Goal: Task Accomplishment & Management: Manage account settings

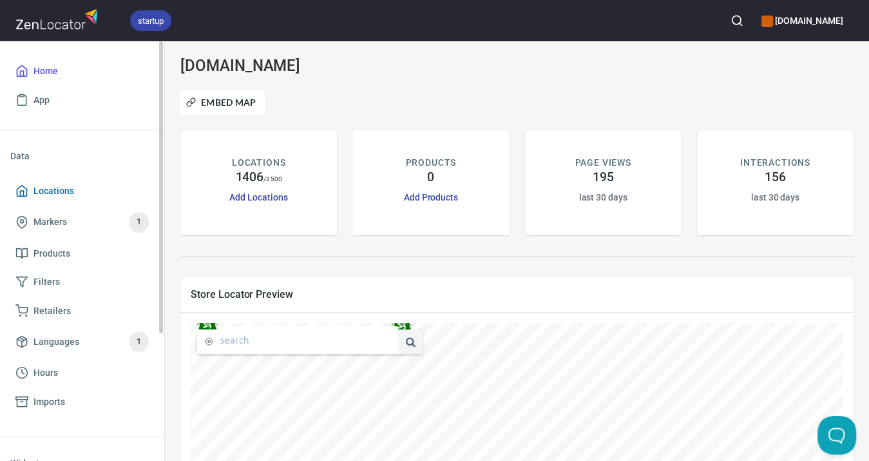
click at [55, 189] on span "Locations" at bounding box center [54, 191] width 41 height 16
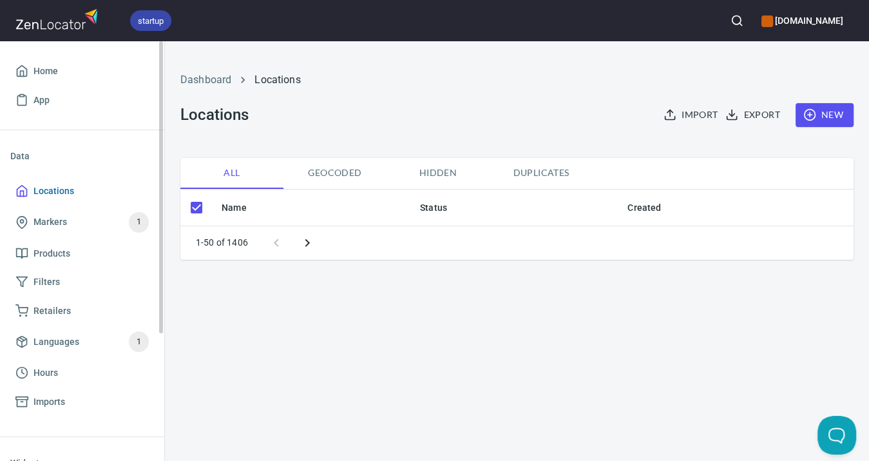
checkbox input "false"
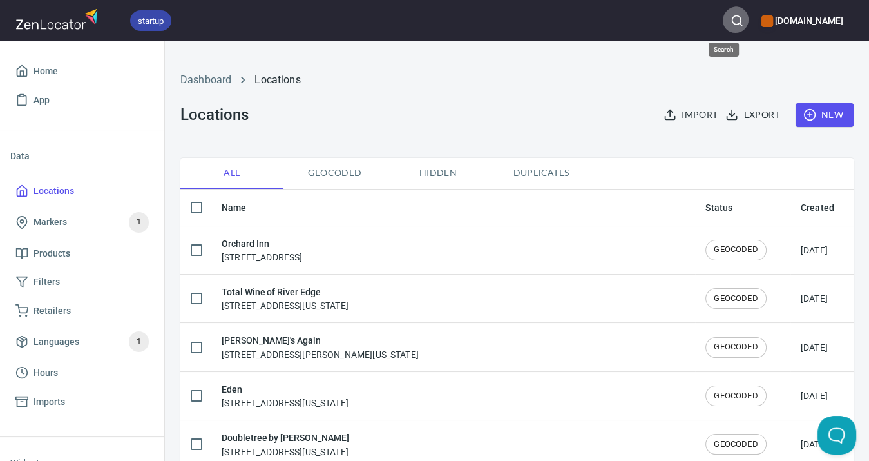
click at [731, 21] on icon "button" at bounding box center [737, 20] width 13 height 13
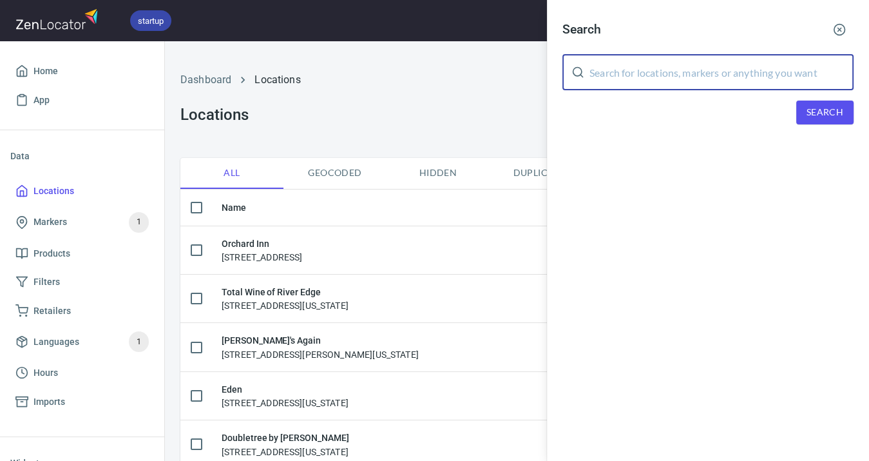
click at [711, 64] on input "text" at bounding box center [722, 72] width 264 height 36
type input "T"
type input "[GEOGRAPHIC_DATA]"
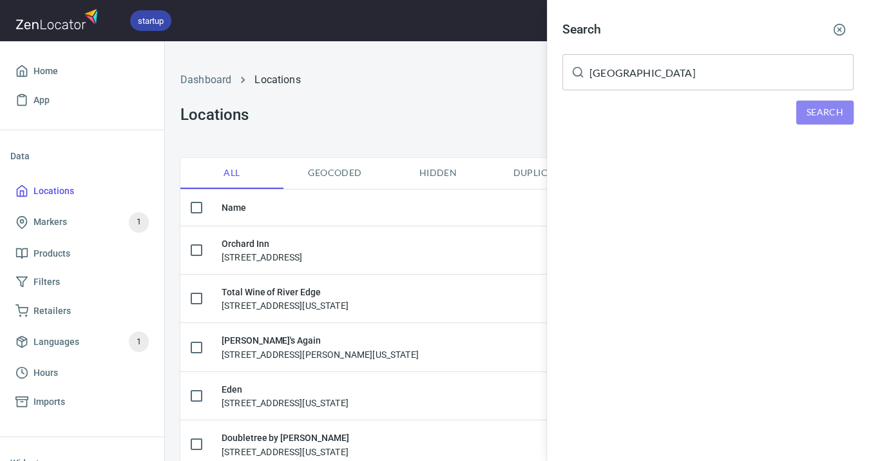
click at [838, 106] on span "Search" at bounding box center [825, 112] width 37 height 16
click at [64, 188] on div at bounding box center [434, 230] width 869 height 461
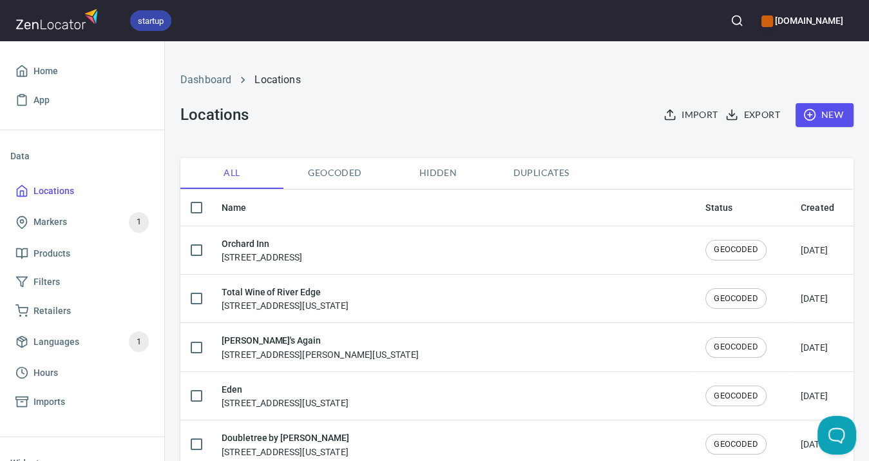
click at [812, 115] on line "button" at bounding box center [809, 115] width 5 height 0
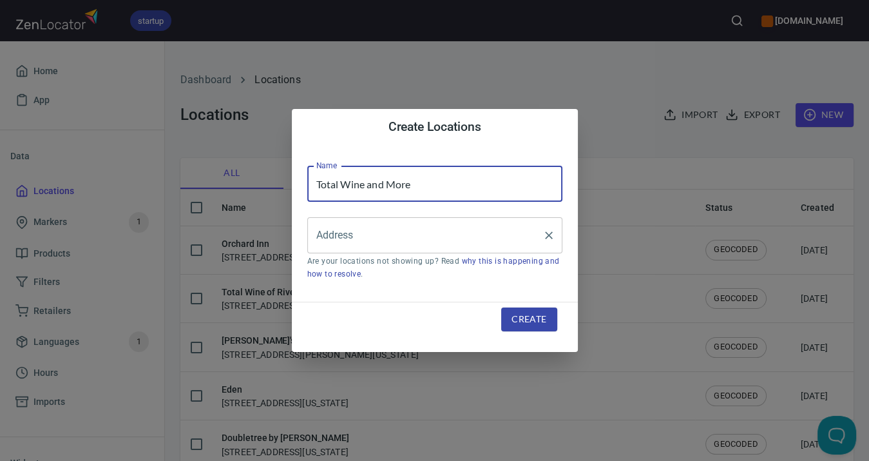
type input "Total Wine and More"
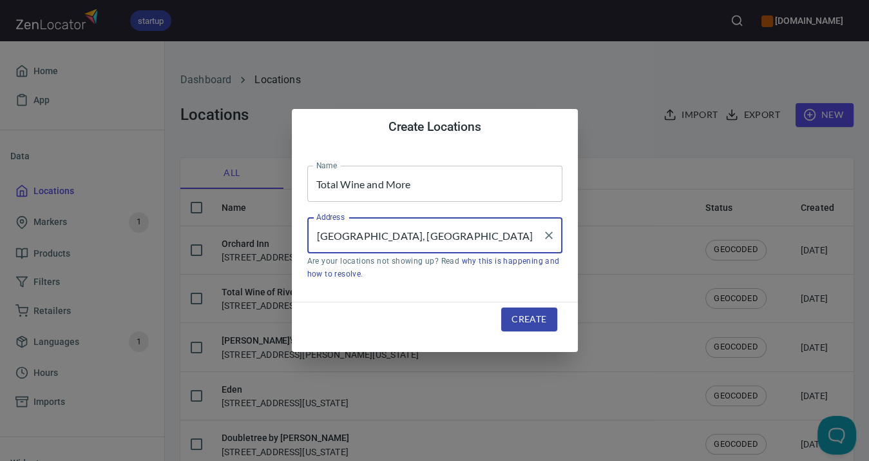
click at [318, 235] on input "[GEOGRAPHIC_DATA], [GEOGRAPHIC_DATA]" at bounding box center [425, 235] width 224 height 24
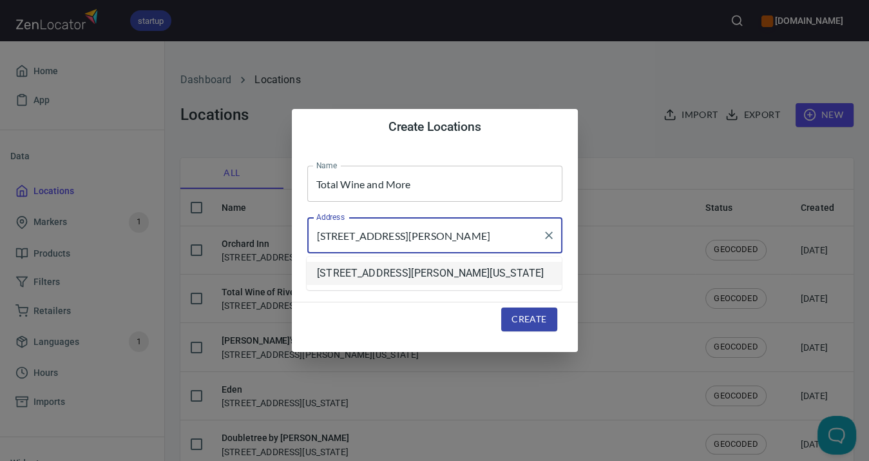
click at [408, 271] on li "[STREET_ADDRESS][PERSON_NAME][US_STATE]" at bounding box center [434, 273] width 255 height 23
type input "[STREET_ADDRESS][PERSON_NAME][US_STATE]"
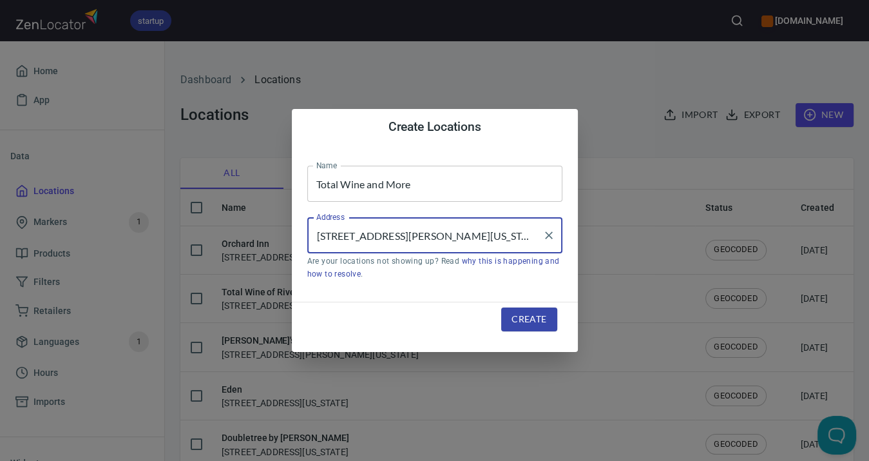
click at [534, 316] on span "Create" at bounding box center [529, 319] width 35 height 16
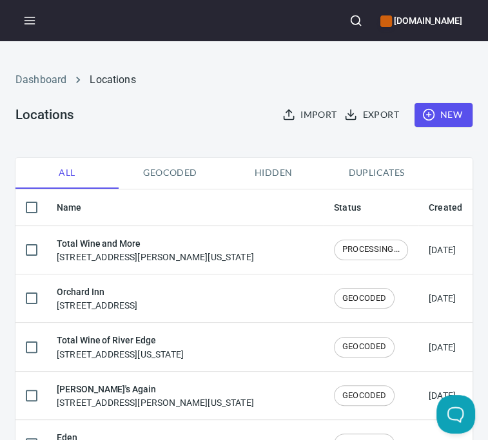
drag, startPoint x: 869, startPoint y: 456, endPoint x: 431, endPoint y: 119, distance: 552.6
click at [431, 119] on circle "button" at bounding box center [428, 115] width 11 height 11
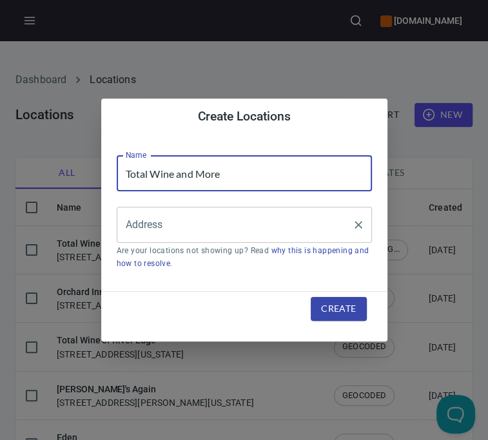
type input "Total Wine and More"
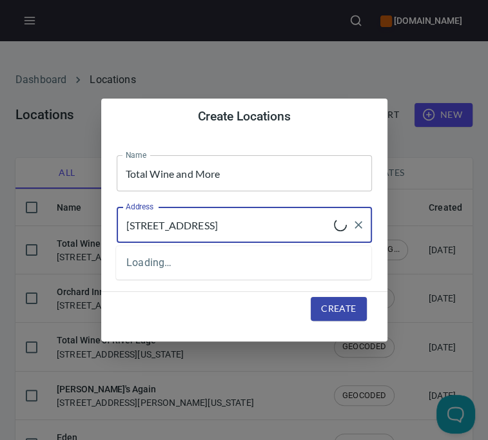
type input "[STREET_ADDRESS]"
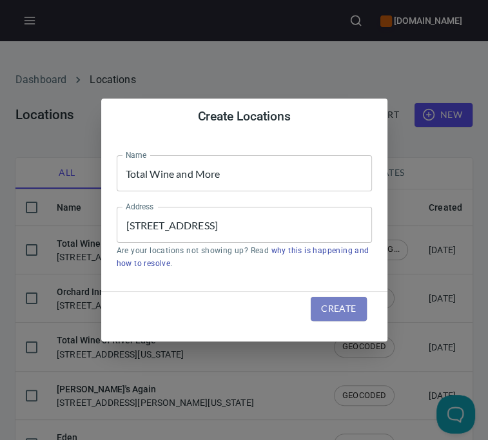
click at [345, 307] on span "Create" at bounding box center [338, 309] width 35 height 16
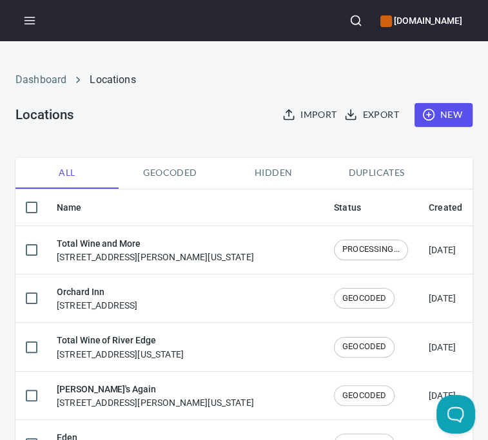
click at [428, 113] on icon "button" at bounding box center [428, 114] width 13 height 13
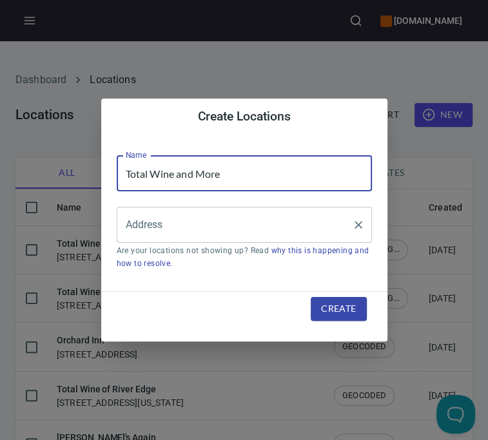
type input "Total Wine and More"
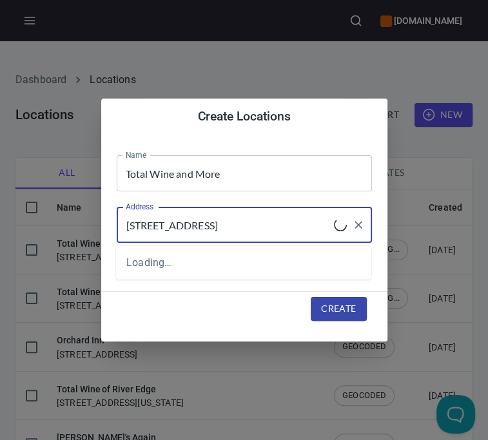
type input "[STREET_ADDRESS]"
click at [350, 310] on span "Create" at bounding box center [338, 309] width 35 height 16
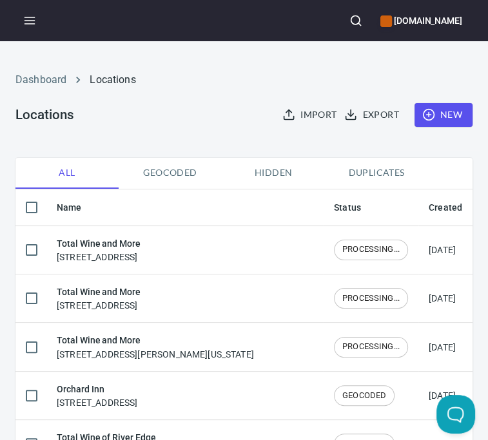
click at [432, 113] on icon "button" at bounding box center [428, 114] width 13 height 13
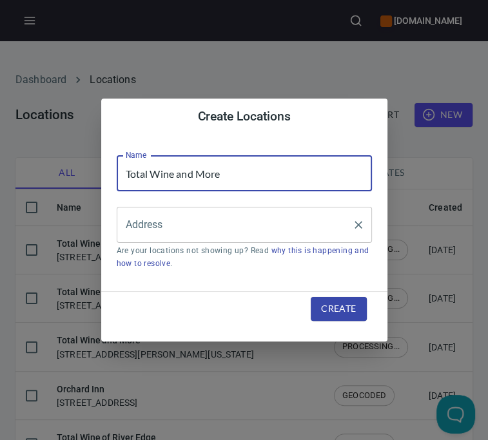
type input "Total Wine and More"
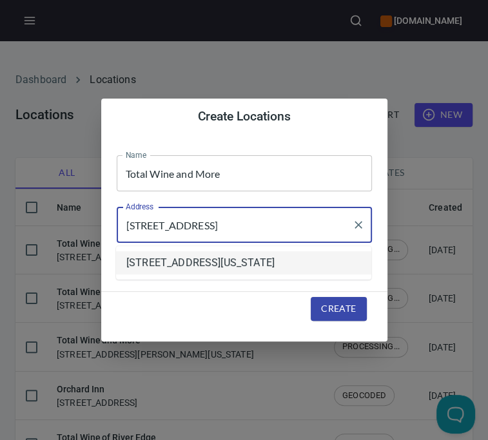
click at [170, 264] on li "[STREET_ADDRESS][US_STATE]" at bounding box center [243, 262] width 255 height 23
type input "[STREET_ADDRESS][US_STATE]"
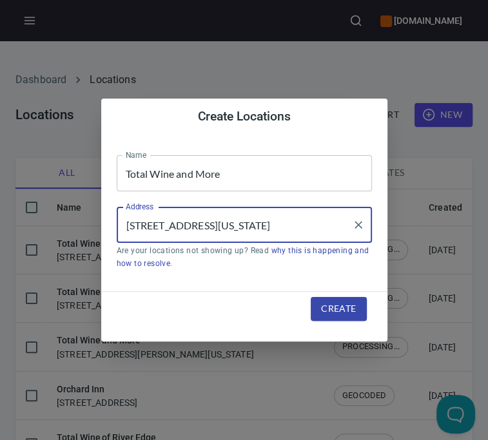
click at [347, 311] on span "Create" at bounding box center [338, 309] width 35 height 16
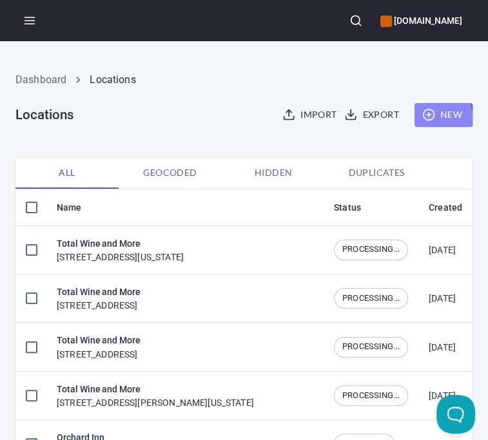
click at [423, 118] on button "New" at bounding box center [443, 115] width 58 height 24
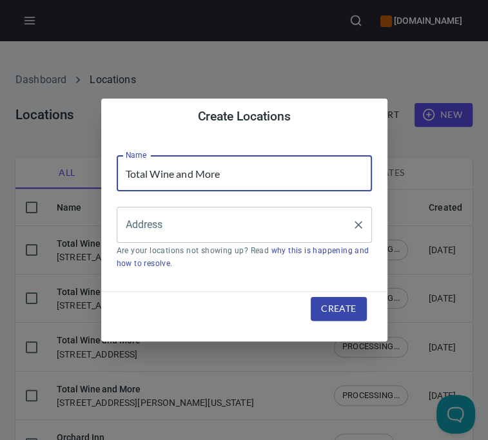
type input "Total Wine and More"
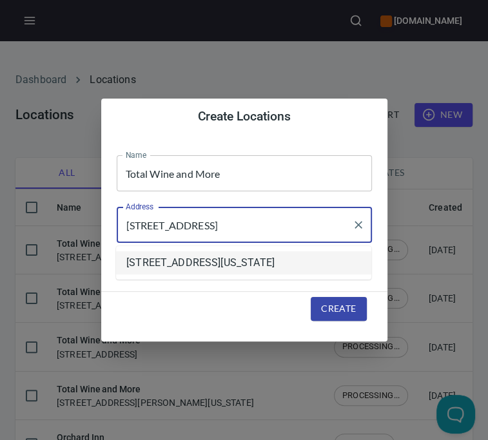
click at [174, 268] on li "[STREET_ADDRESS][US_STATE]" at bounding box center [243, 262] width 255 height 23
type input "[STREET_ADDRESS][US_STATE]"
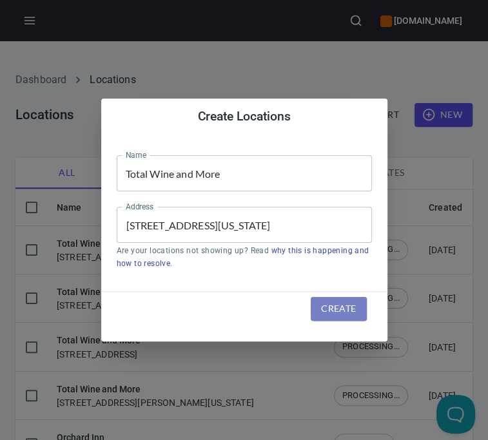
click at [348, 306] on span "Create" at bounding box center [338, 309] width 35 height 16
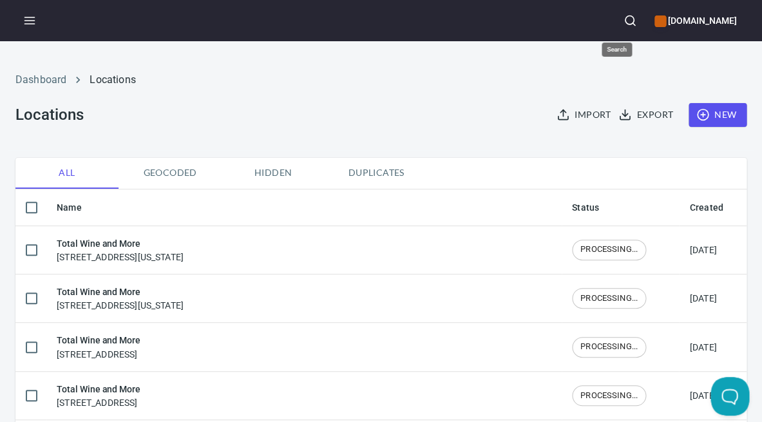
click at [624, 20] on icon "button" at bounding box center [630, 20] width 13 height 13
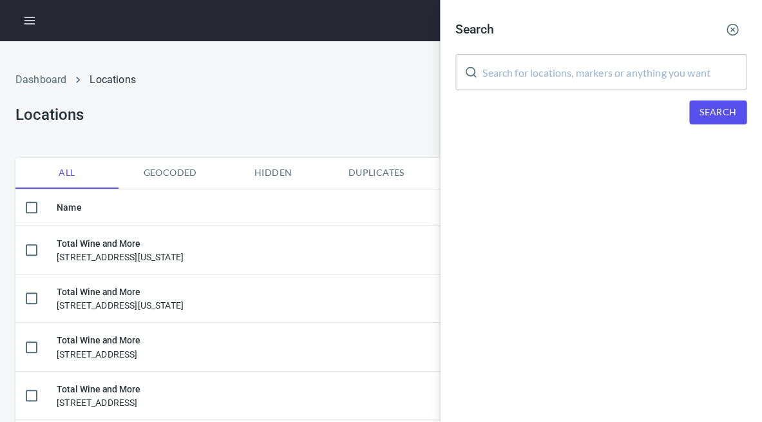
click at [589, 68] on input "text" at bounding box center [615, 72] width 264 height 36
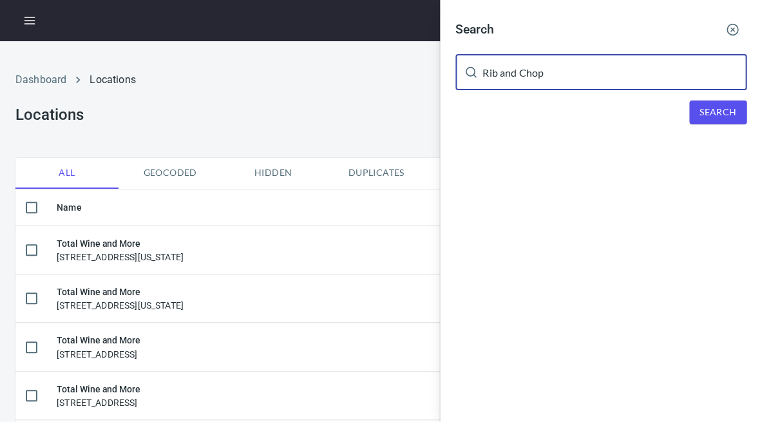
click at [715, 101] on button "Search" at bounding box center [717, 113] width 57 height 24
click at [517, 72] on input "Rib and Chop" at bounding box center [615, 72] width 264 height 36
type input "Rib"
click at [709, 108] on span "Search" at bounding box center [718, 112] width 37 height 16
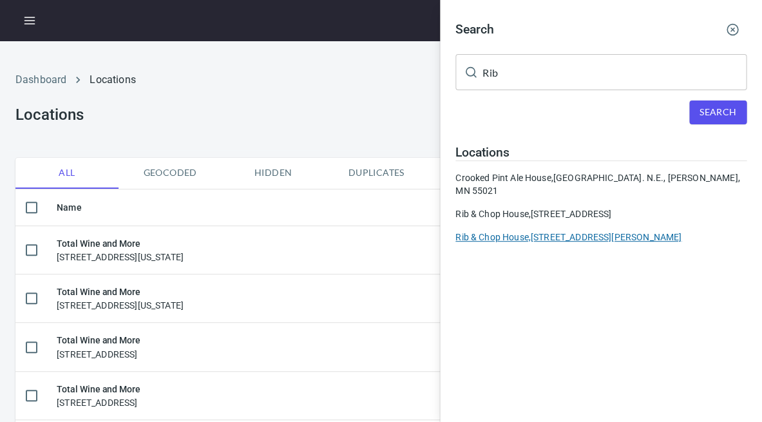
click at [596, 231] on div "Rib & Chop House, [STREET_ADDRESS][PERSON_NAME]" at bounding box center [601, 237] width 291 height 13
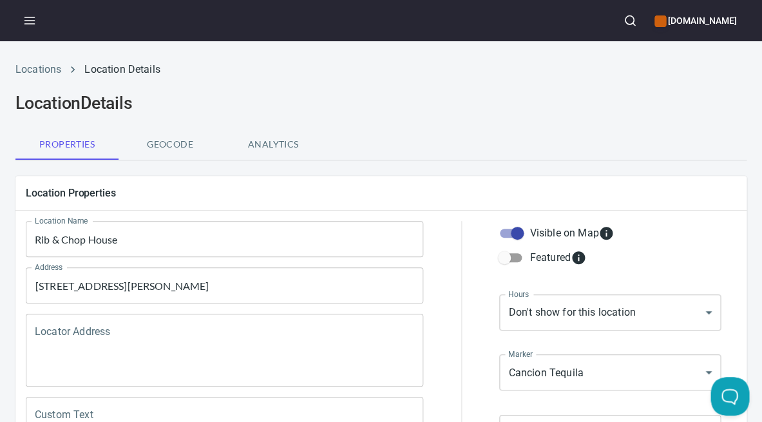
click at [519, 235] on input "Visible on Map" at bounding box center [517, 233] width 73 height 24
checkbox input "false"
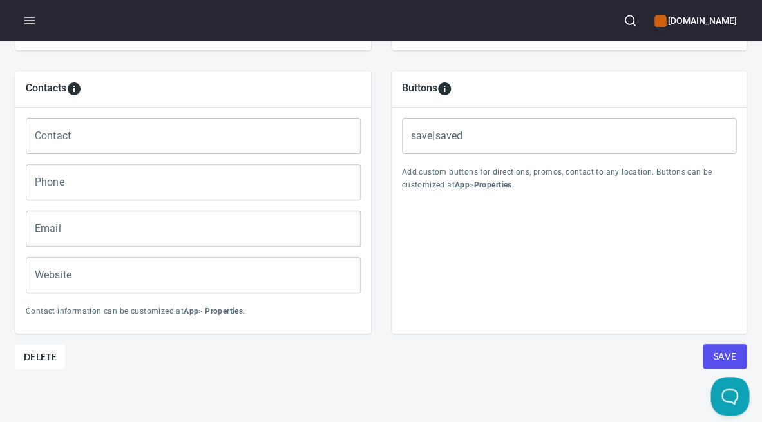
scroll to position [530, 0]
click at [731, 351] on span "Save" at bounding box center [724, 357] width 23 height 16
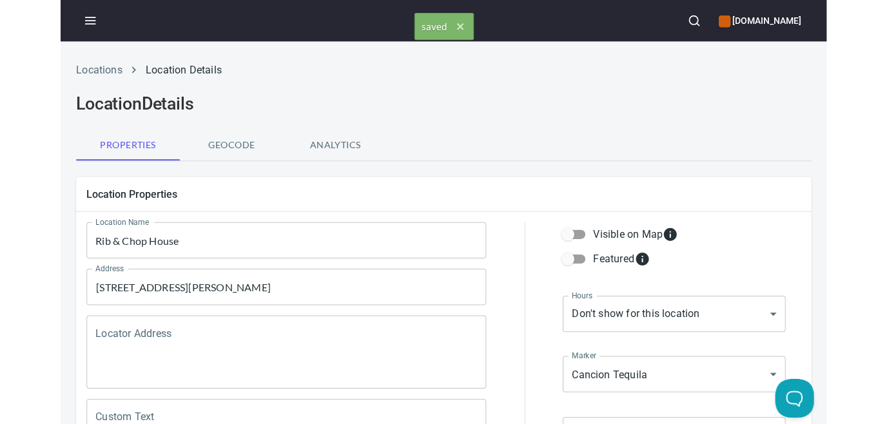
scroll to position [0, 0]
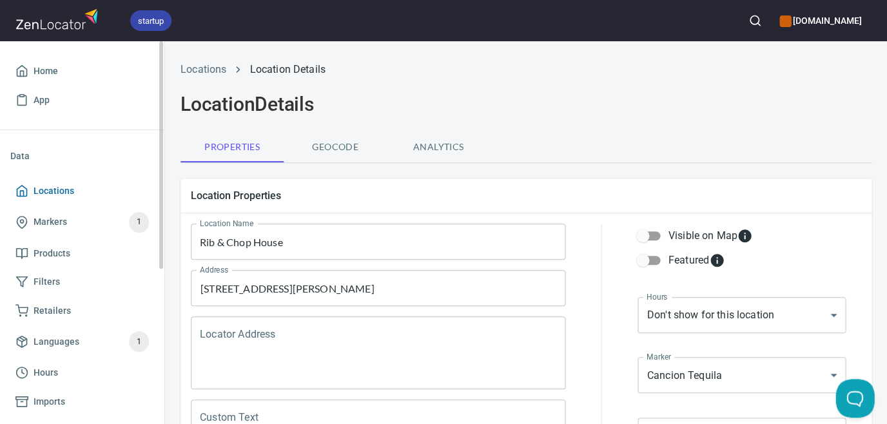
click at [64, 189] on span "Locations" at bounding box center [54, 191] width 41 height 16
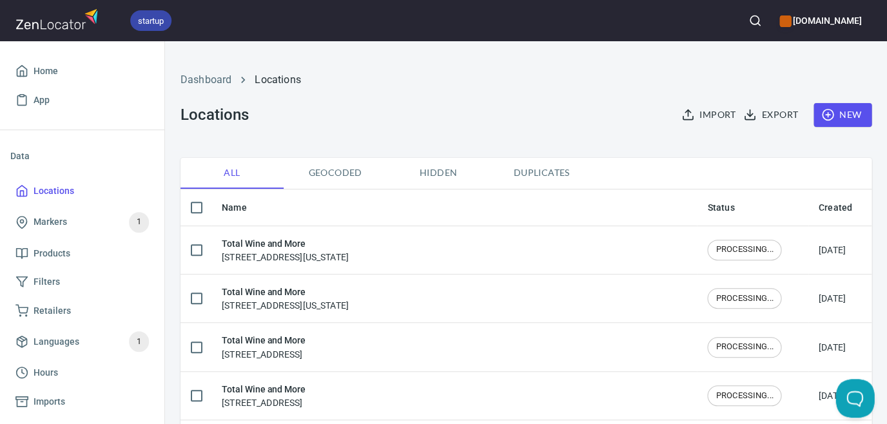
click at [748, 19] on icon "button" at bounding box center [754, 20] width 13 height 13
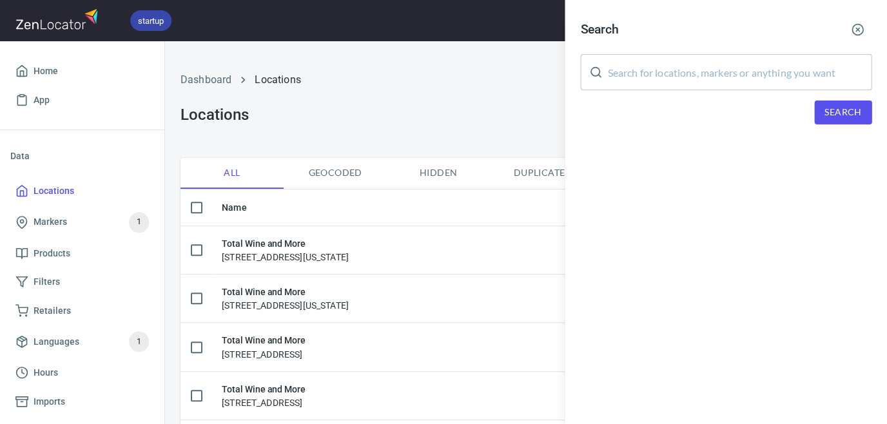
click at [704, 75] on input "text" at bounding box center [739, 72] width 264 height 36
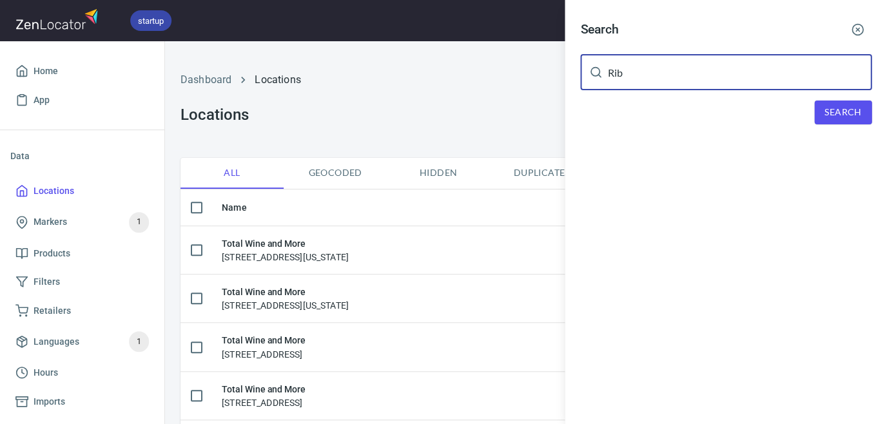
type input "Rib"
click at [830, 113] on span "Search" at bounding box center [842, 112] width 37 height 16
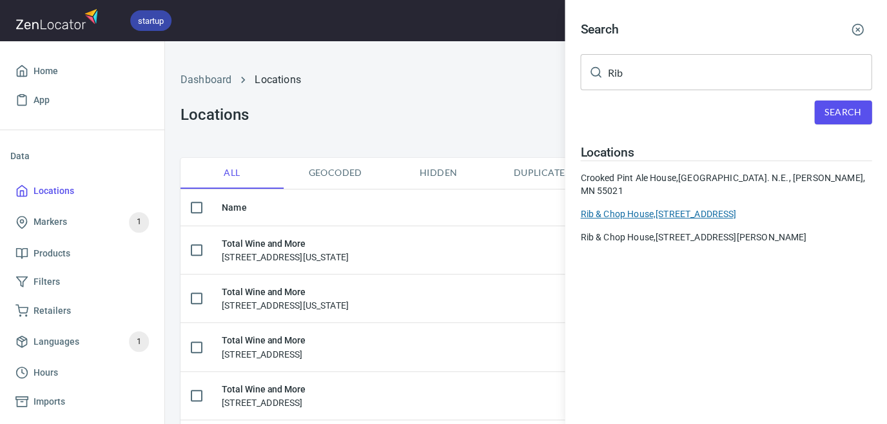
click at [726, 207] on div "Rib & [GEOGRAPHIC_DATA], [STREET_ADDRESS]" at bounding box center [725, 213] width 291 height 13
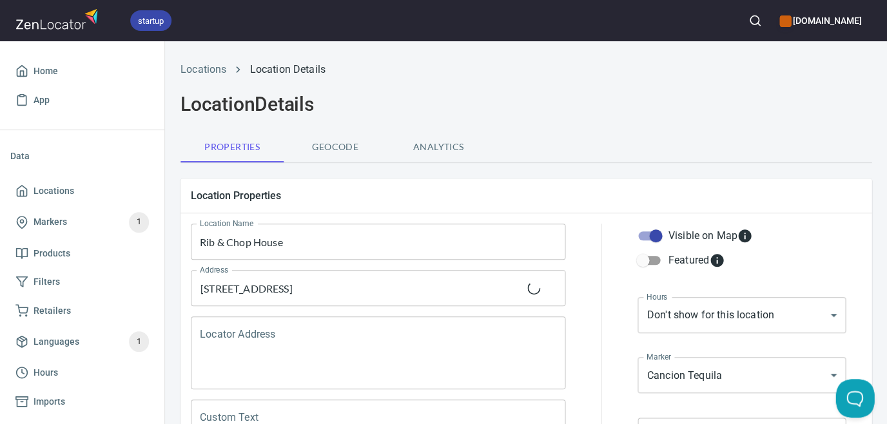
click at [657, 239] on input "Visible on Map" at bounding box center [655, 236] width 73 height 24
checkbox input "false"
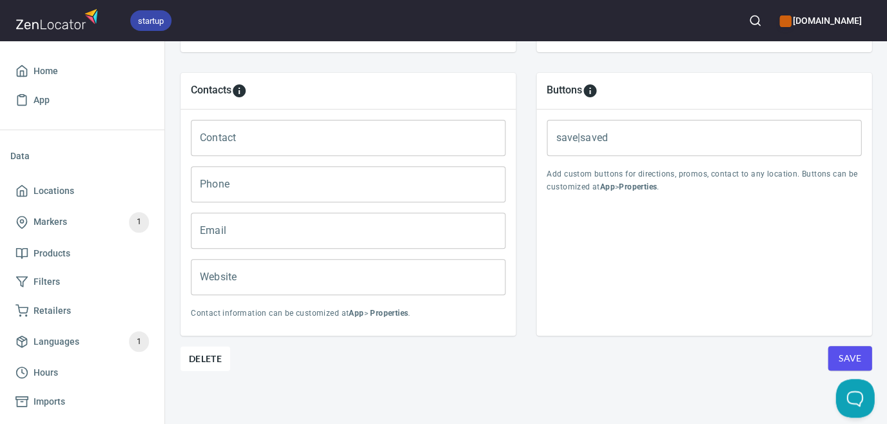
scroll to position [531, 0]
click at [840, 351] on span "Save" at bounding box center [849, 359] width 23 height 16
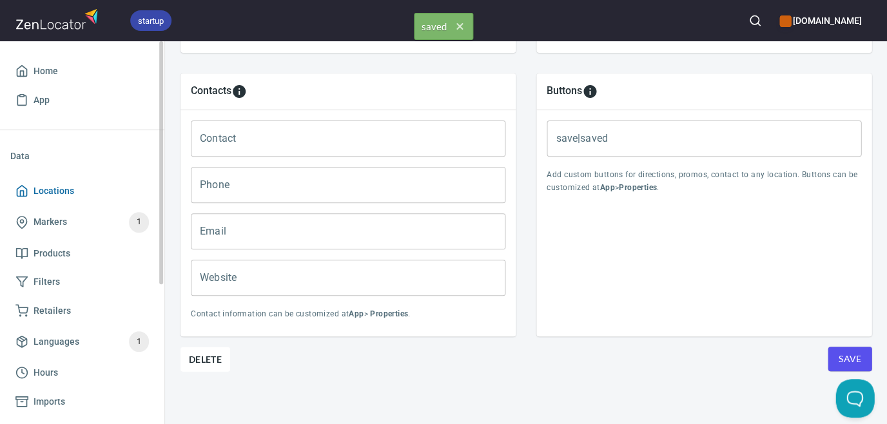
click at [48, 189] on span "Locations" at bounding box center [54, 191] width 41 height 16
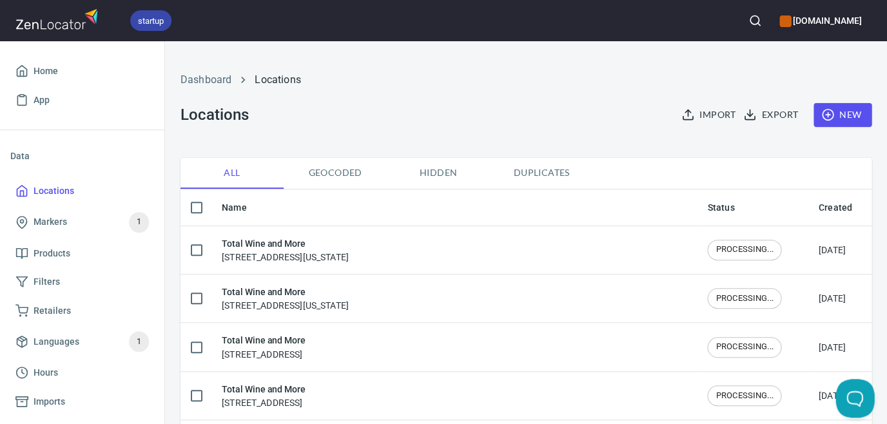
click at [748, 21] on icon "button" at bounding box center [754, 20] width 13 height 13
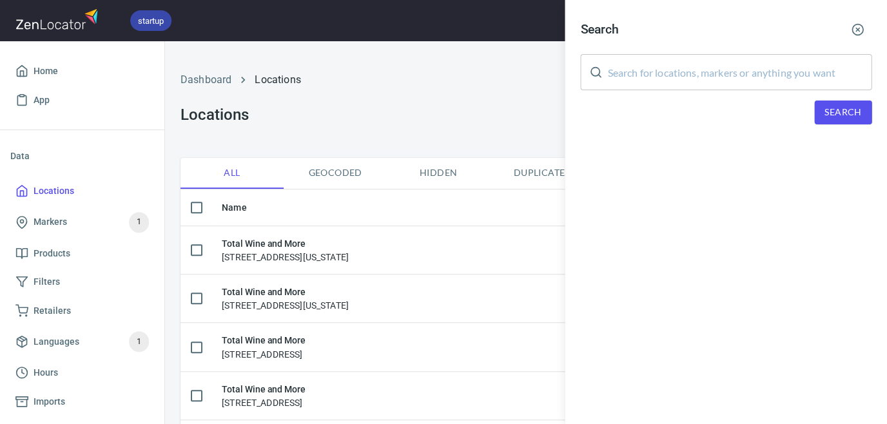
click at [702, 65] on input "text" at bounding box center [739, 72] width 264 height 36
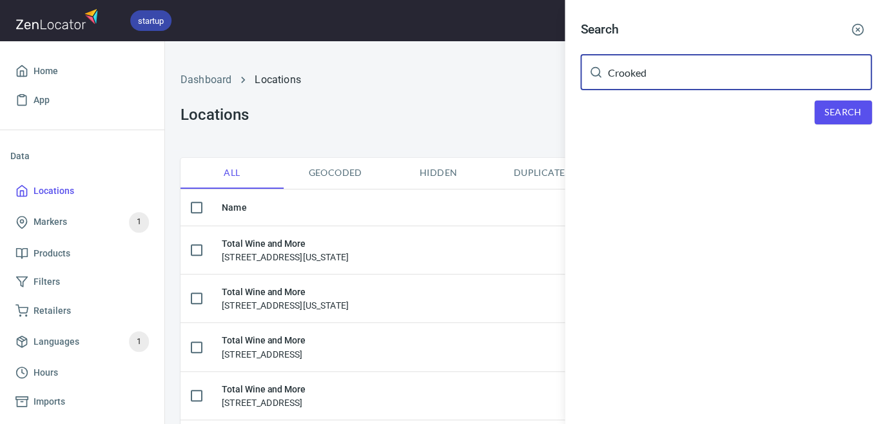
type input "Crooked"
click at [840, 111] on span "Search" at bounding box center [842, 112] width 37 height 16
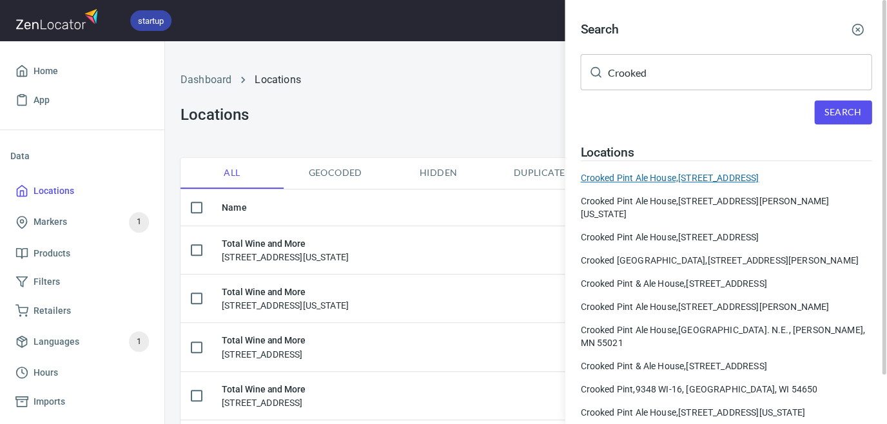
click at [741, 175] on div "Crooked Pint Ale House, [STREET_ADDRESS]" at bounding box center [725, 177] width 291 height 13
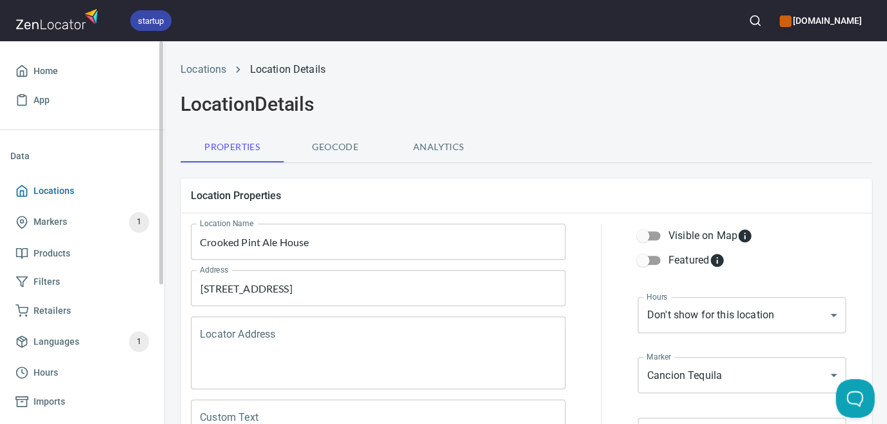
click at [52, 191] on span "Locations" at bounding box center [54, 191] width 41 height 16
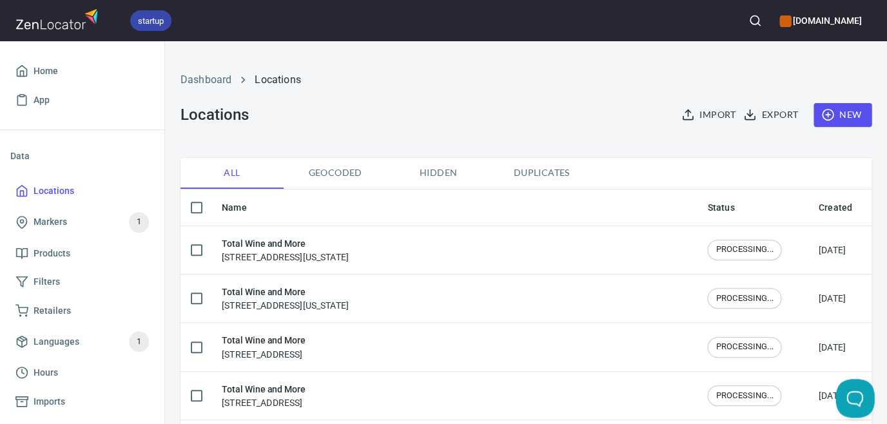
click at [740, 18] on button "button" at bounding box center [754, 20] width 28 height 28
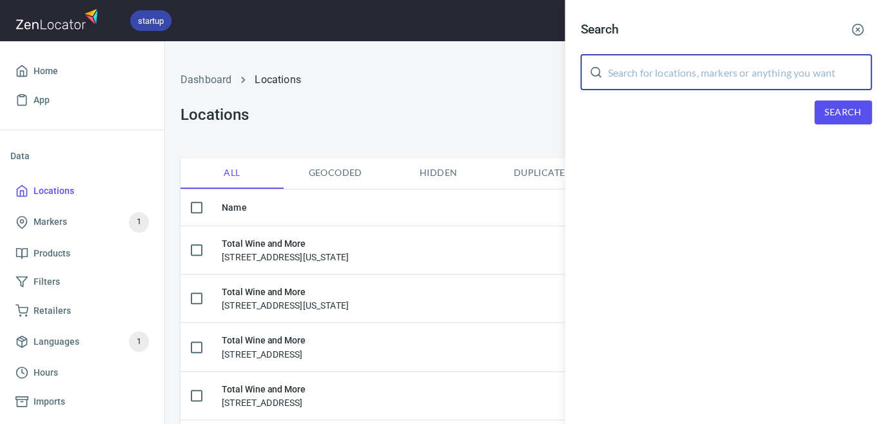
click at [737, 62] on input "text" at bounding box center [739, 72] width 264 height 36
type input "Crooked"
click at [845, 101] on button "Search" at bounding box center [842, 113] width 57 height 24
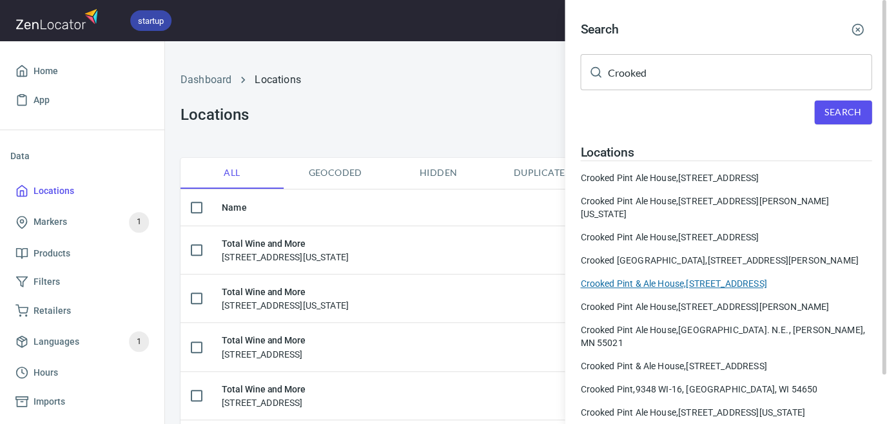
click at [731, 290] on div "Crooked Pint & Ale House, [STREET_ADDRESS]" at bounding box center [725, 283] width 291 height 13
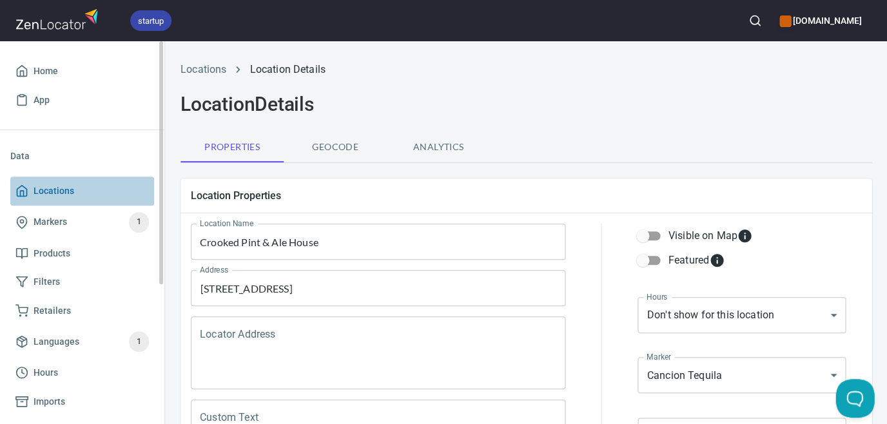
click at [67, 188] on span "Locations" at bounding box center [54, 191] width 41 height 16
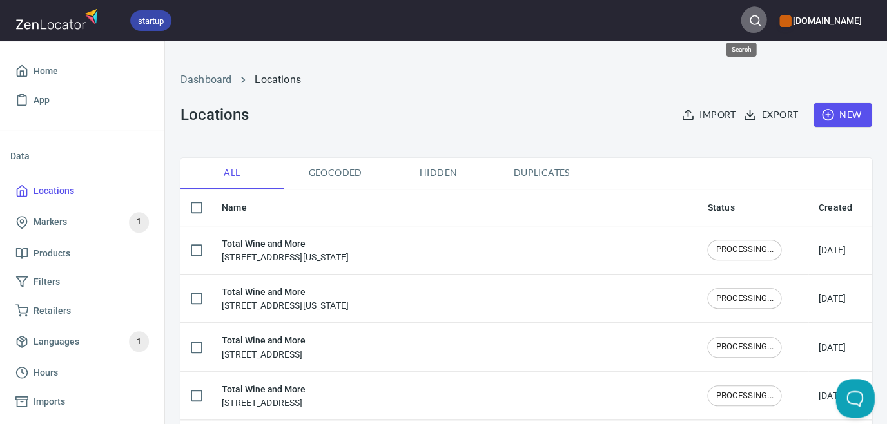
click at [747, 17] on button "button" at bounding box center [754, 20] width 28 height 28
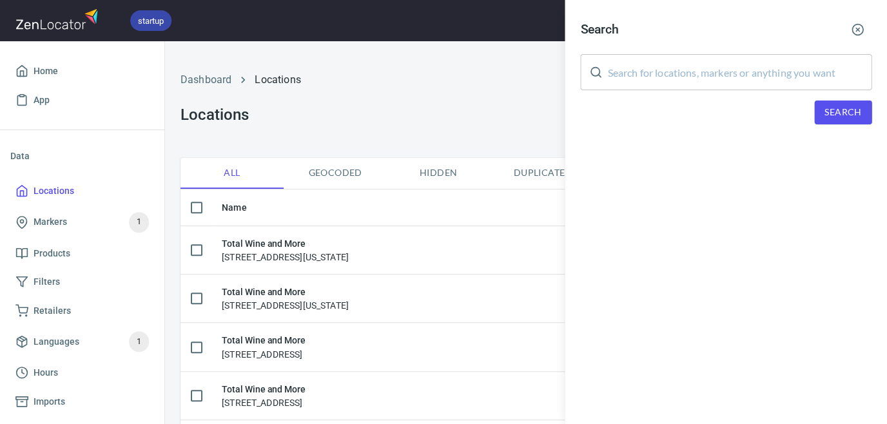
click at [748, 71] on input "text" at bounding box center [739, 72] width 264 height 36
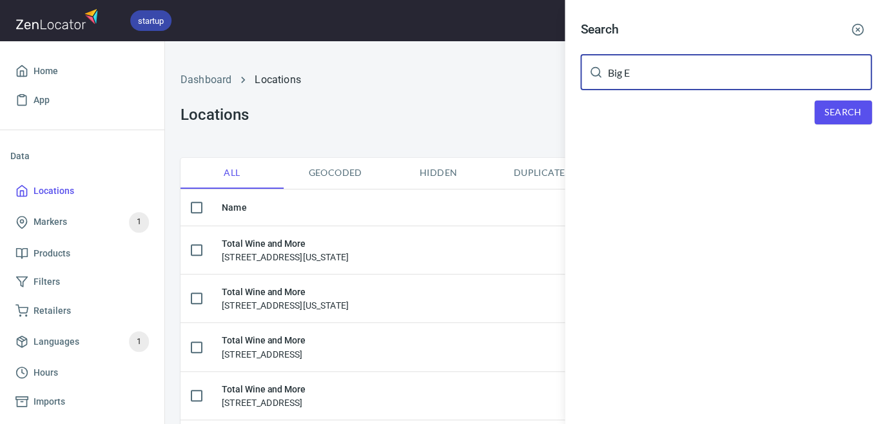
type input "Big E"
click at [859, 110] on span "Search" at bounding box center [842, 112] width 37 height 16
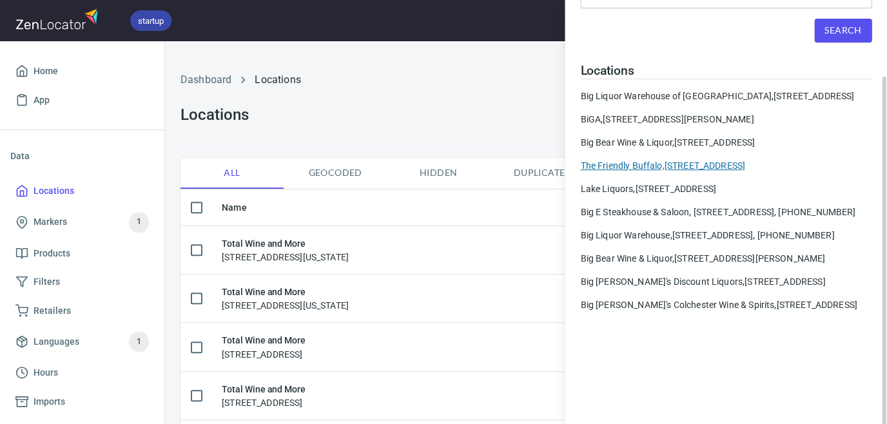
scroll to position [86, 0]
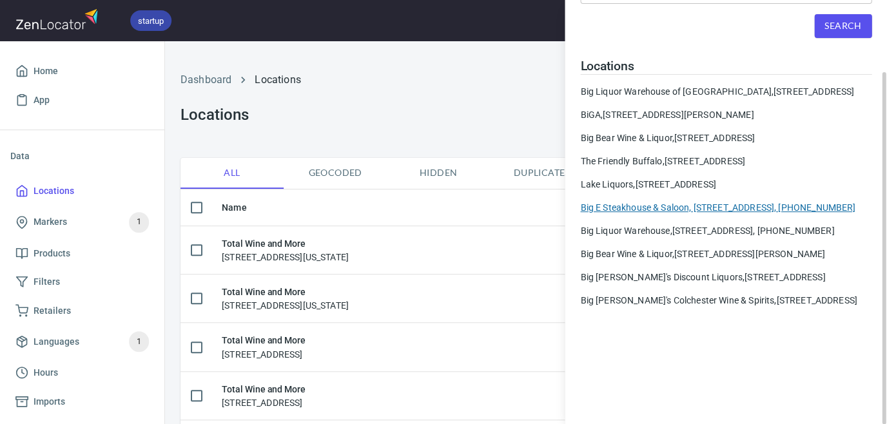
click at [699, 214] on div "Big E Steakhouse & Saloon, [STREET_ADDRESS], [PHONE_NUMBER]" at bounding box center [725, 207] width 291 height 13
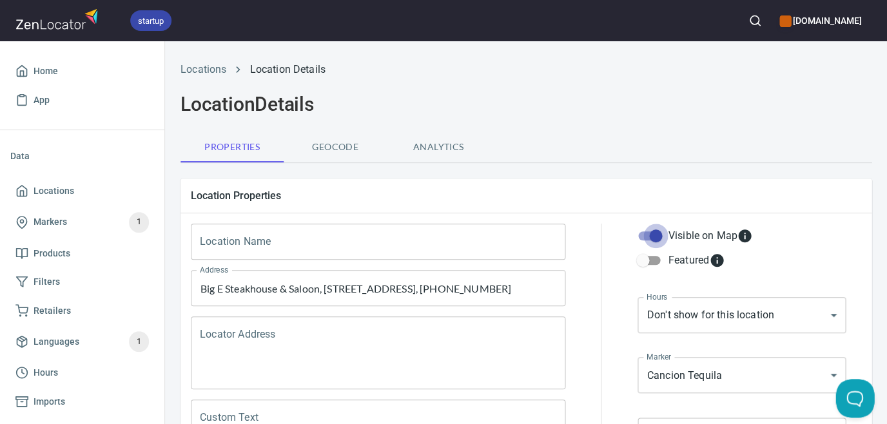
click at [659, 239] on input "Visible on Map" at bounding box center [655, 236] width 73 height 24
checkbox input "false"
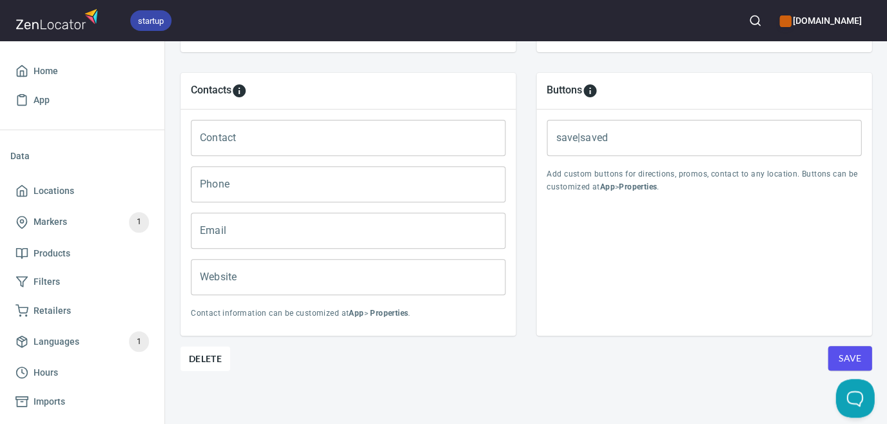
scroll to position [531, 0]
click at [834, 355] on button "Save" at bounding box center [849, 359] width 44 height 24
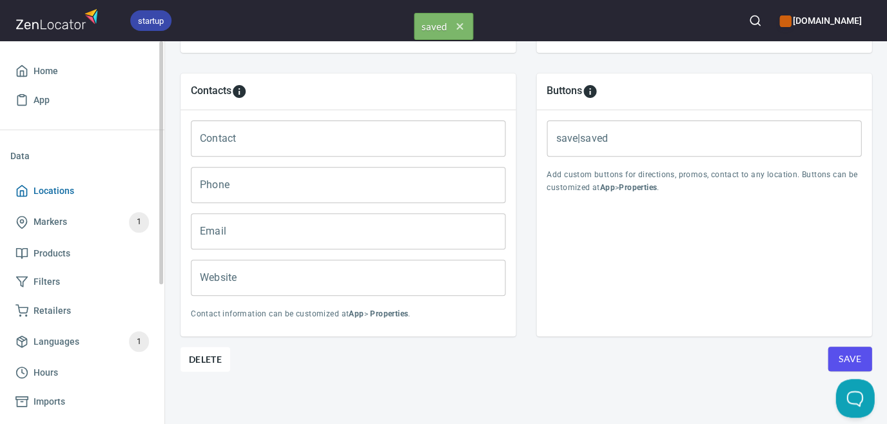
click at [52, 193] on span "Locations" at bounding box center [54, 191] width 41 height 16
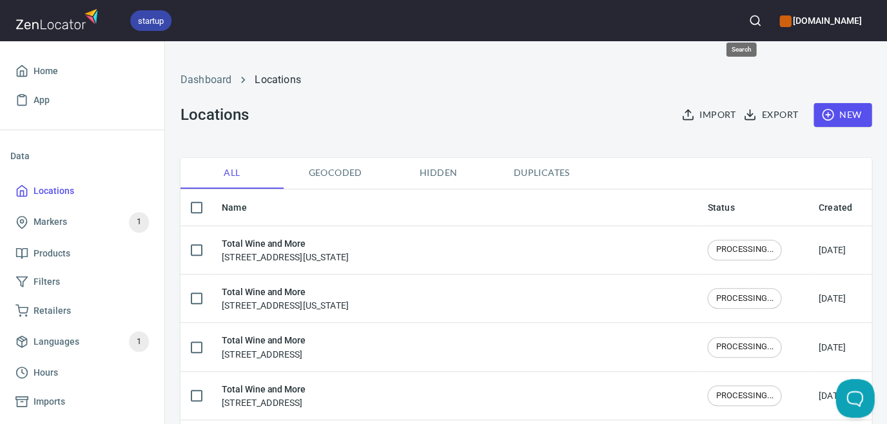
click at [740, 27] on button "button" at bounding box center [754, 20] width 28 height 28
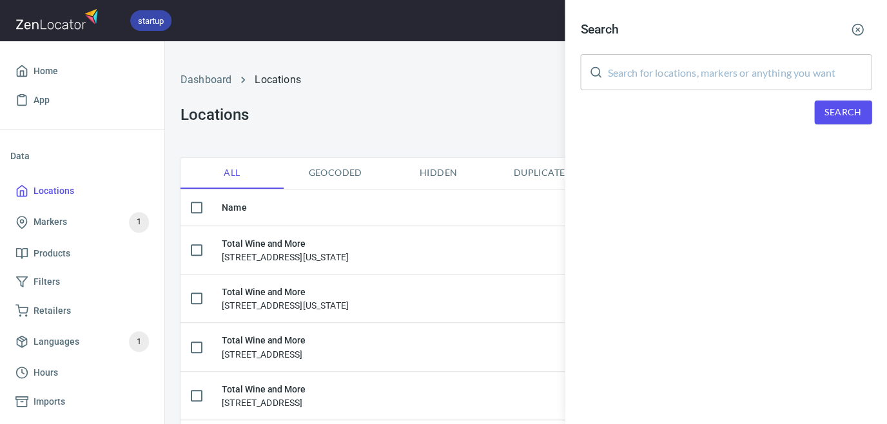
click at [710, 62] on input "text" at bounding box center [739, 72] width 264 height 36
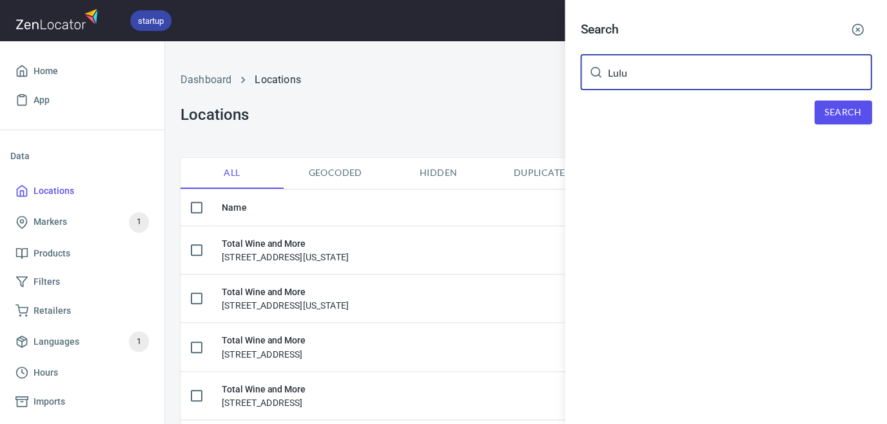
type input "Lulu"
click at [830, 111] on span "Search" at bounding box center [842, 112] width 37 height 16
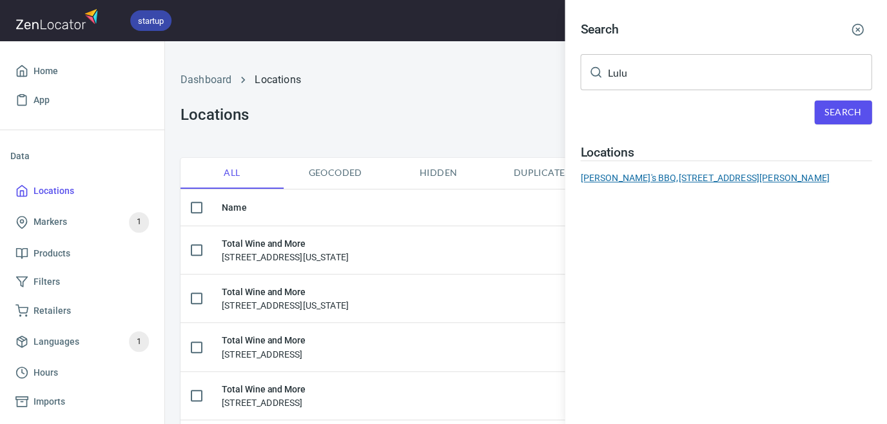
click at [717, 174] on div "[PERSON_NAME]'s BBQ, [STREET_ADDRESS][PERSON_NAME]" at bounding box center [725, 177] width 291 height 13
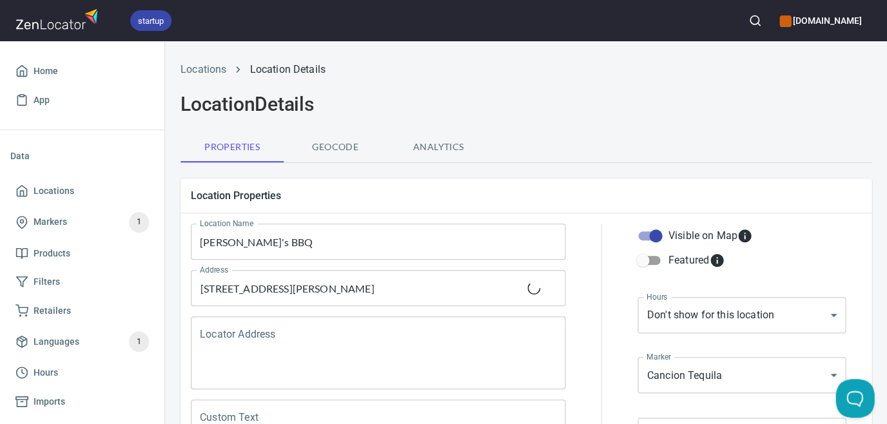
click at [660, 235] on input "Visible on Map" at bounding box center [655, 236] width 73 height 24
checkbox input "false"
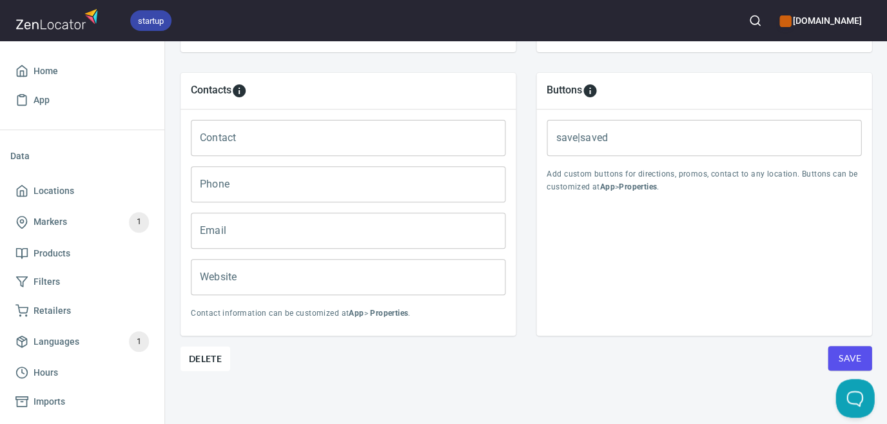
scroll to position [531, 0]
click at [854, 358] on span "Save" at bounding box center [849, 359] width 23 height 16
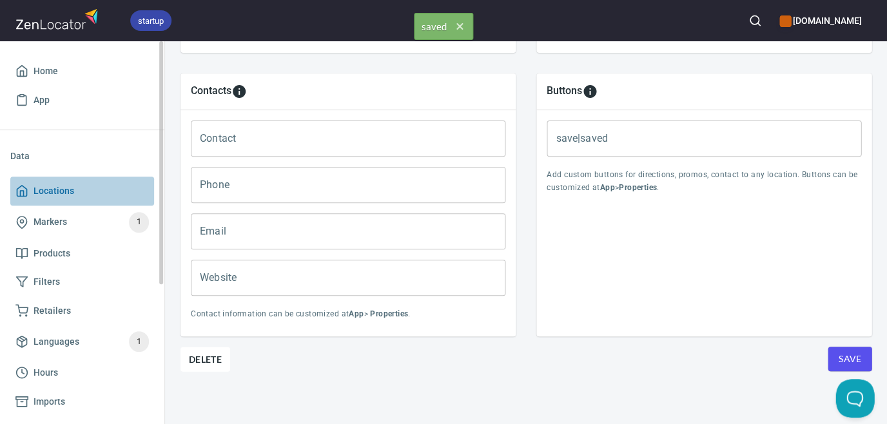
click at [52, 193] on span "Locations" at bounding box center [54, 191] width 41 height 16
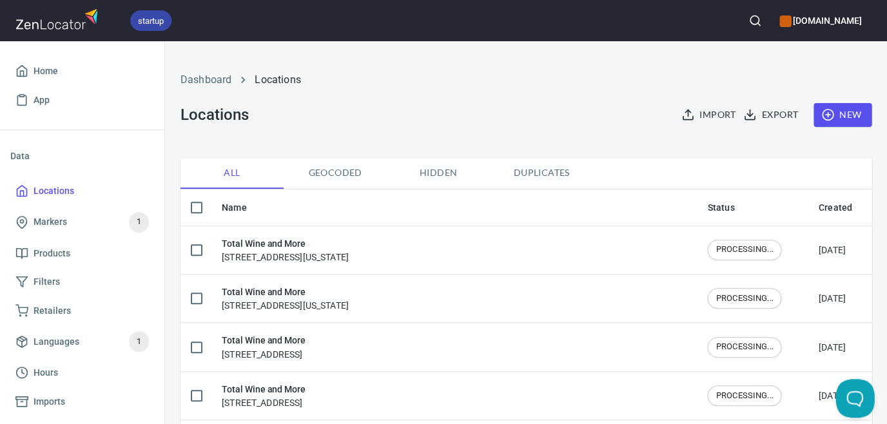
click at [748, 18] on icon "button" at bounding box center [754, 20] width 13 height 13
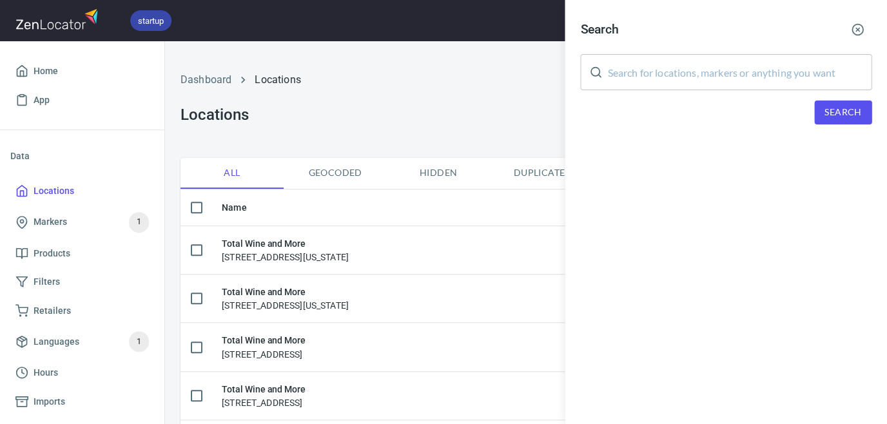
click at [685, 69] on input "text" at bounding box center [739, 72] width 264 height 36
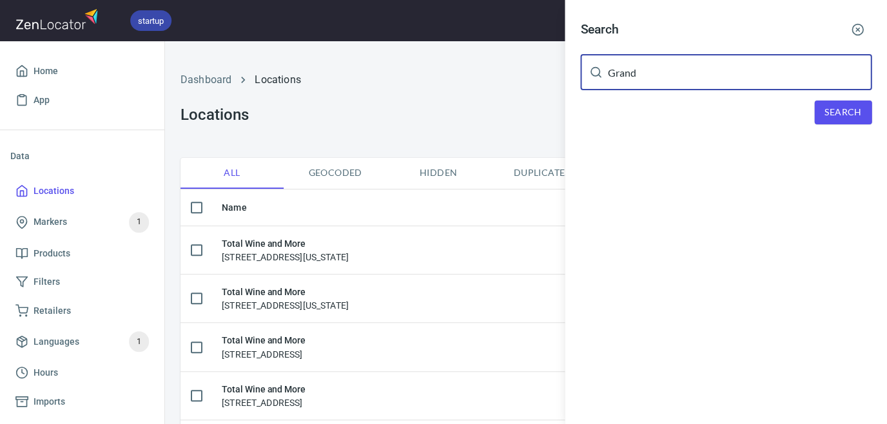
type input "Grand"
click at [824, 109] on span "Search" at bounding box center [842, 112] width 37 height 16
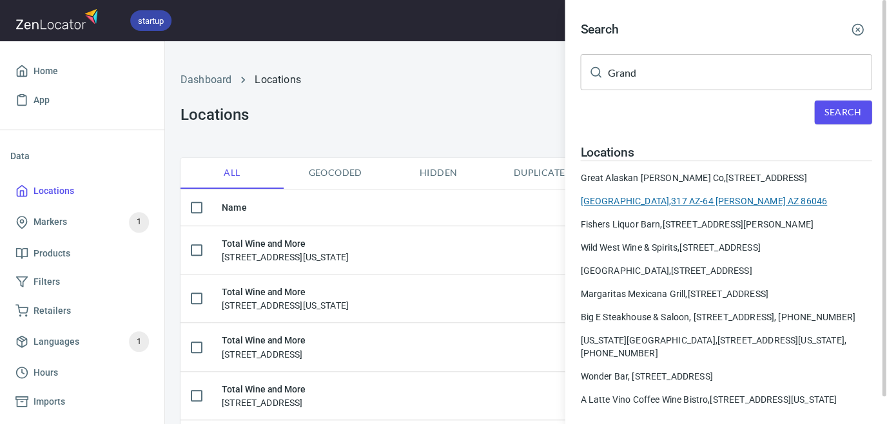
click at [733, 198] on div "[GEOGRAPHIC_DATA], [STREET_ADDRESS][PERSON_NAME]" at bounding box center [725, 201] width 291 height 13
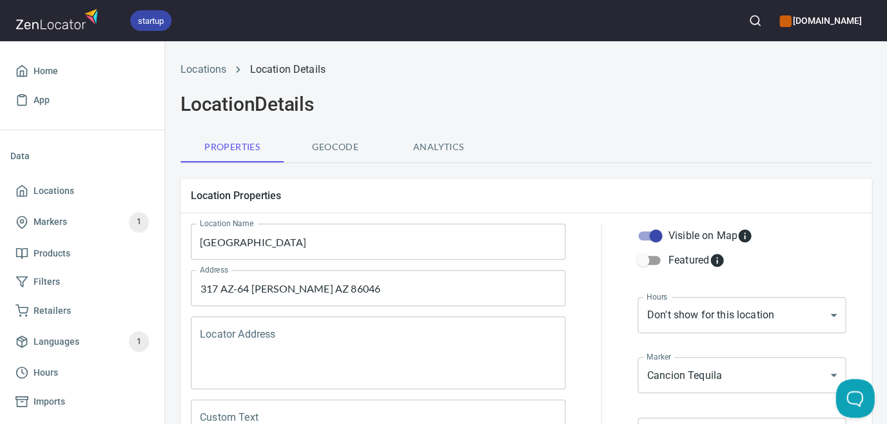
click at [654, 233] on input "Visible on Map" at bounding box center [655, 236] width 73 height 24
checkbox input "false"
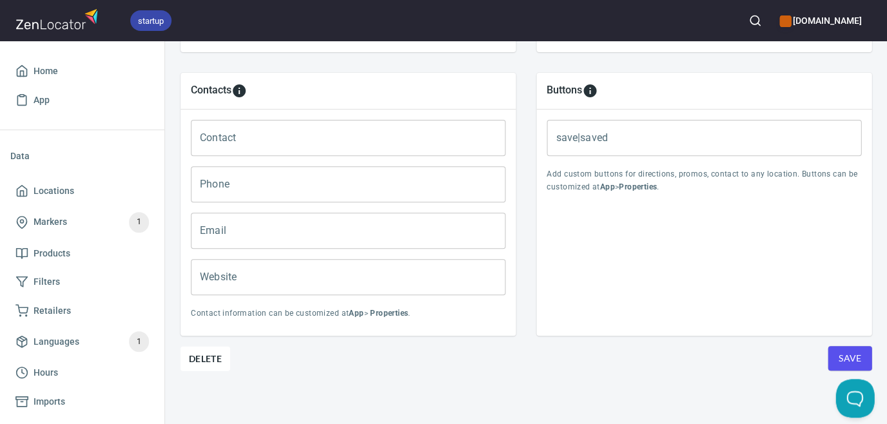
scroll to position [531, 0]
click at [858, 352] on span "Save" at bounding box center [849, 359] width 23 height 16
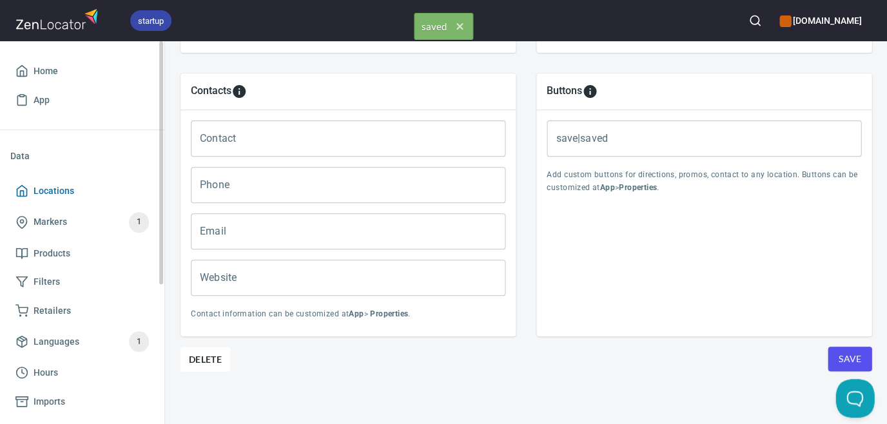
click at [50, 189] on span "Locations" at bounding box center [54, 191] width 41 height 16
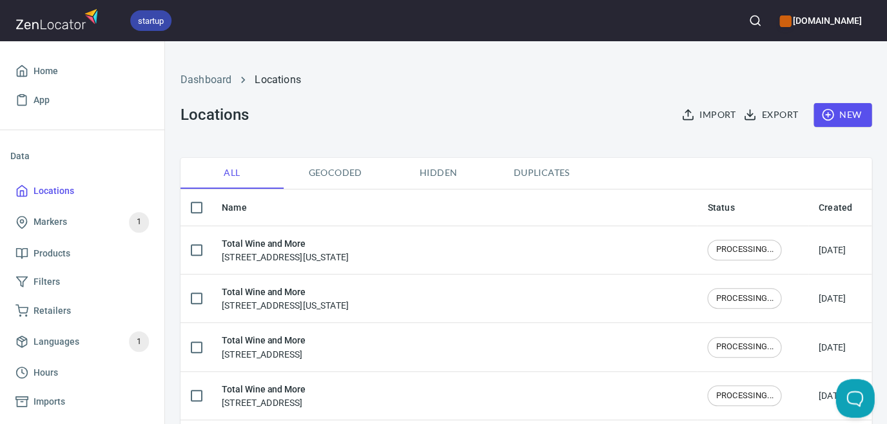
click at [748, 21] on icon "button" at bounding box center [754, 20] width 13 height 13
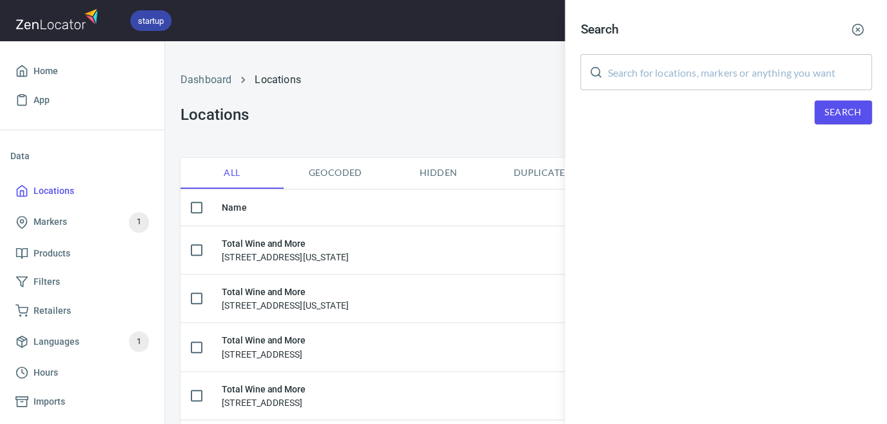
click at [722, 76] on input "text" at bounding box center [739, 72] width 264 height 36
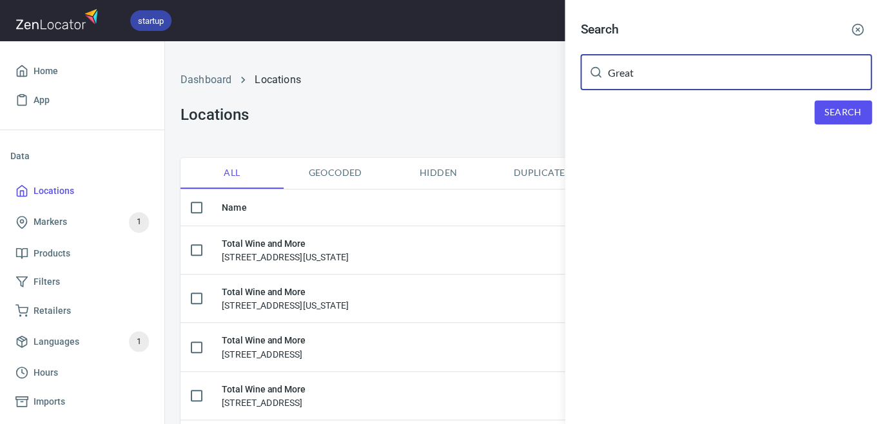
type input "Great"
click at [852, 108] on span "Search" at bounding box center [842, 112] width 37 height 16
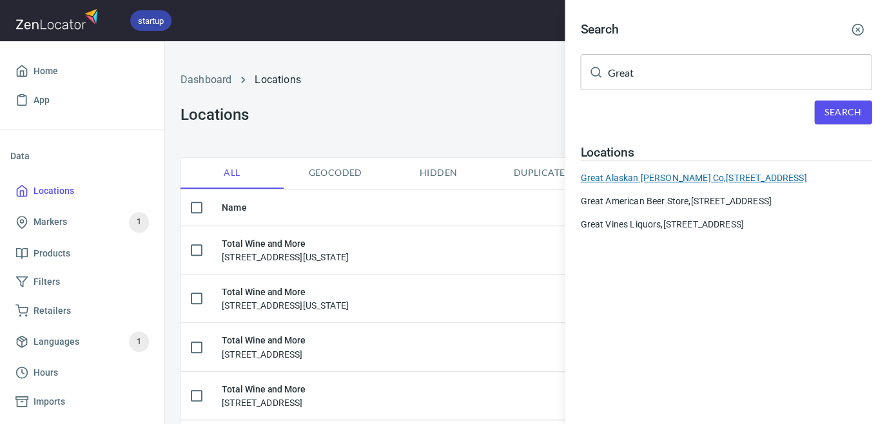
click at [715, 176] on div "[GEOGRAPHIC_DATA][PERSON_NAME], [STREET_ADDRESS]" at bounding box center [725, 177] width 291 height 13
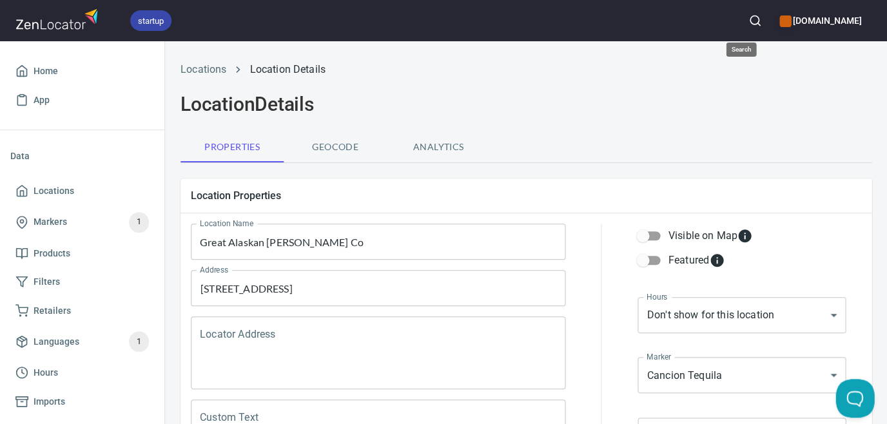
click at [742, 26] on button "button" at bounding box center [754, 20] width 28 height 28
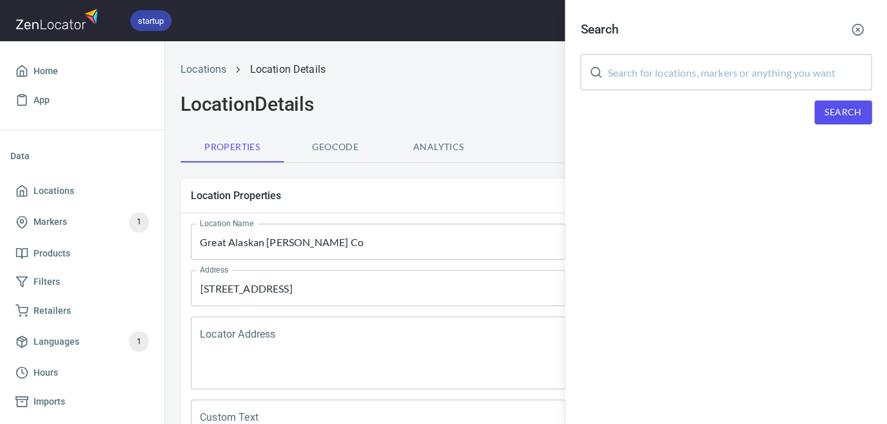
click at [726, 74] on input "text" at bounding box center [739, 72] width 264 height 36
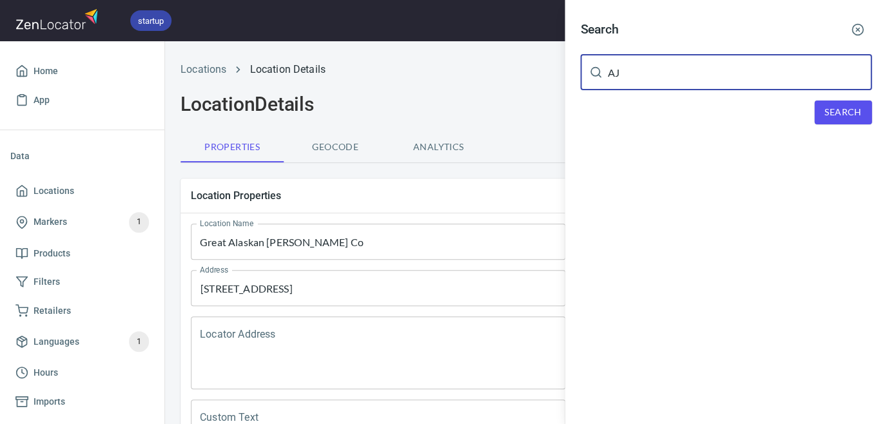
click at [856, 107] on span "Search" at bounding box center [842, 112] width 37 height 16
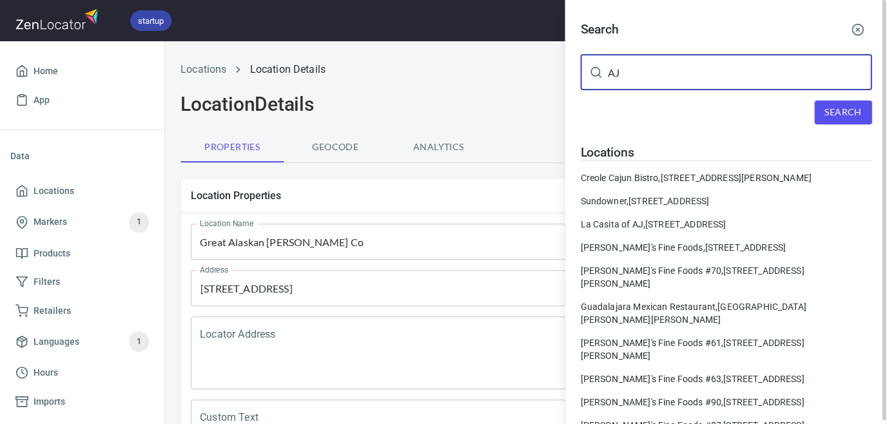
click at [706, 82] on input "AJ" at bounding box center [739, 72] width 264 height 36
type input "AJ's"
click at [835, 110] on span "Search" at bounding box center [842, 112] width 37 height 16
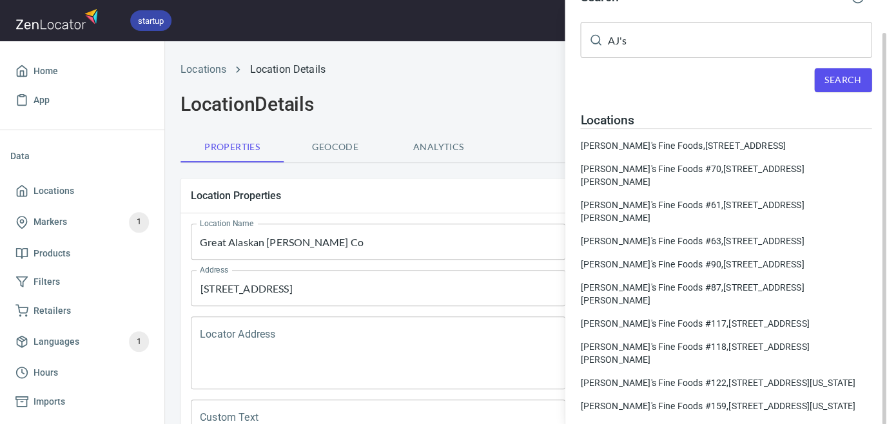
scroll to position [34, 0]
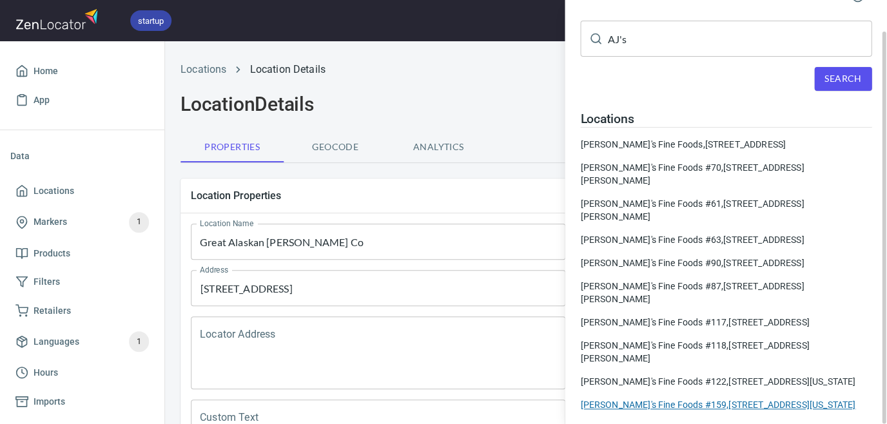
click at [722, 398] on div "[PERSON_NAME]'s Fine Foods #159, [STREET_ADDRESS][US_STATE]" at bounding box center [725, 404] width 291 height 13
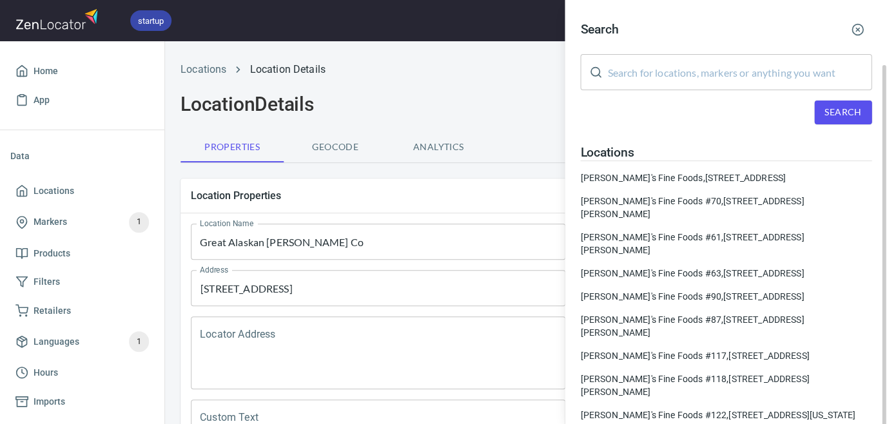
type input "[PERSON_NAME]'s Fine Foods #159"
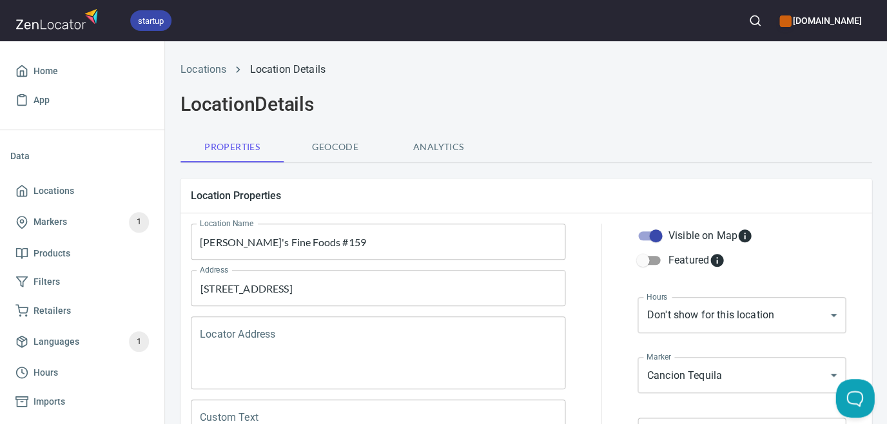
click at [657, 236] on input "Visible on Map" at bounding box center [655, 236] width 73 height 24
checkbox input "false"
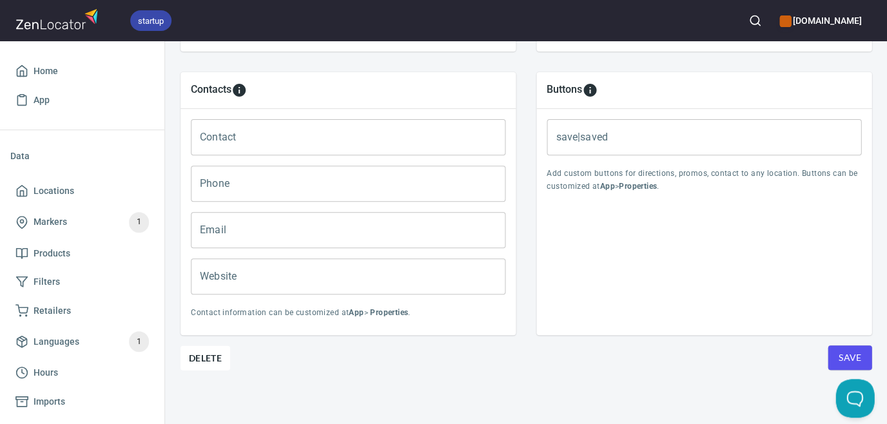
scroll to position [531, 0]
click at [853, 353] on span "Save" at bounding box center [849, 359] width 23 height 16
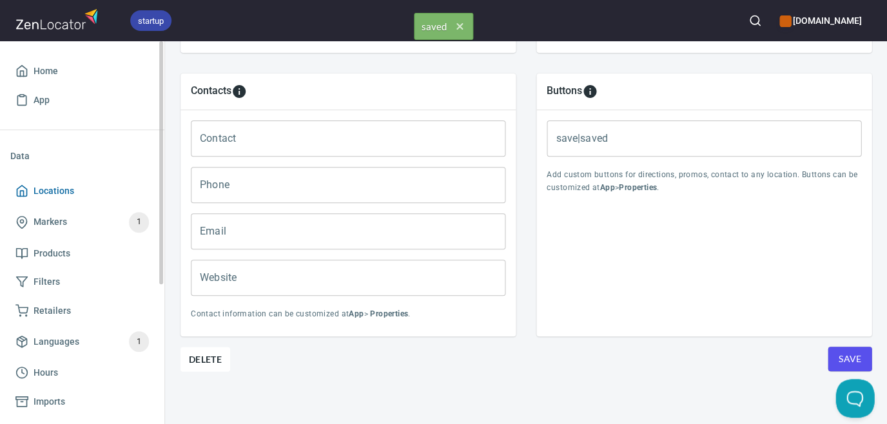
click at [59, 192] on span "Locations" at bounding box center [54, 191] width 41 height 16
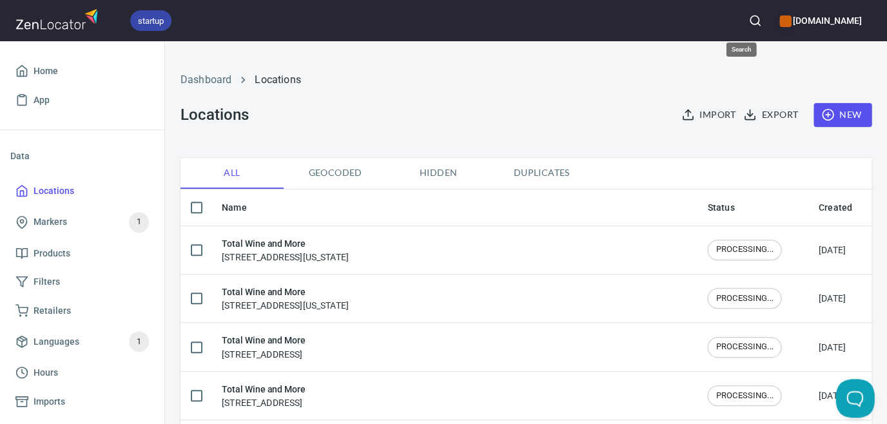
click at [748, 19] on icon "button" at bounding box center [754, 20] width 13 height 13
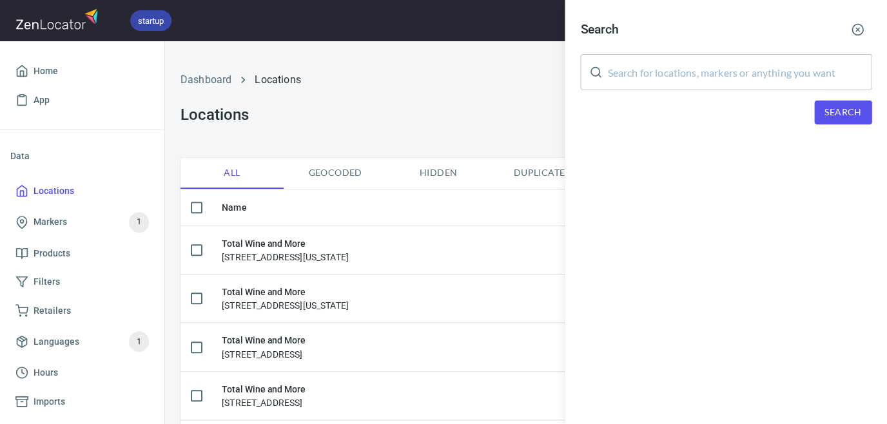
click at [718, 70] on input "text" at bounding box center [739, 72] width 264 height 36
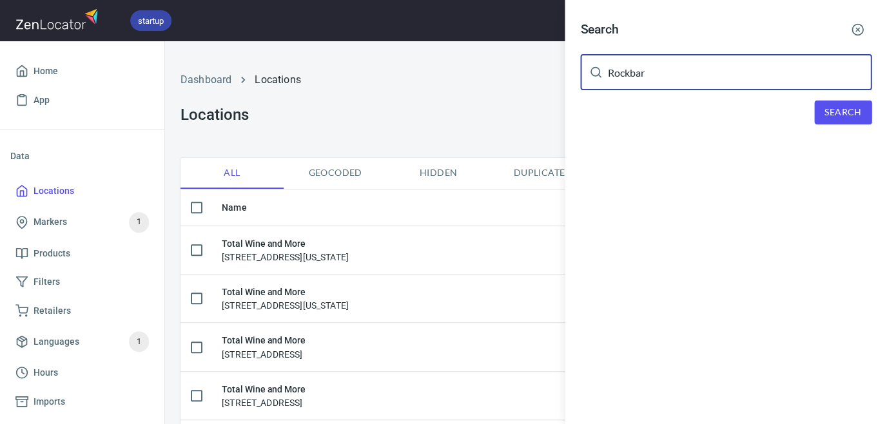
type input "Rockbar"
click at [832, 104] on span "Search" at bounding box center [842, 112] width 37 height 16
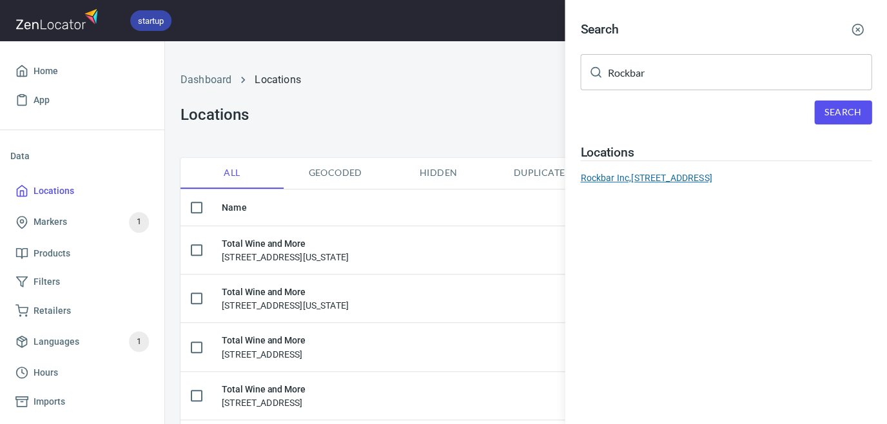
click at [735, 175] on div "Rockbar Inc, [STREET_ADDRESS]" at bounding box center [725, 177] width 291 height 13
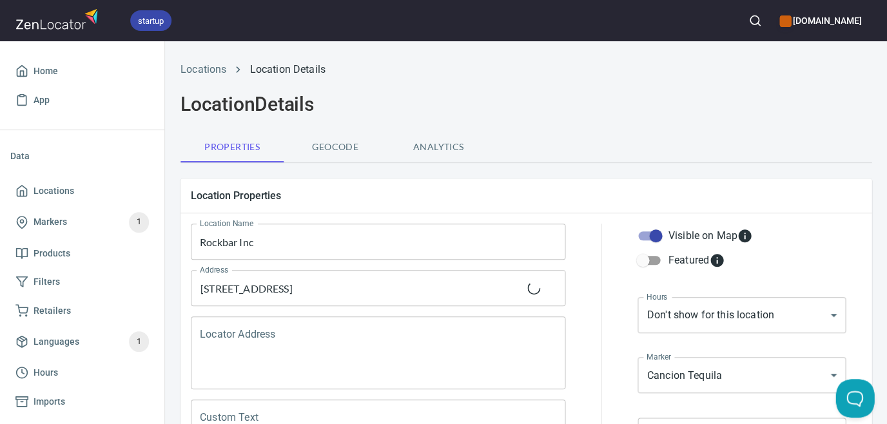
click at [662, 233] on input "Visible on Map" at bounding box center [655, 236] width 73 height 24
checkbox input "false"
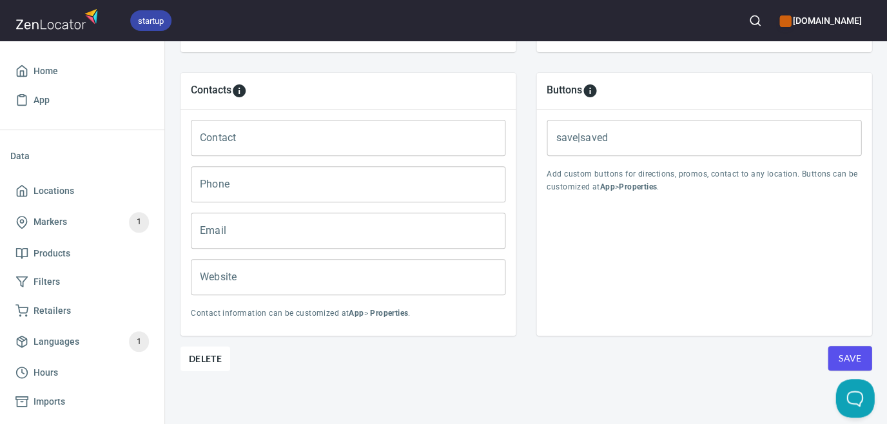
scroll to position [531, 0]
click at [830, 354] on button "Save" at bounding box center [849, 359] width 44 height 24
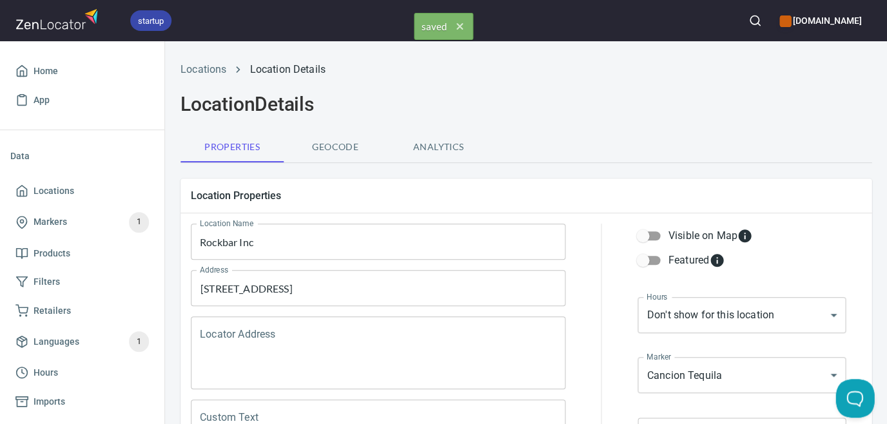
scroll to position [0, 0]
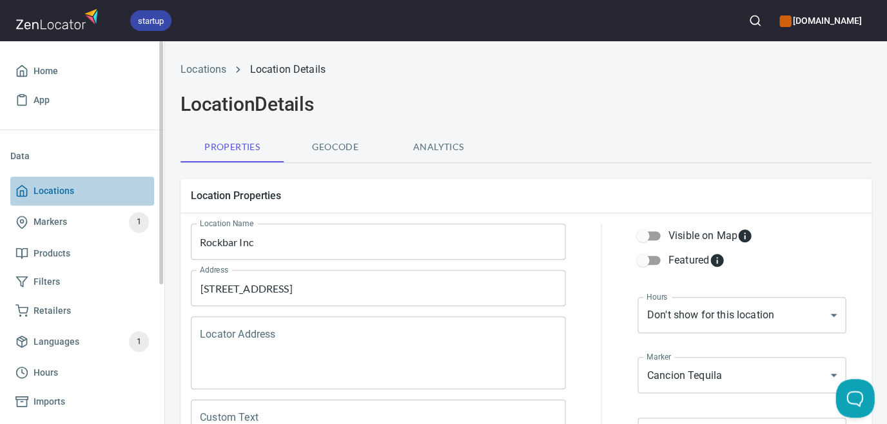
click at [57, 192] on span "Locations" at bounding box center [54, 191] width 41 height 16
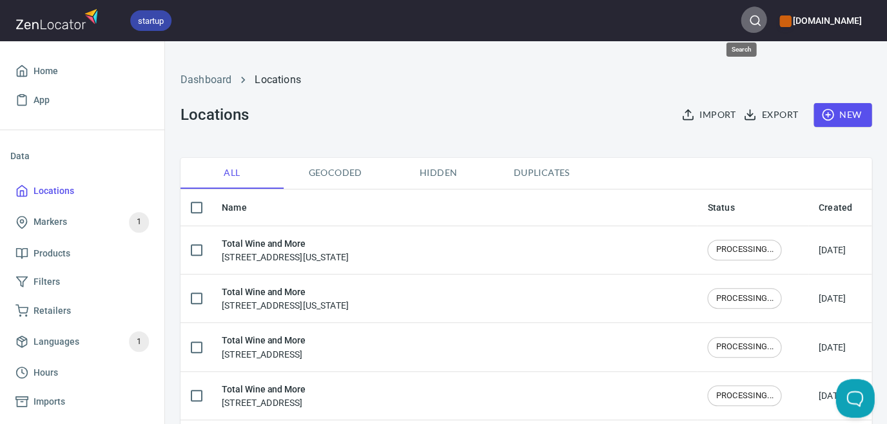
click at [748, 22] on icon "button" at bounding box center [754, 20] width 13 height 13
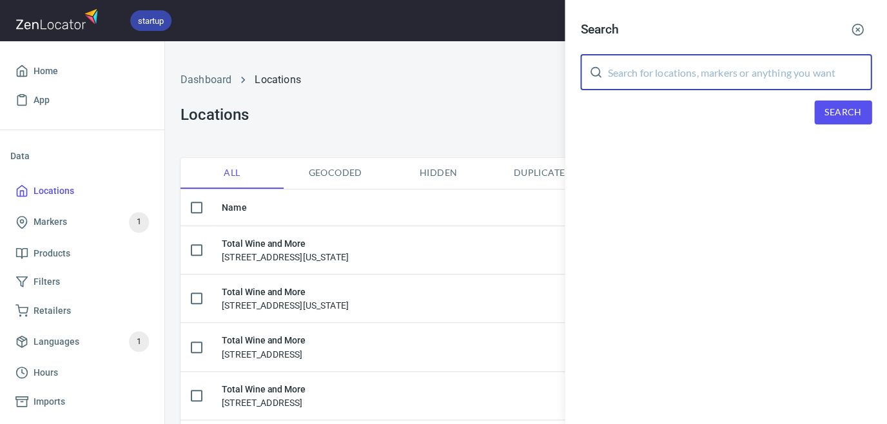
click at [740, 64] on input "text" at bounding box center [739, 72] width 264 height 36
type input "Old town"
click at [847, 104] on span "Search" at bounding box center [842, 112] width 37 height 16
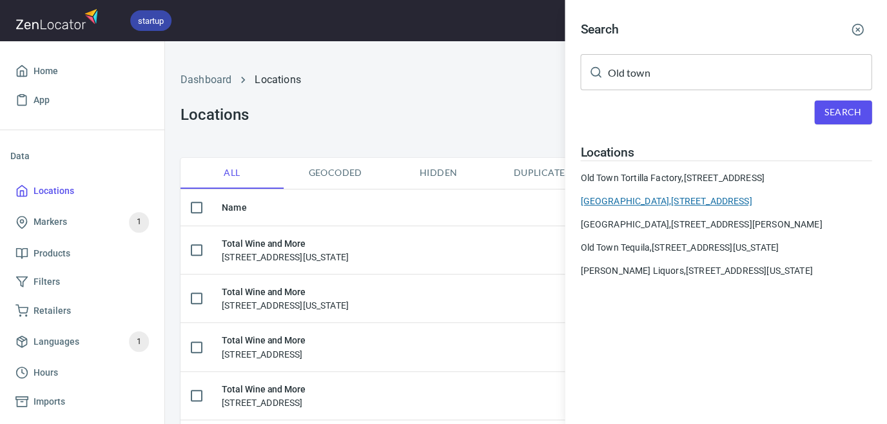
click at [738, 198] on div "[GEOGRAPHIC_DATA], [STREET_ADDRESS]" at bounding box center [725, 201] width 291 height 13
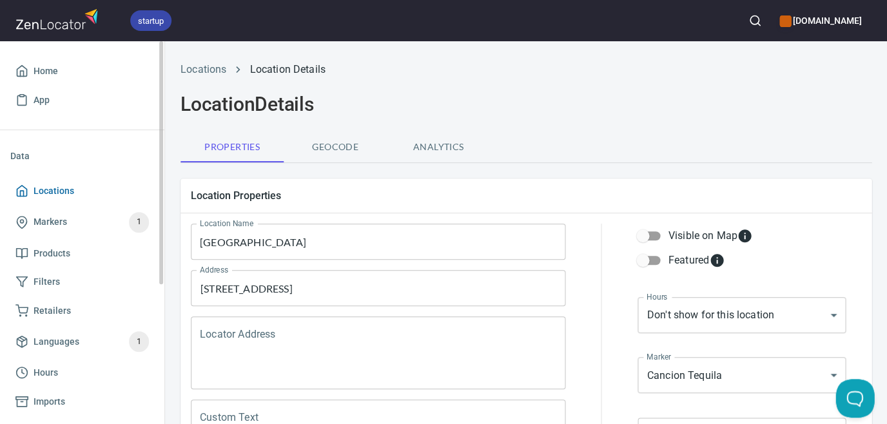
click at [39, 191] on span "Locations" at bounding box center [54, 191] width 41 height 16
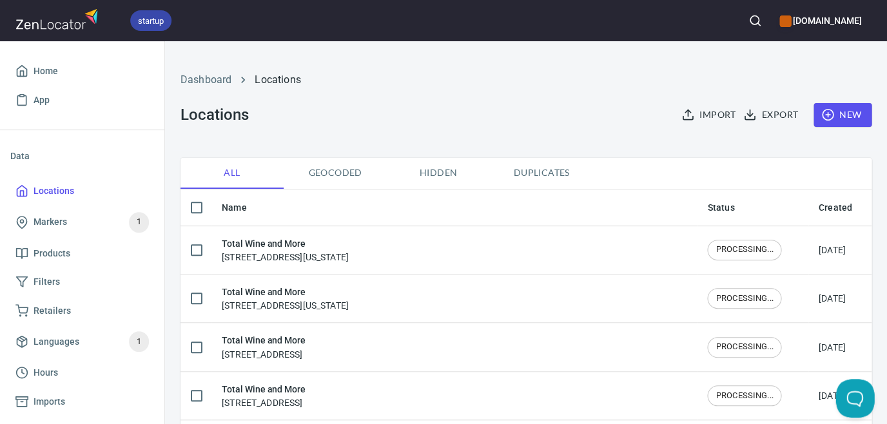
click at [748, 19] on icon "button" at bounding box center [754, 20] width 13 height 13
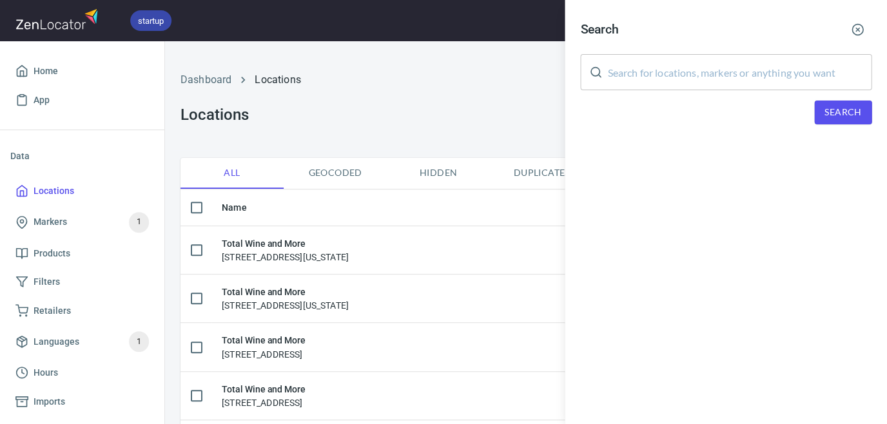
click at [723, 75] on input "text" at bounding box center [739, 72] width 264 height 36
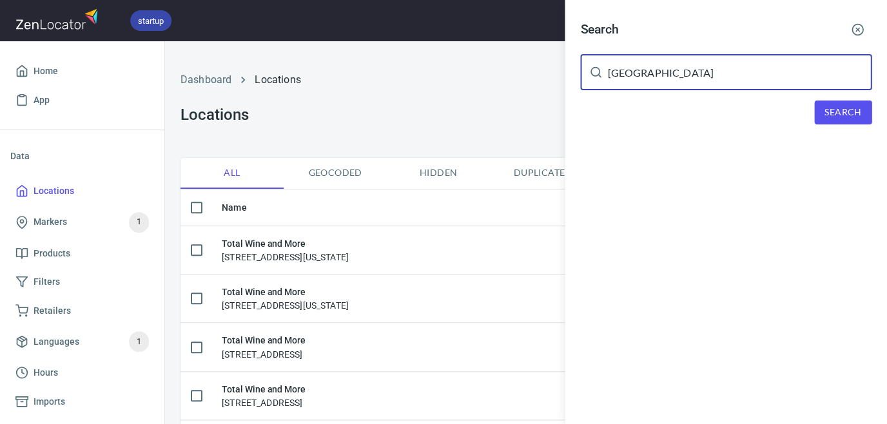
type input "[GEOGRAPHIC_DATA]"
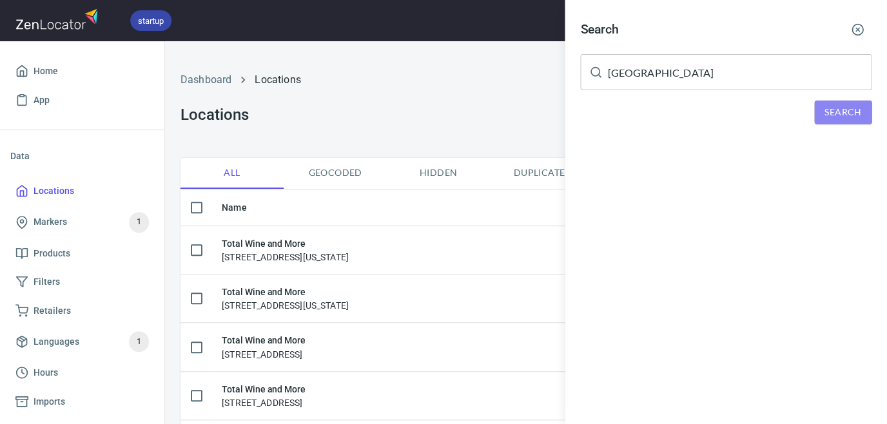
click at [845, 116] on span "Search" at bounding box center [842, 112] width 37 height 16
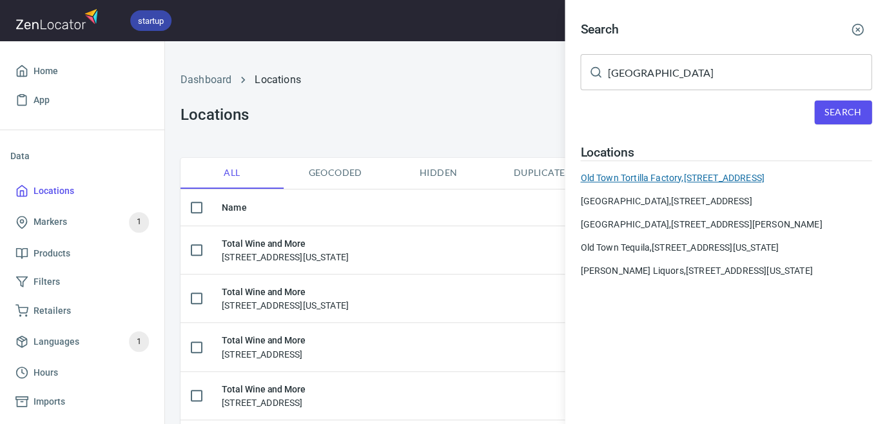
click at [746, 171] on div "[GEOGRAPHIC_DATA], [STREET_ADDRESS]" at bounding box center [725, 177] width 291 height 13
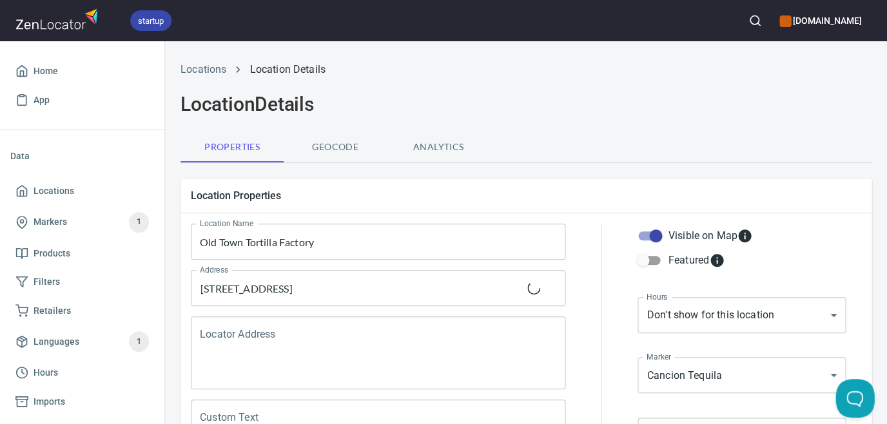
click at [659, 236] on input "Visible on Map" at bounding box center [655, 236] width 73 height 24
checkbox input "false"
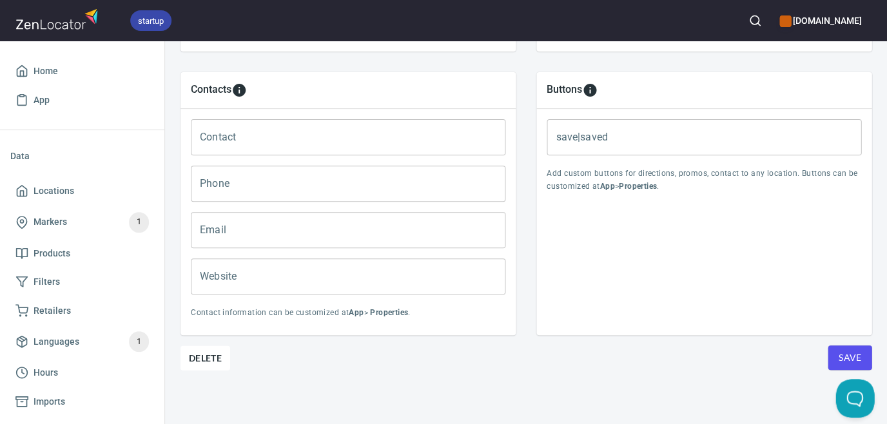
scroll to position [531, 0]
click at [854, 356] on span "Save" at bounding box center [849, 359] width 23 height 16
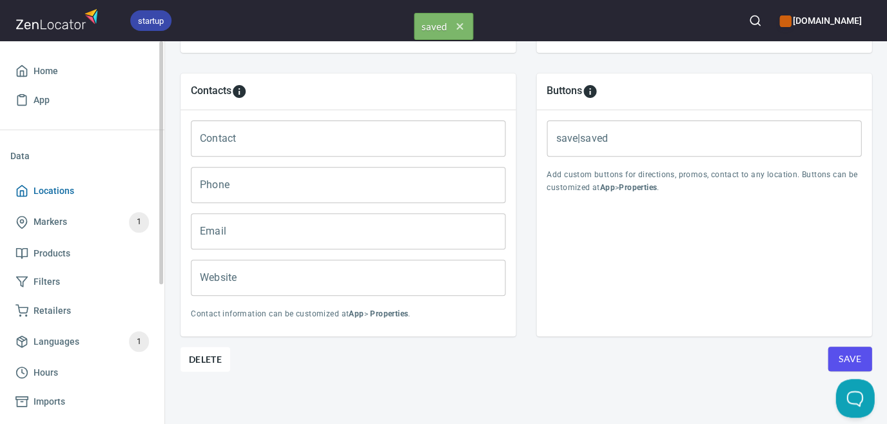
click at [58, 191] on span "Locations" at bounding box center [54, 191] width 41 height 16
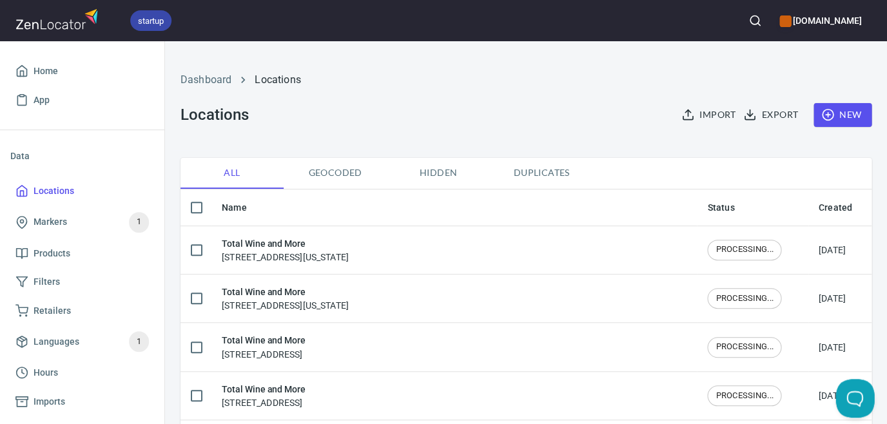
click at [748, 18] on icon "button" at bounding box center [754, 20] width 13 height 13
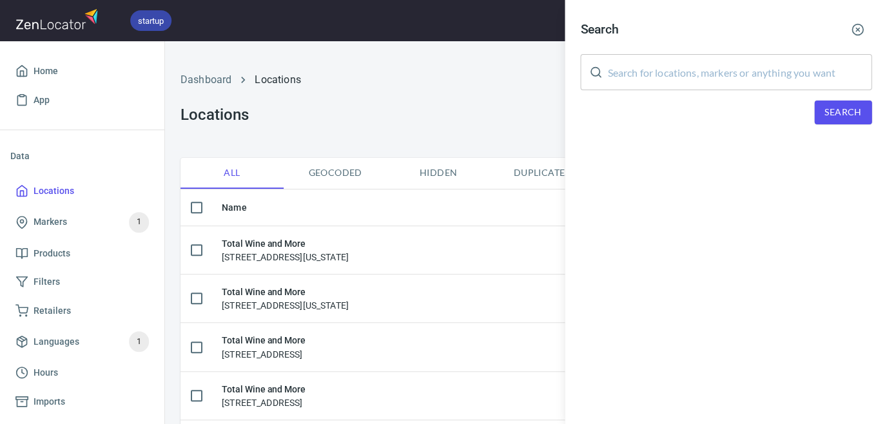
click at [703, 67] on input "text" at bounding box center [739, 72] width 264 height 36
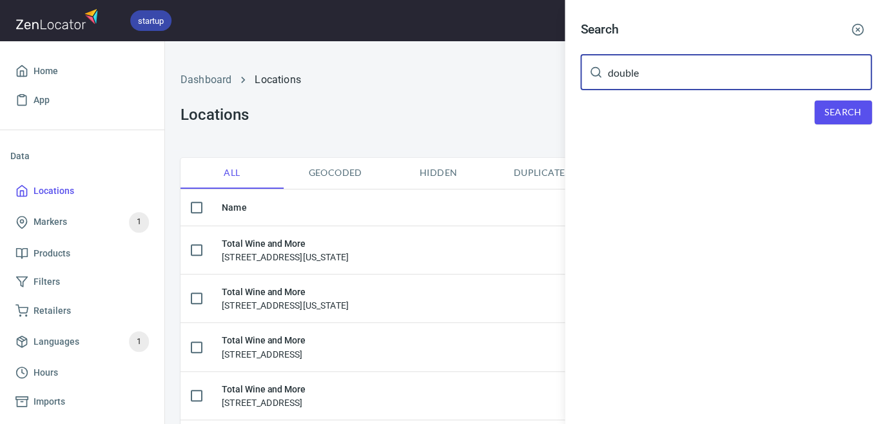
type input "double"
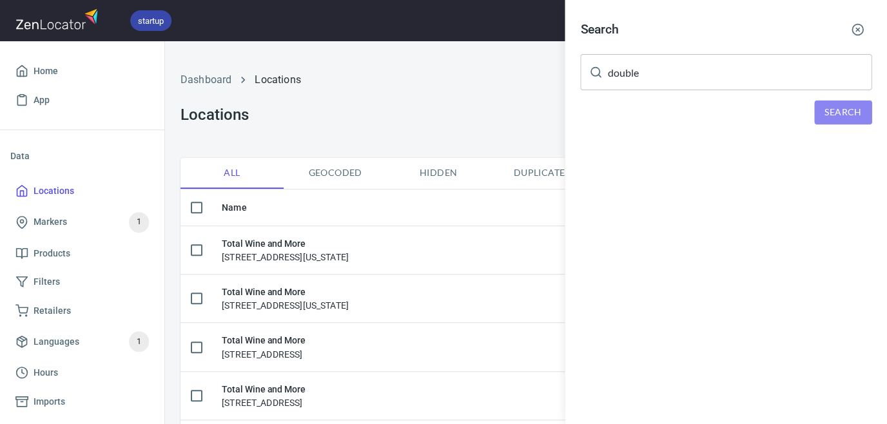
click at [827, 109] on span "Search" at bounding box center [842, 112] width 37 height 16
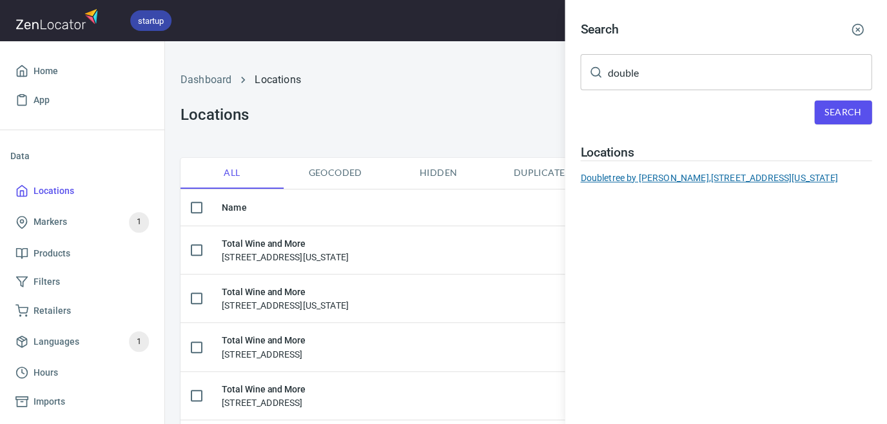
click at [756, 173] on div "Doubletree by [PERSON_NAME], [STREET_ADDRESS][US_STATE]" at bounding box center [725, 177] width 291 height 13
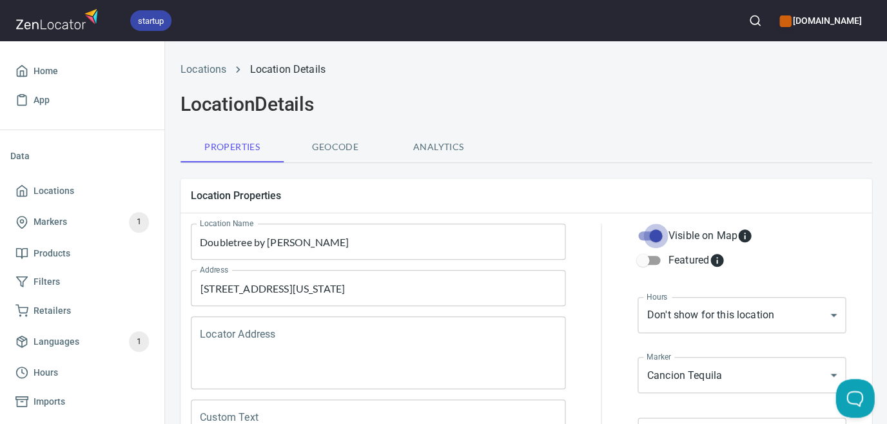
click at [658, 238] on input "Visible on Map" at bounding box center [655, 236] width 73 height 24
checkbox input "false"
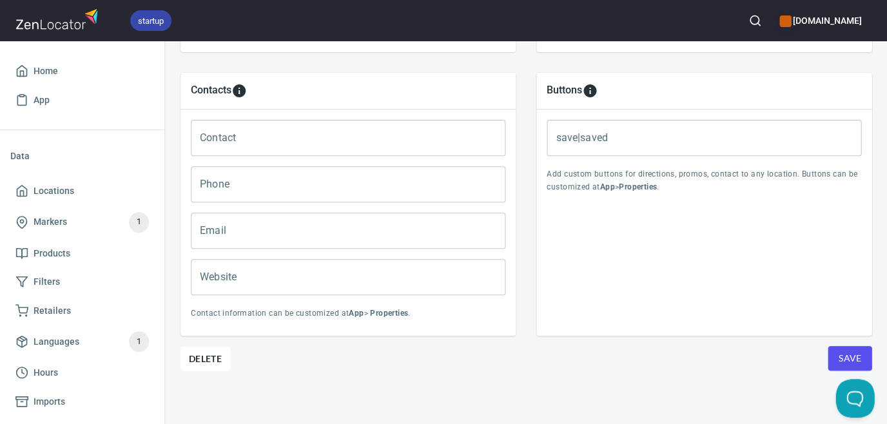
scroll to position [531, 0]
click at [834, 352] on button "Save" at bounding box center [849, 359] width 44 height 24
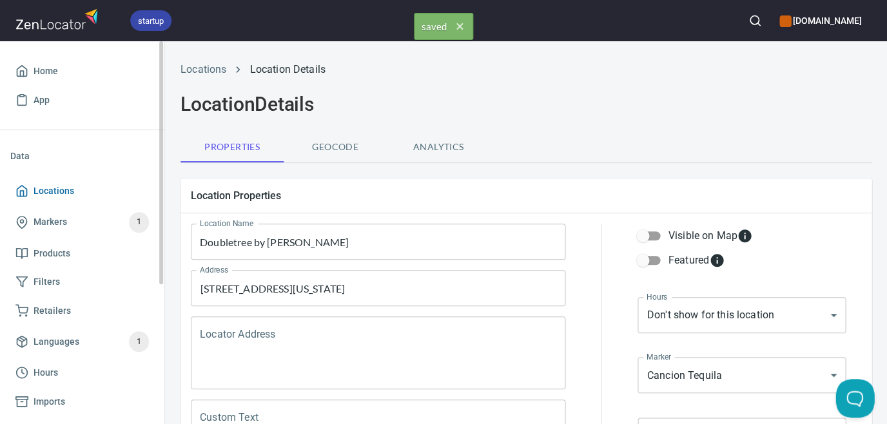
scroll to position [0, 0]
click at [54, 190] on span "Locations" at bounding box center [54, 191] width 41 height 16
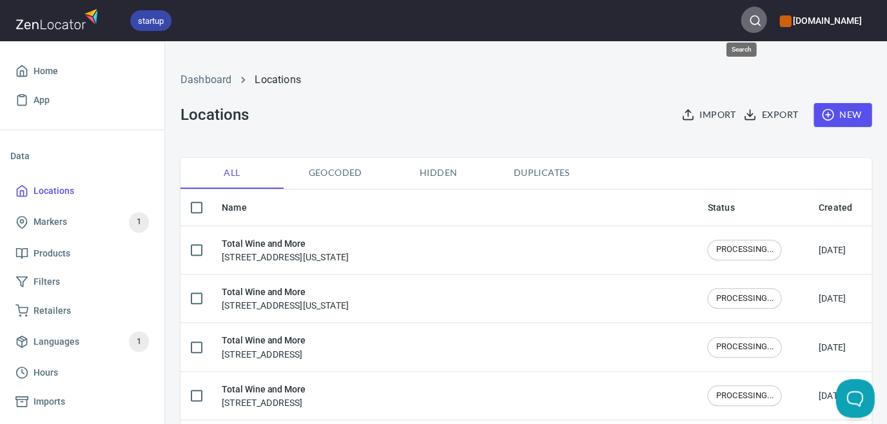
click at [748, 21] on icon "button" at bounding box center [754, 20] width 13 height 13
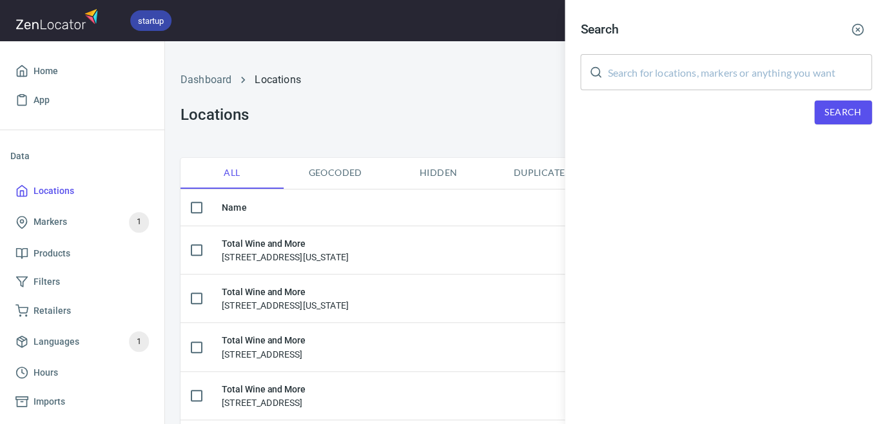
click at [719, 79] on input "text" at bounding box center [739, 72] width 264 height 36
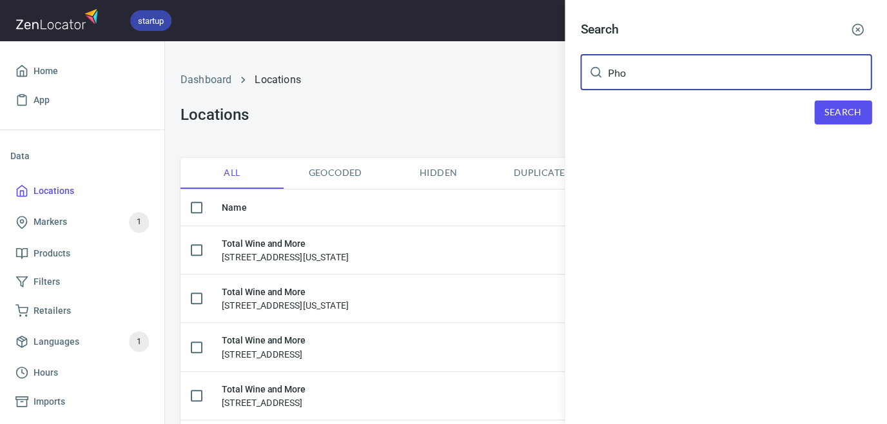
type input "Pho"
click at [841, 109] on span "Search" at bounding box center [842, 112] width 37 height 16
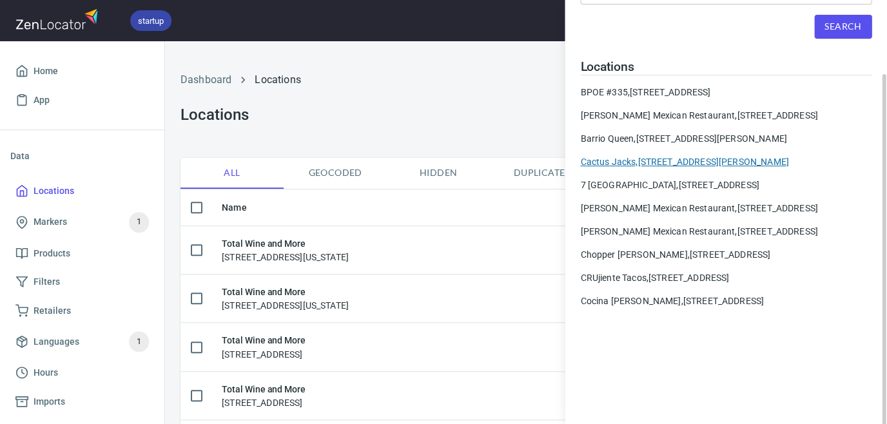
scroll to position [87, 0]
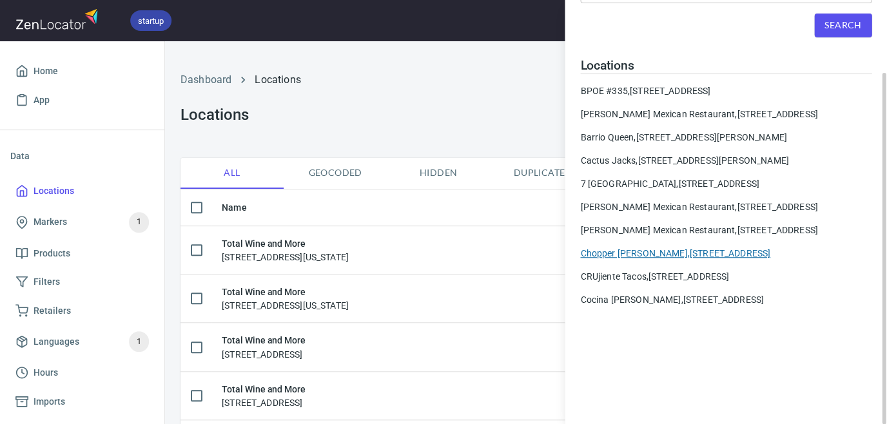
click at [687, 260] on div "Chopper [PERSON_NAME], [STREET_ADDRESS]" at bounding box center [725, 253] width 291 height 13
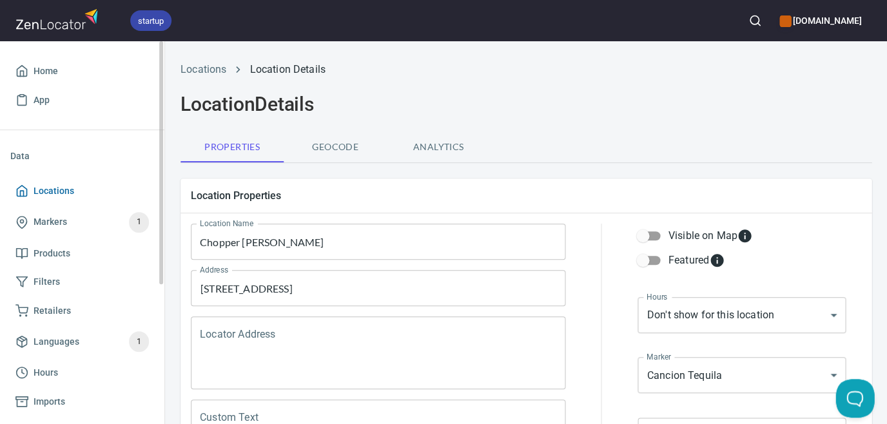
click at [34, 189] on span "Locations" at bounding box center [54, 191] width 41 height 16
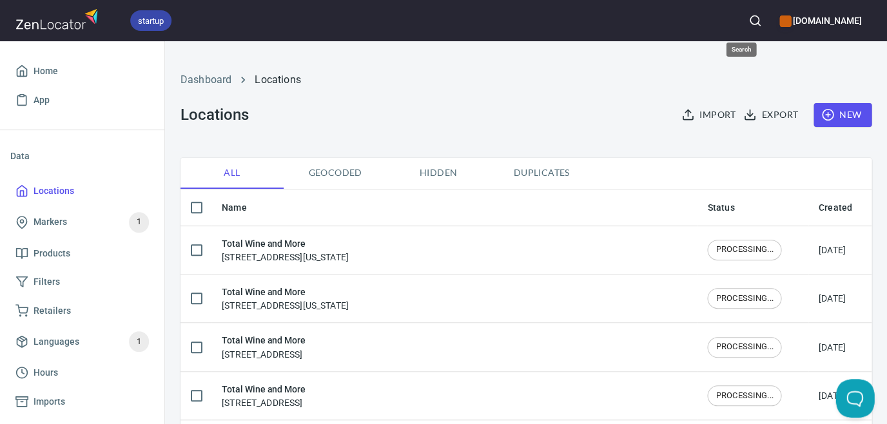
click at [749, 21] on circle "button" at bounding box center [753, 20] width 8 height 8
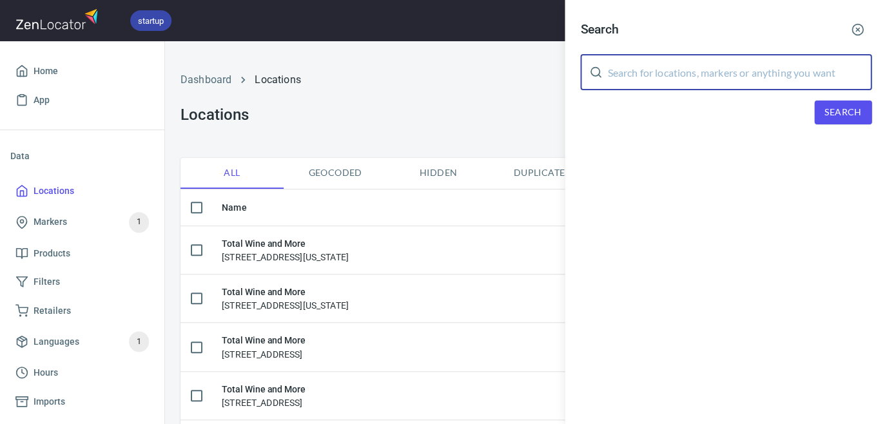
click at [697, 64] on input "text" at bounding box center [739, 72] width 264 height 36
type input "[PERSON_NAME]"
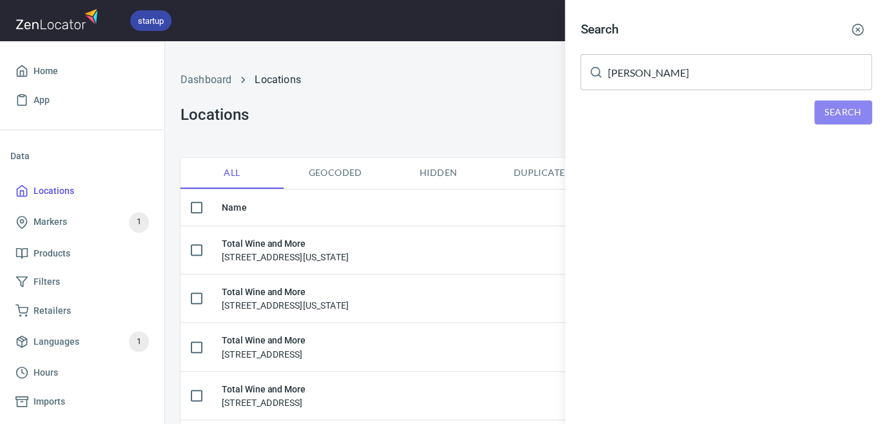
click at [820, 108] on button "Search" at bounding box center [842, 113] width 57 height 24
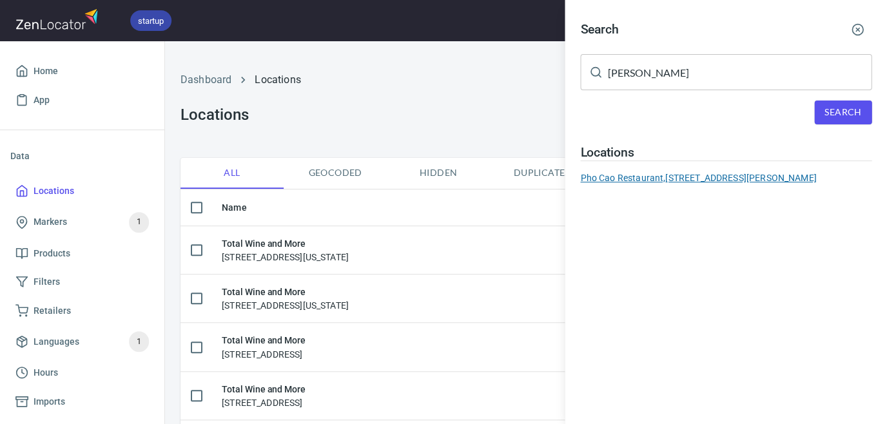
click at [747, 173] on div "[GEOGRAPHIC_DATA], [STREET_ADDRESS][PERSON_NAME]" at bounding box center [725, 177] width 291 height 13
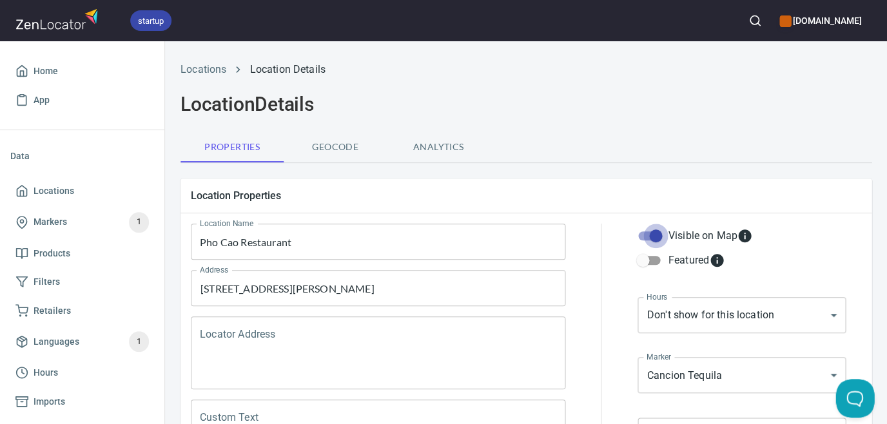
click at [656, 240] on input "Visible on Map" at bounding box center [655, 236] width 73 height 24
checkbox input "false"
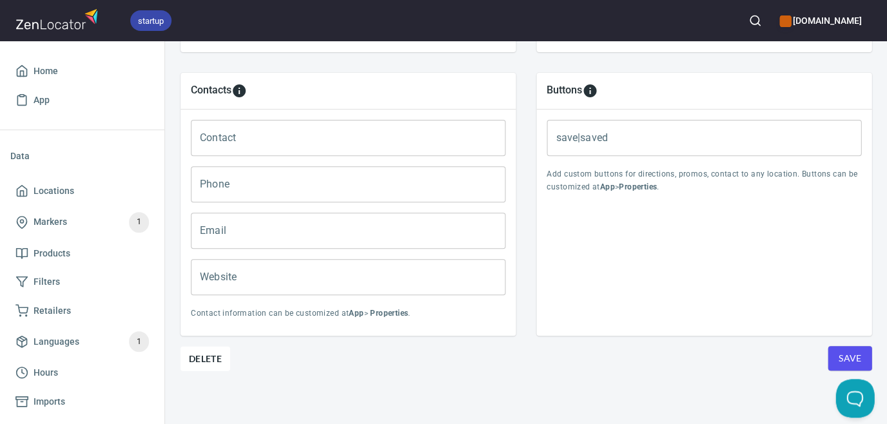
scroll to position [531, 0]
click at [840, 354] on span "Save" at bounding box center [849, 359] width 23 height 16
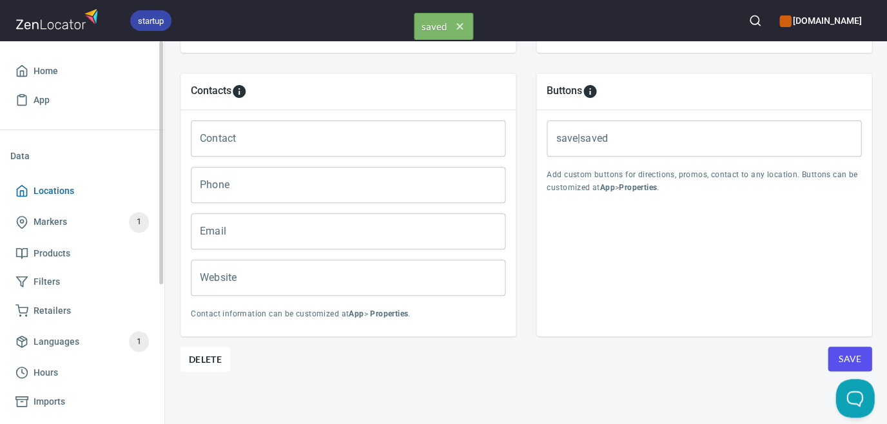
click at [53, 192] on span "Locations" at bounding box center [54, 191] width 41 height 16
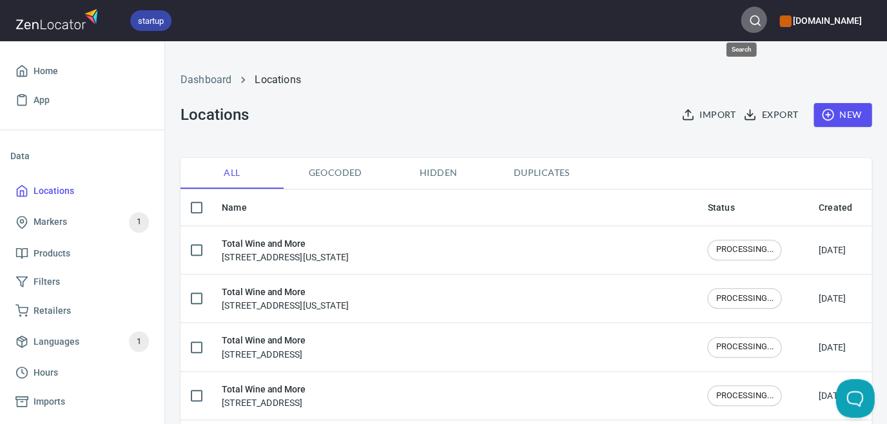
click at [748, 23] on icon "button" at bounding box center [754, 20] width 13 height 13
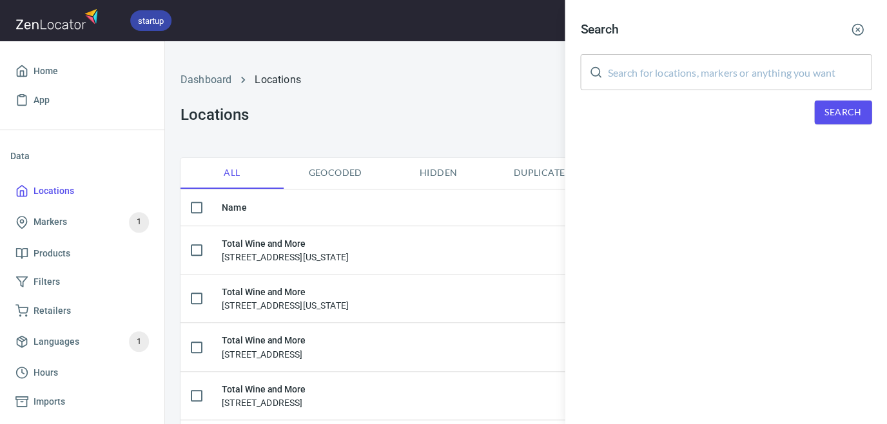
click at [625, 70] on input "text" at bounding box center [739, 72] width 264 height 36
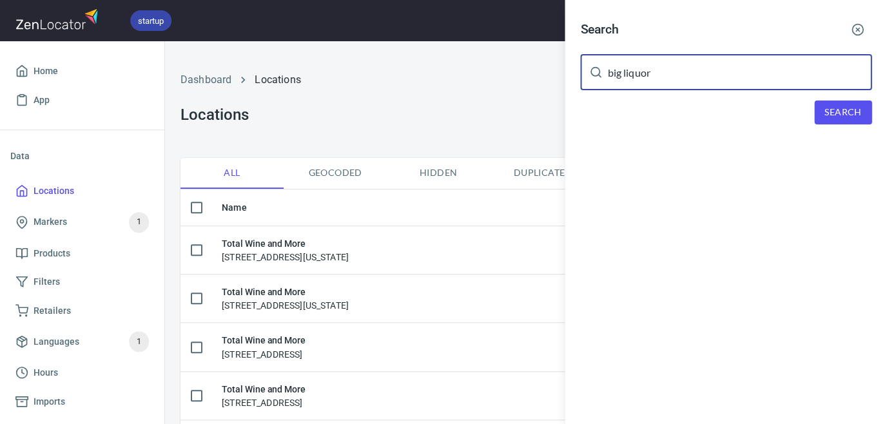
type input "big liquor"
click at [829, 109] on span "Search" at bounding box center [842, 112] width 37 height 16
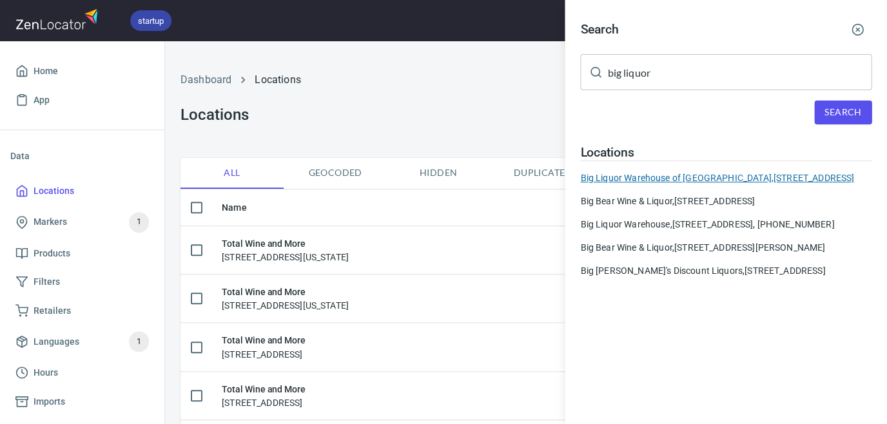
click at [736, 171] on div "Big Liquor [GEOGRAPHIC_DATA], [STREET_ADDRESS]" at bounding box center [725, 177] width 291 height 13
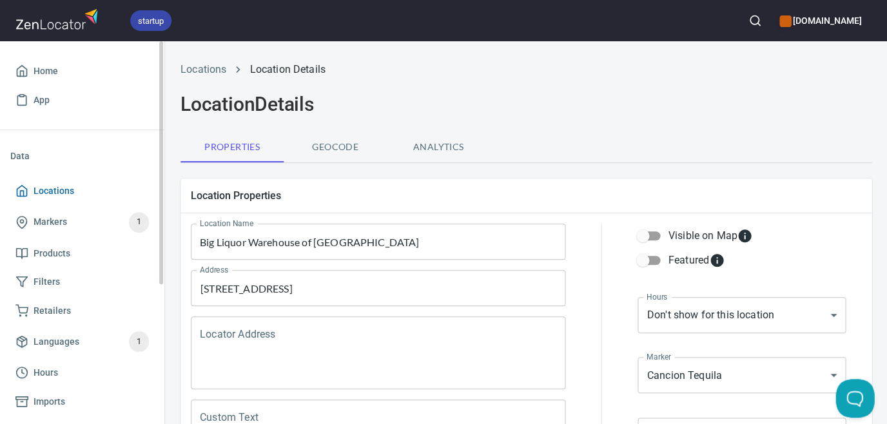
click at [33, 196] on span "Locations" at bounding box center [81, 191] width 133 height 16
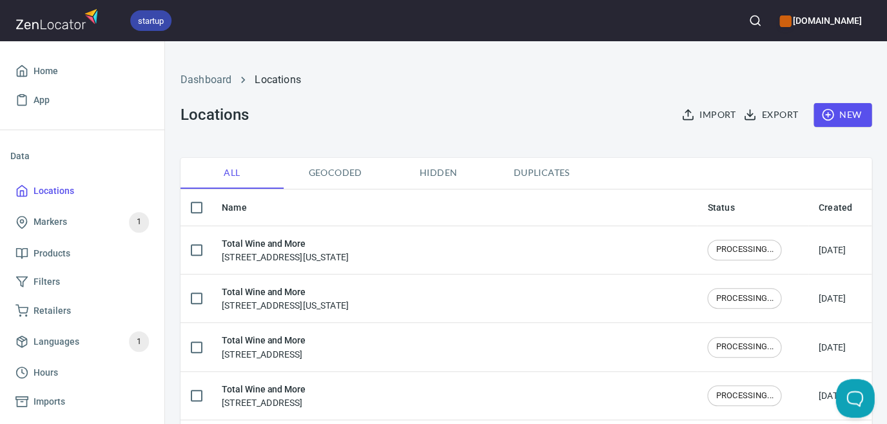
click at [748, 24] on icon "button" at bounding box center [754, 20] width 13 height 13
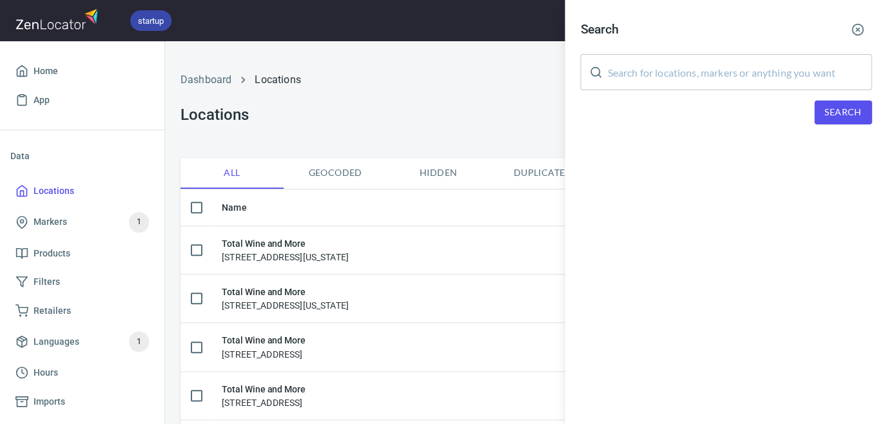
click at [736, 72] on input "text" at bounding box center [739, 72] width 264 height 36
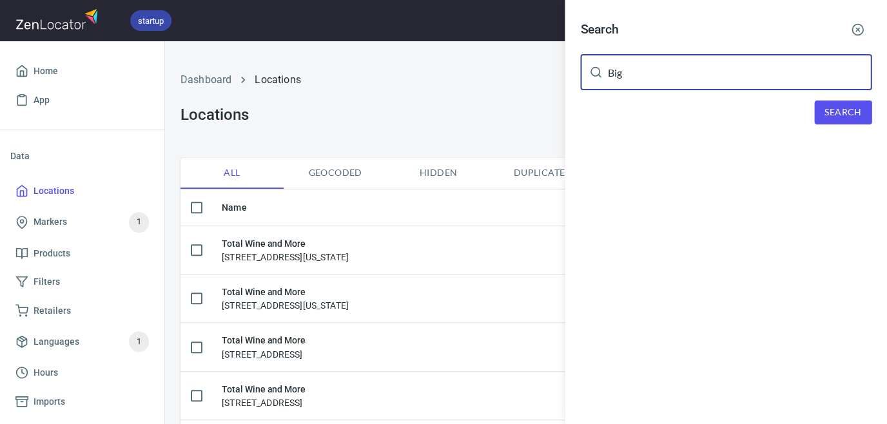
type input "Big"
click at [844, 113] on span "Search" at bounding box center [842, 112] width 37 height 16
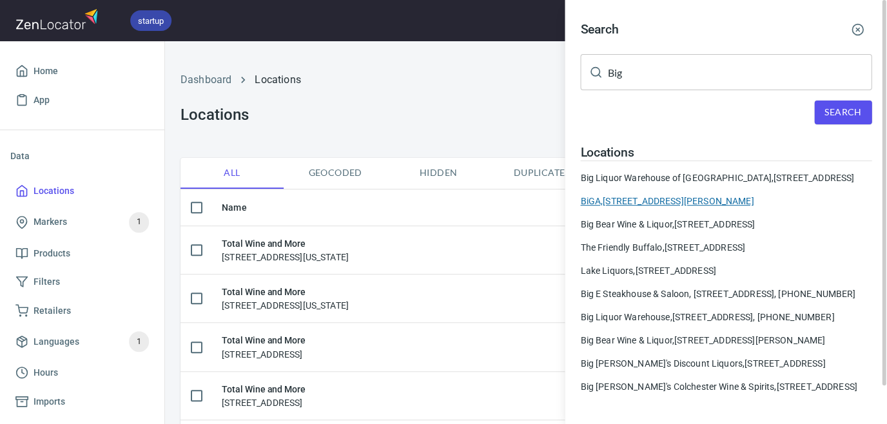
click at [708, 207] on div "BiGA, [STREET_ADDRESS][PERSON_NAME]" at bounding box center [725, 201] width 291 height 13
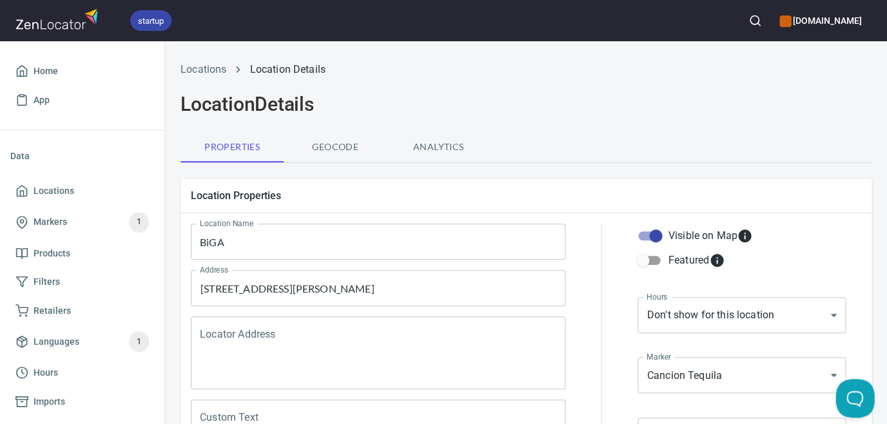
click at [649, 241] on input "Visible on Map" at bounding box center [655, 236] width 73 height 24
checkbox input "false"
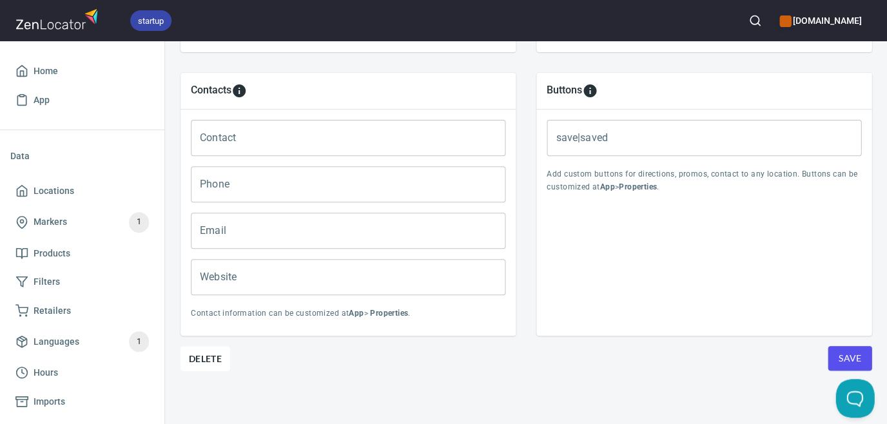
scroll to position [531, 0]
click at [852, 347] on button "Save" at bounding box center [849, 359] width 44 height 24
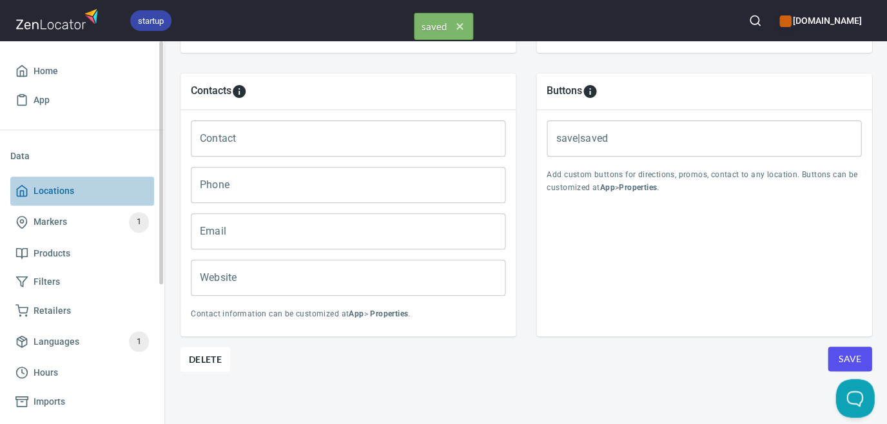
click at [73, 188] on span "Locations" at bounding box center [81, 191] width 133 height 16
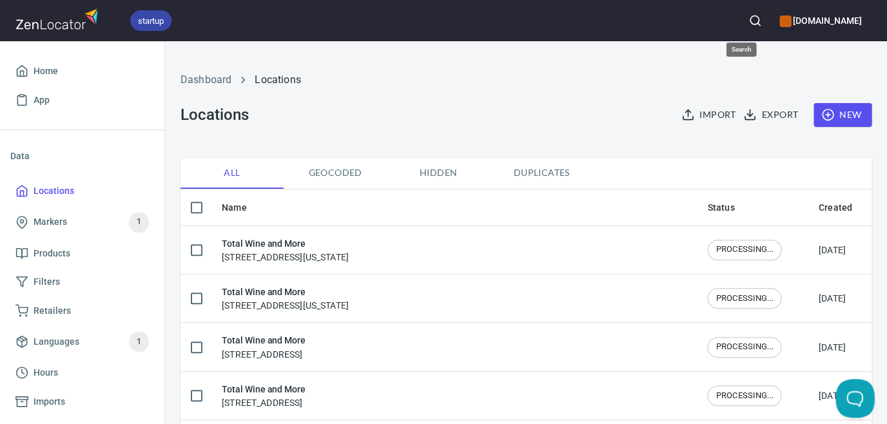
click at [748, 23] on icon "button" at bounding box center [754, 20] width 13 height 13
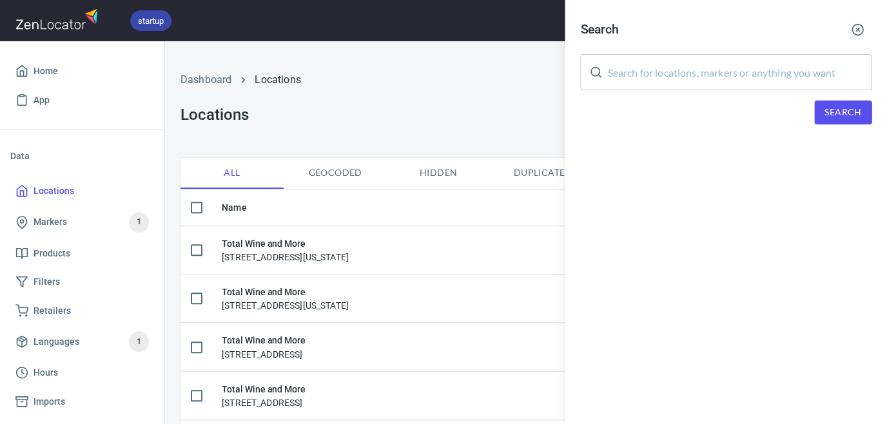
click at [729, 74] on input "text" at bounding box center [739, 72] width 264 height 36
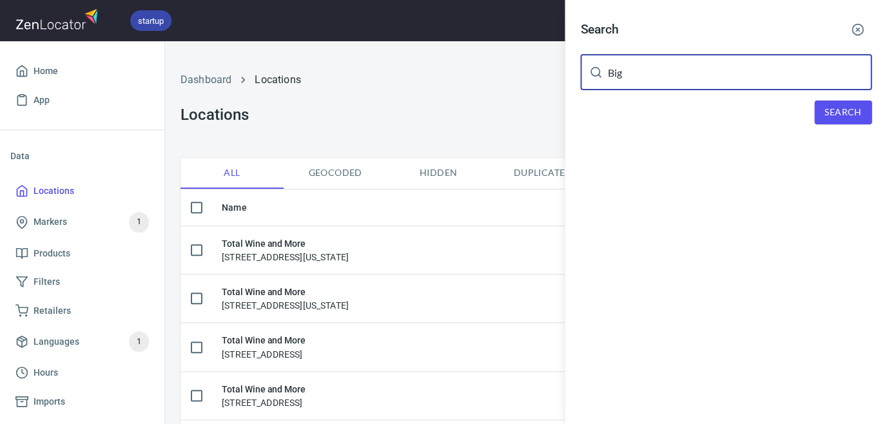
type input "Big"
click at [826, 104] on span "Search" at bounding box center [842, 112] width 37 height 16
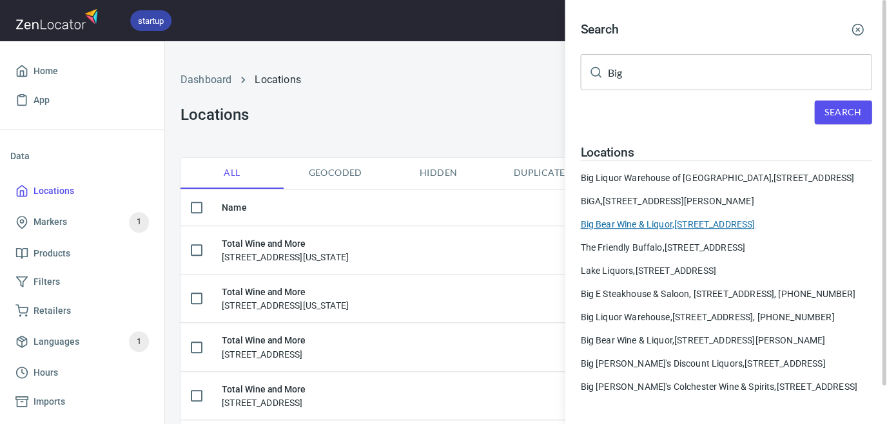
click at [724, 231] on div "Big Bear Wine & Liquor, [STREET_ADDRESS]" at bounding box center [725, 224] width 291 height 13
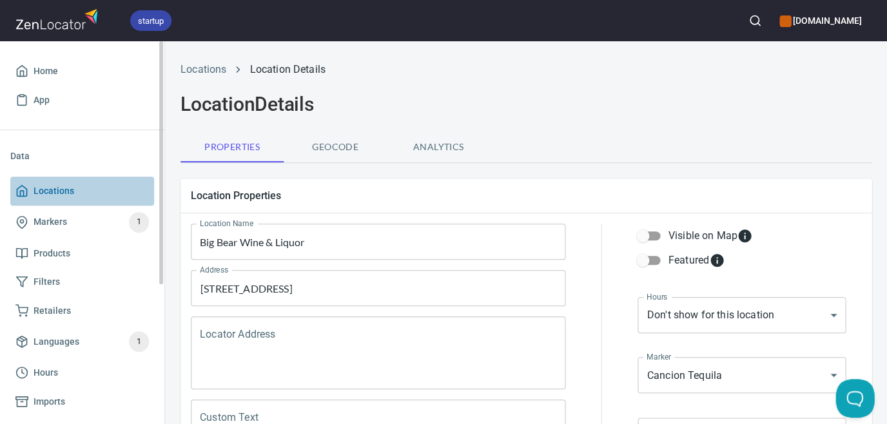
click at [39, 197] on span "Locations" at bounding box center [54, 191] width 41 height 16
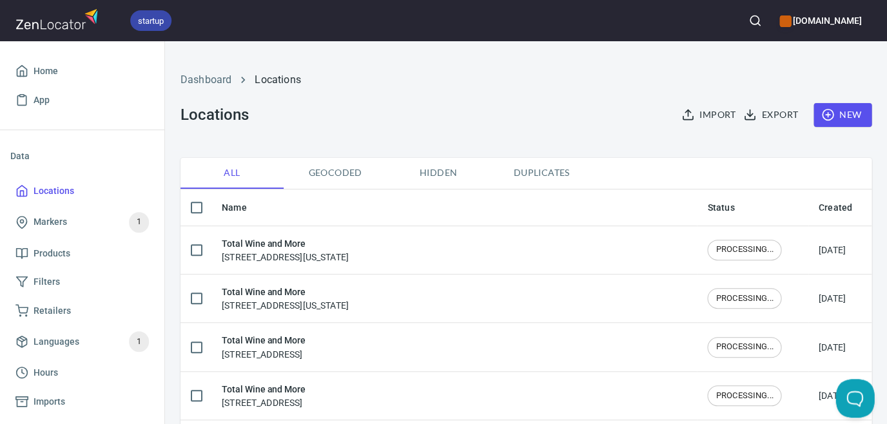
click at [748, 18] on icon "button" at bounding box center [754, 20] width 13 height 13
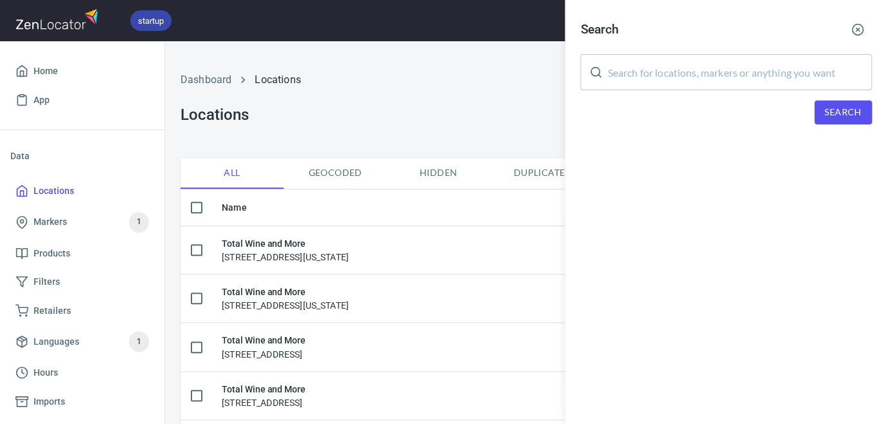
click at [717, 70] on input "text" at bounding box center [739, 72] width 264 height 36
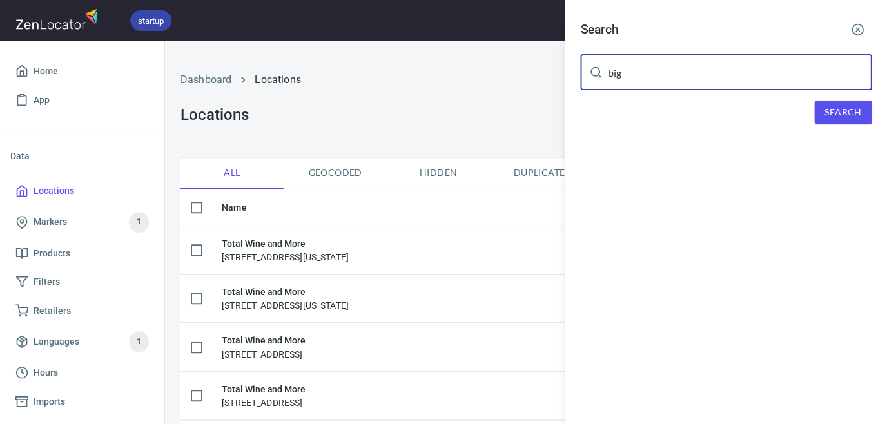
type input "big"
click at [827, 104] on span "Search" at bounding box center [842, 112] width 37 height 16
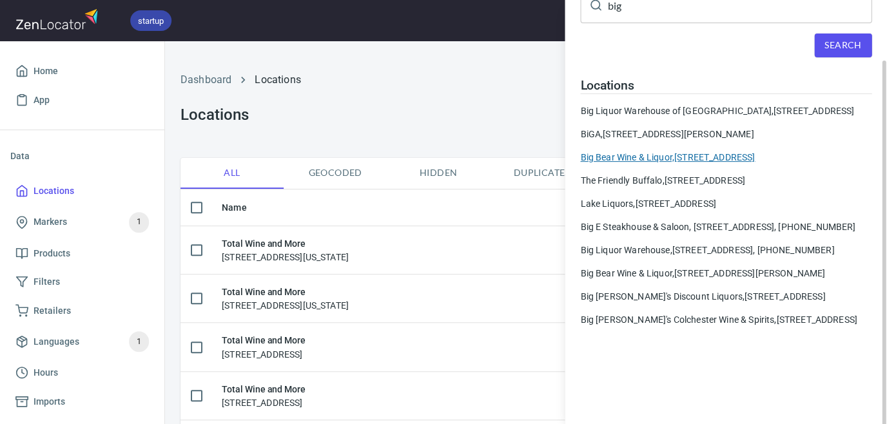
scroll to position [68, 0]
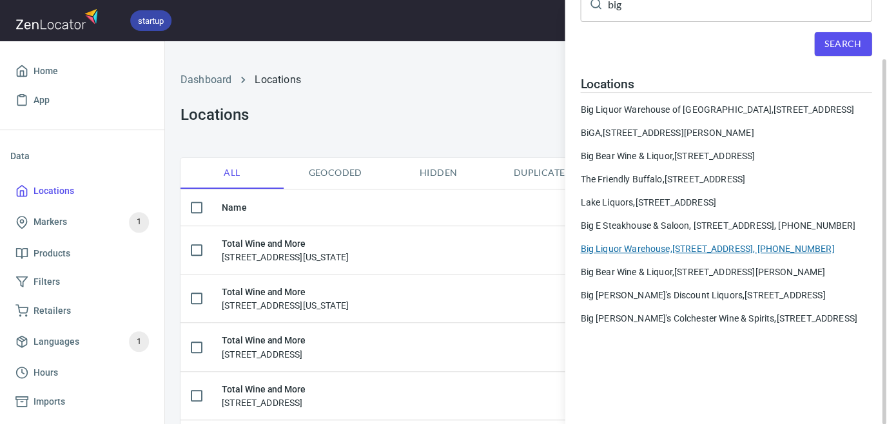
click at [765, 255] on div "Big Liquor Warehouse, [STREET_ADDRESS], [PHONE_NUMBER]" at bounding box center [725, 248] width 291 height 13
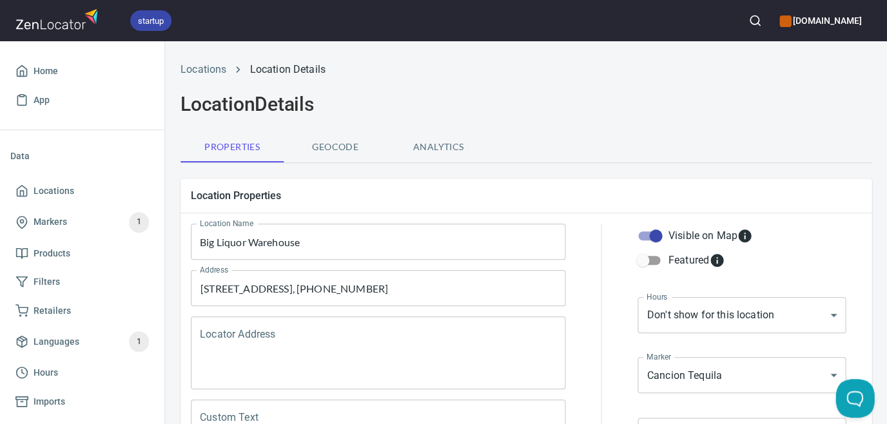
click at [655, 237] on input "Visible on Map" at bounding box center [655, 236] width 73 height 24
checkbox input "false"
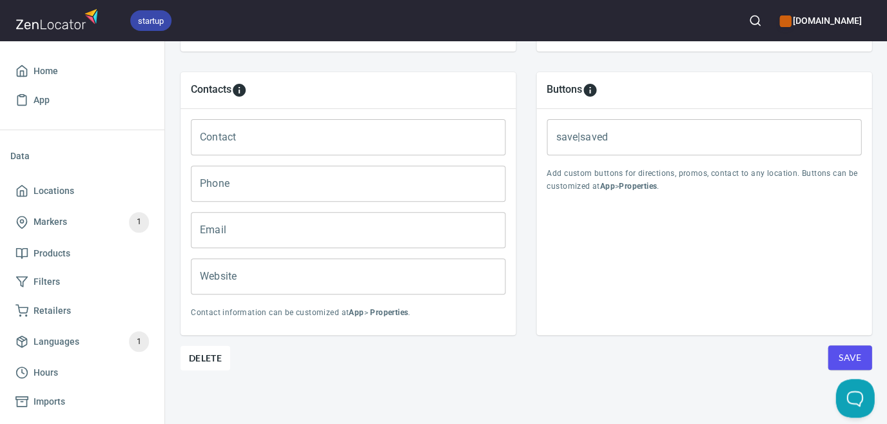
scroll to position [531, 0]
click at [830, 356] on button "Save" at bounding box center [849, 359] width 44 height 24
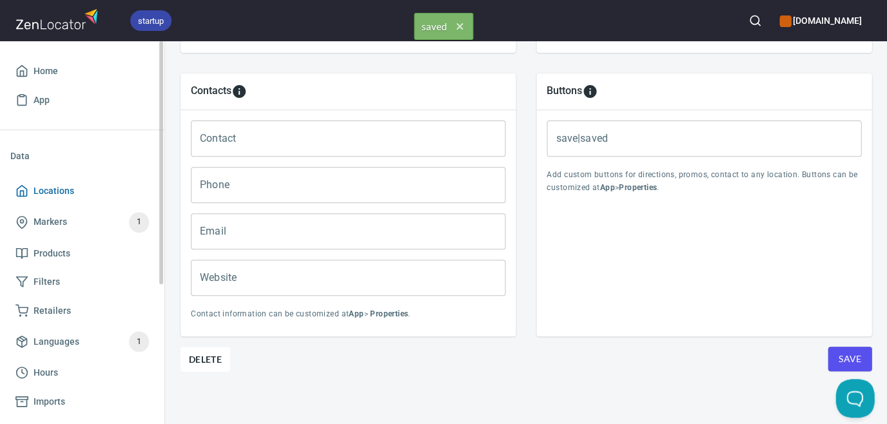
click at [62, 192] on span "Locations" at bounding box center [54, 191] width 41 height 16
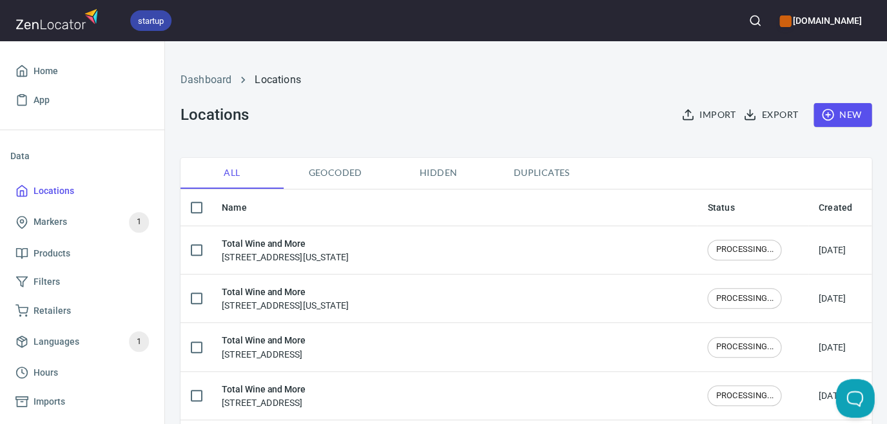
click at [748, 21] on icon "button" at bounding box center [754, 20] width 13 height 13
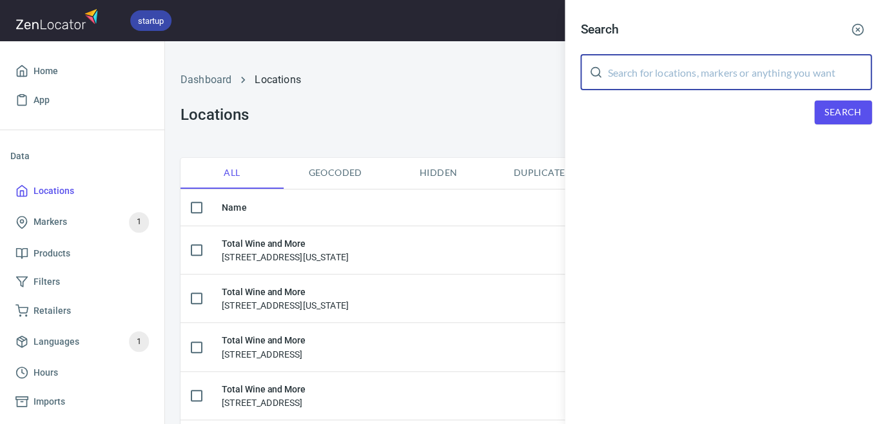
click at [704, 68] on input "text" at bounding box center [739, 72] width 264 height 36
type input "big"
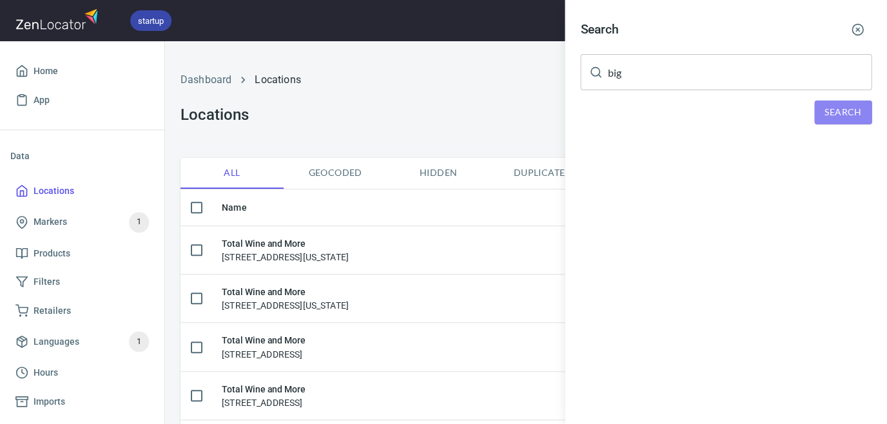
click at [840, 106] on span "Search" at bounding box center [842, 112] width 37 height 16
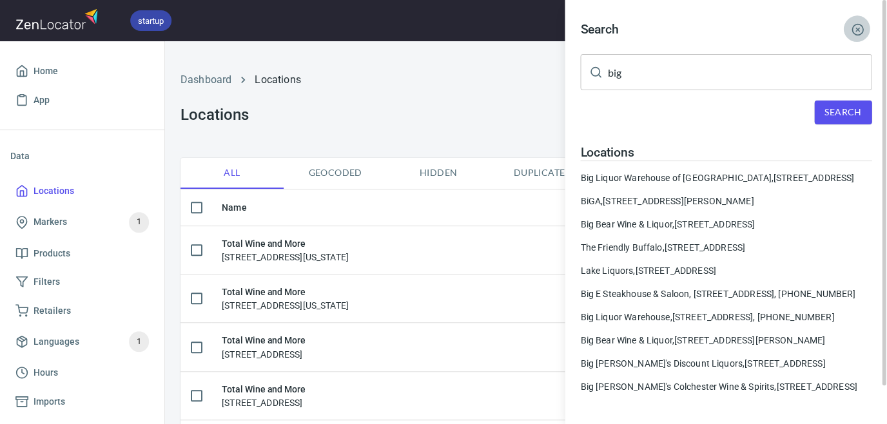
click at [859, 28] on line "button" at bounding box center [857, 29] width 3 height 3
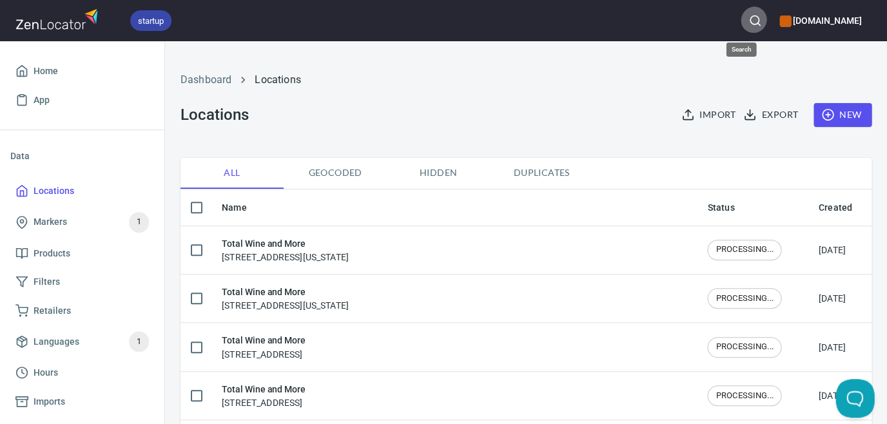
click at [748, 21] on icon "button" at bounding box center [754, 20] width 13 height 13
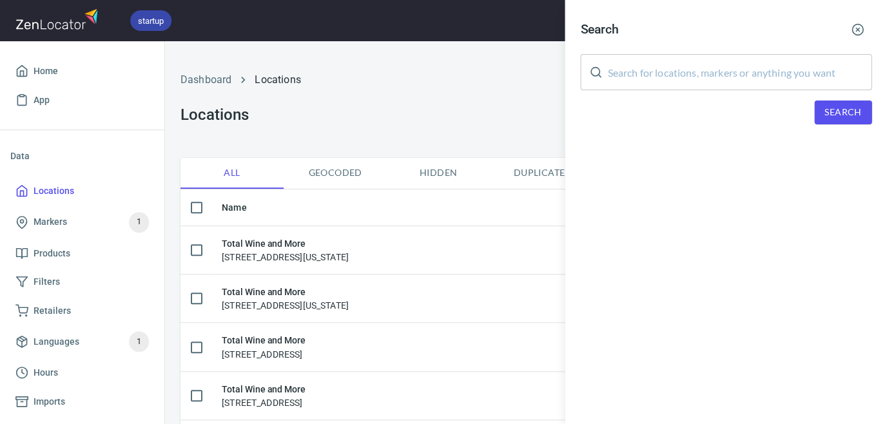
click at [733, 69] on input "text" at bounding box center [739, 72] width 264 height 36
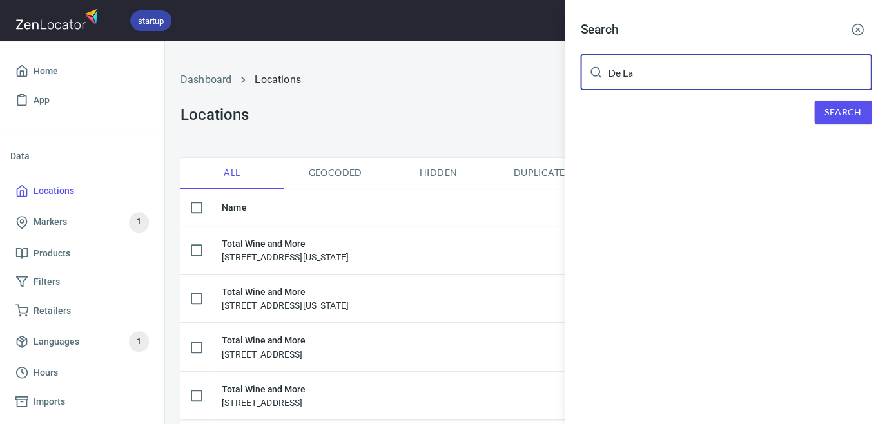
type input "De La"
click at [848, 110] on span "Search" at bounding box center [842, 112] width 37 height 16
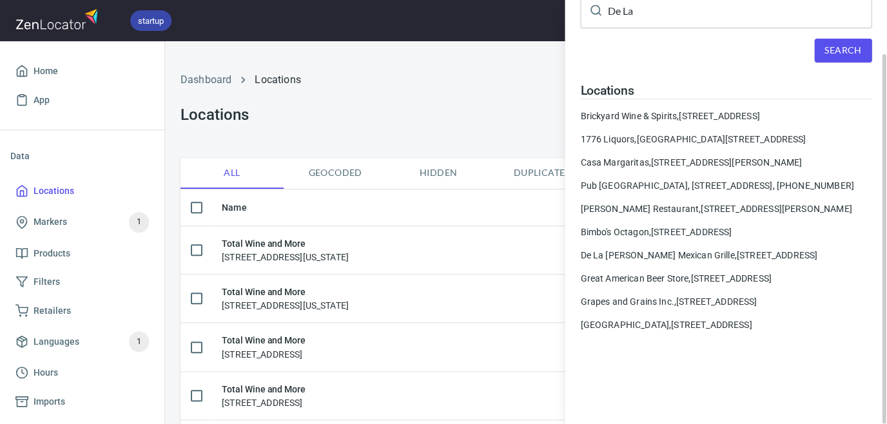
scroll to position [70, 0]
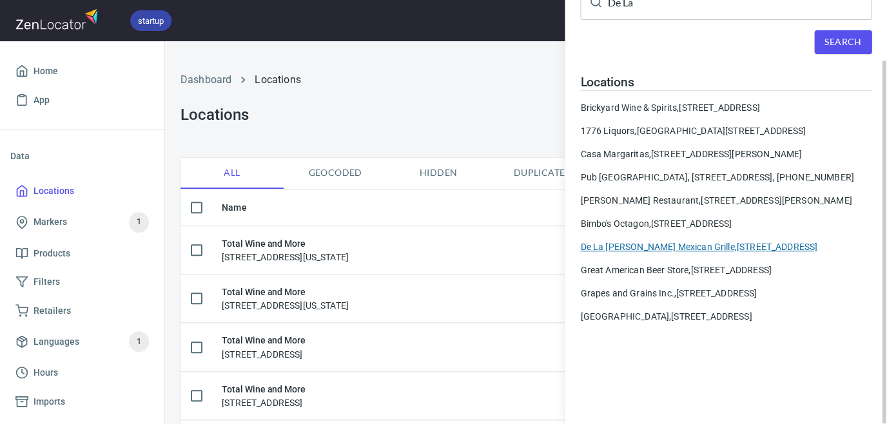
click at [717, 241] on div "De La [PERSON_NAME] Mexican Grille, [STREET_ADDRESS]" at bounding box center [725, 246] width 291 height 13
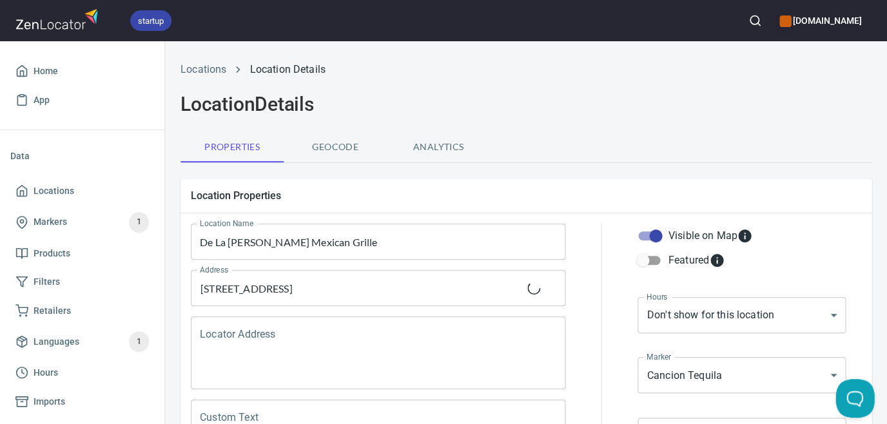
click at [655, 237] on input "Visible on Map" at bounding box center [655, 236] width 73 height 24
checkbox input "false"
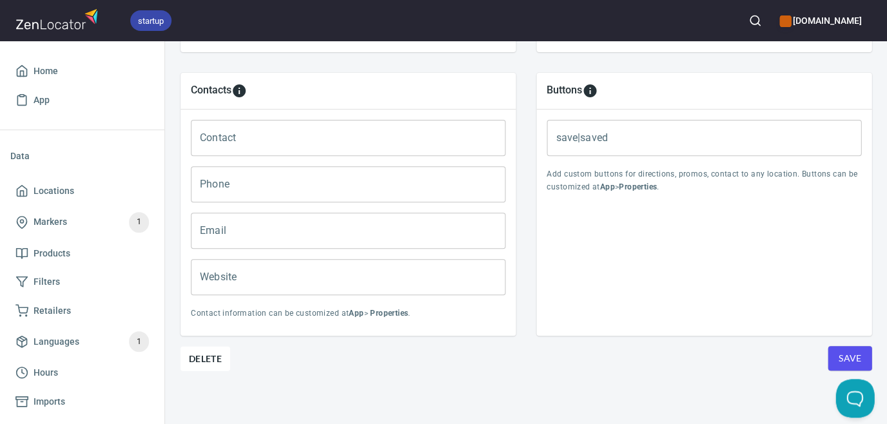
scroll to position [531, 0]
click at [838, 351] on span "Save" at bounding box center [849, 359] width 23 height 16
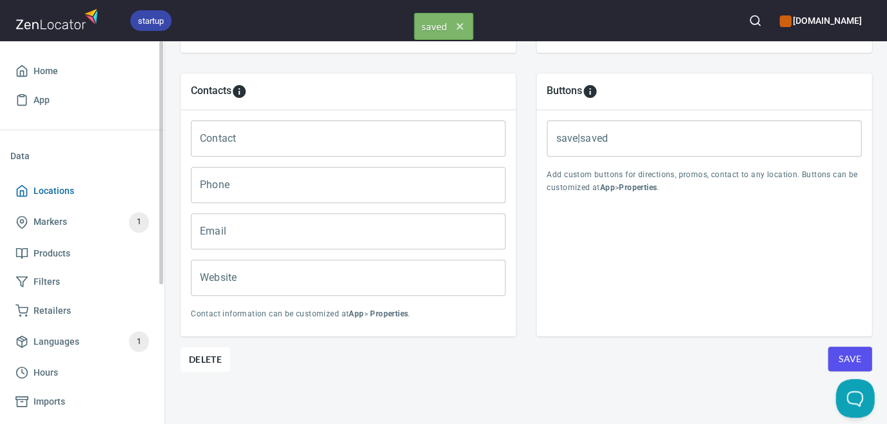
click at [55, 193] on span "Locations" at bounding box center [54, 191] width 41 height 16
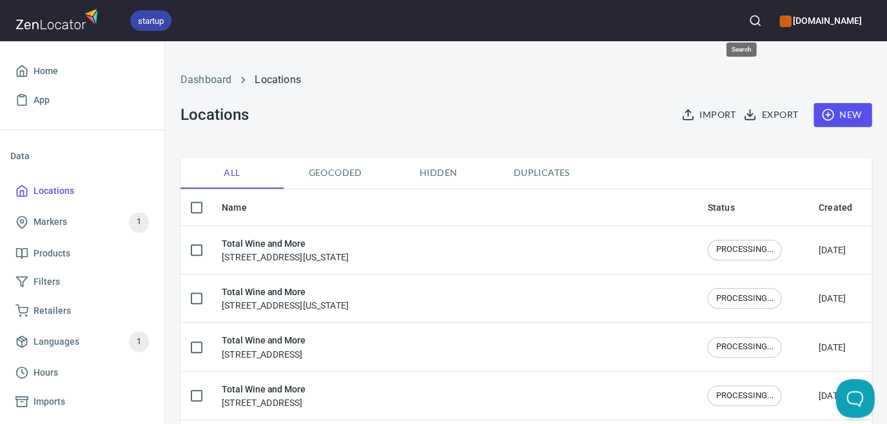
click at [749, 21] on circle "button" at bounding box center [753, 20] width 8 height 8
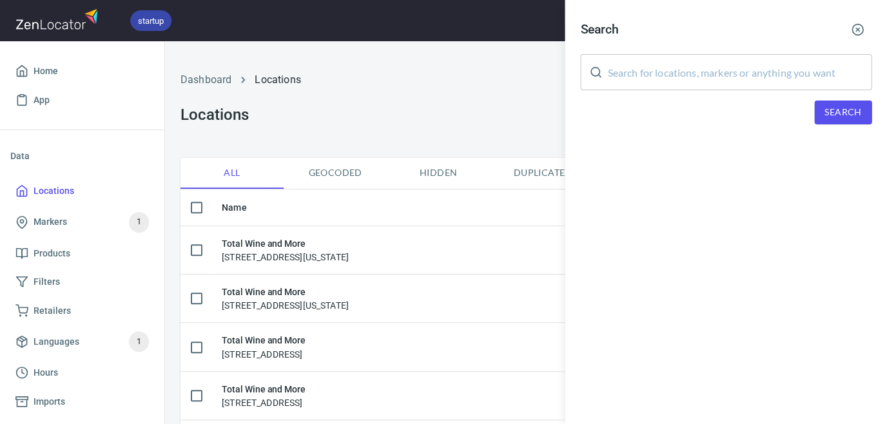
click at [717, 63] on input "text" at bounding box center [739, 72] width 264 height 36
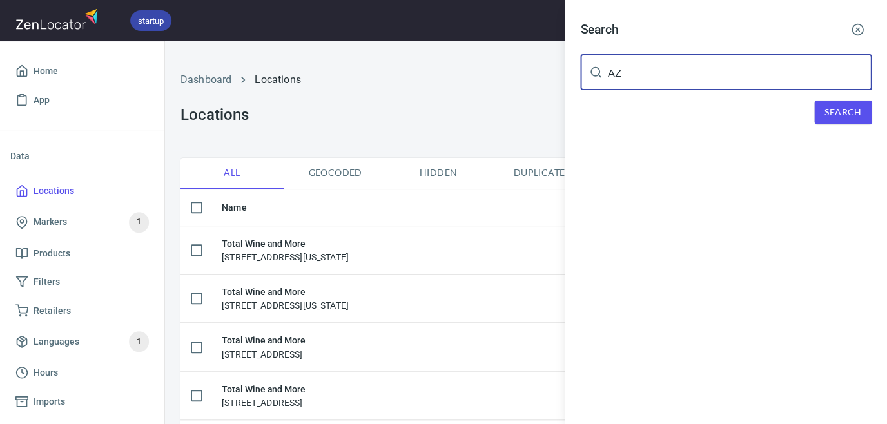
type input "AZ"
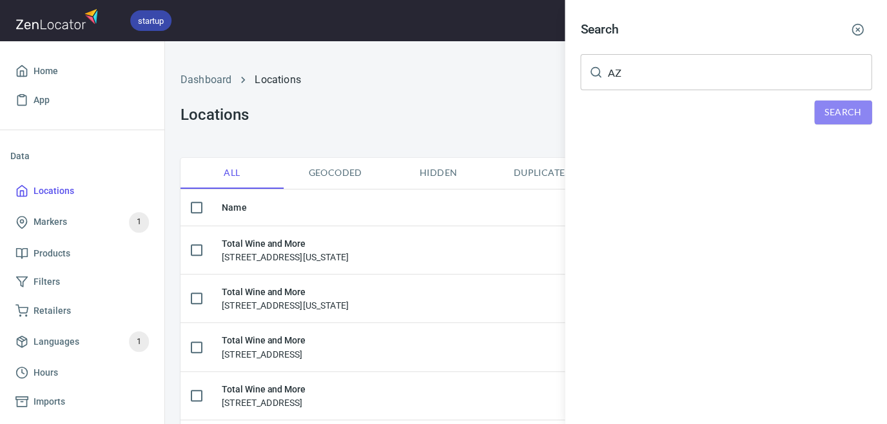
click at [826, 111] on span "Search" at bounding box center [842, 112] width 37 height 16
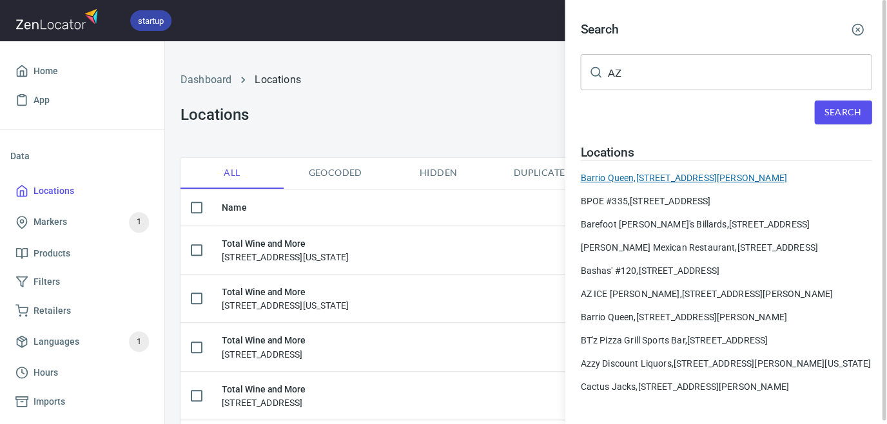
click at [742, 177] on div "Barrio Queen, [STREET_ADDRESS][PERSON_NAME]" at bounding box center [725, 177] width 291 height 13
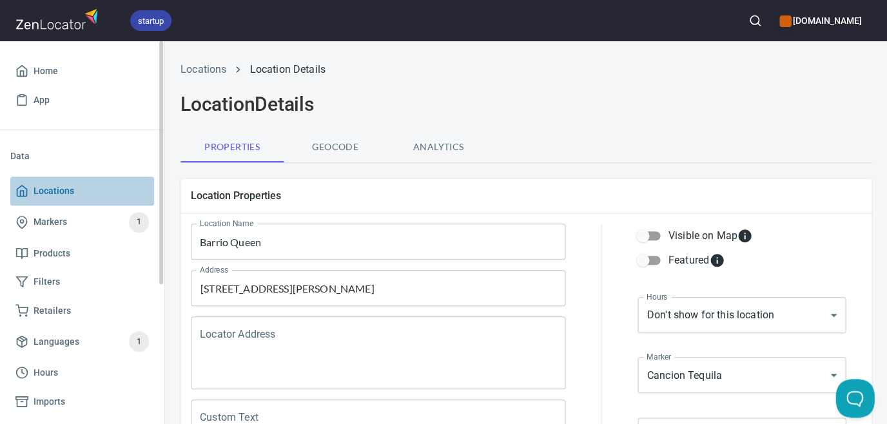
click at [37, 193] on span "Locations" at bounding box center [54, 191] width 41 height 16
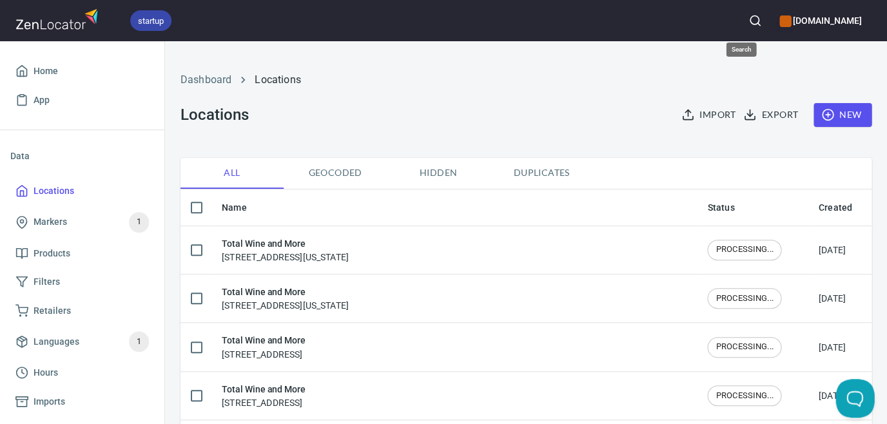
click at [748, 18] on icon "button" at bounding box center [754, 20] width 13 height 13
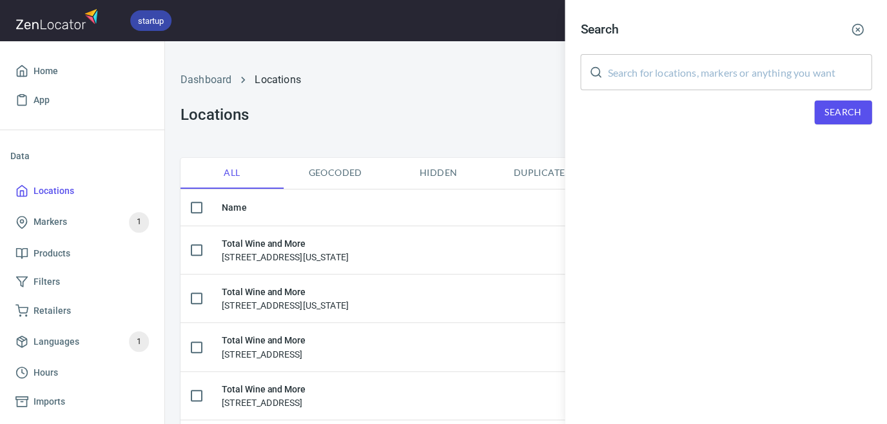
click at [737, 64] on input "text" at bounding box center [739, 72] width 264 height 36
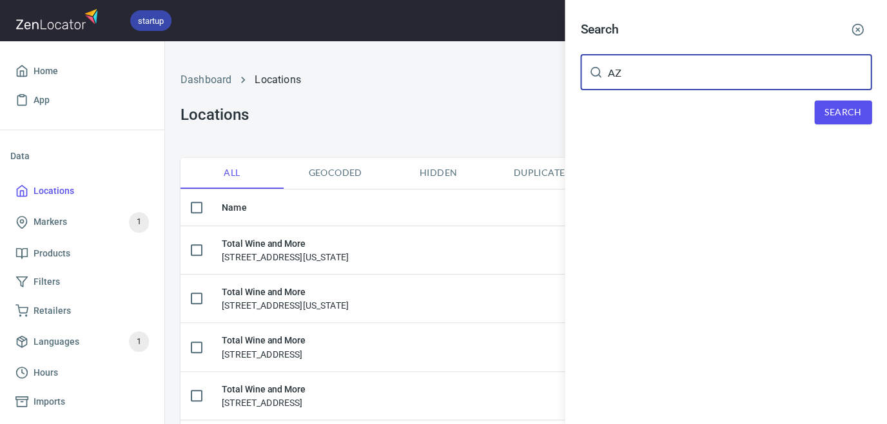
type input "AZ"
click at [826, 108] on span "Search" at bounding box center [842, 112] width 37 height 16
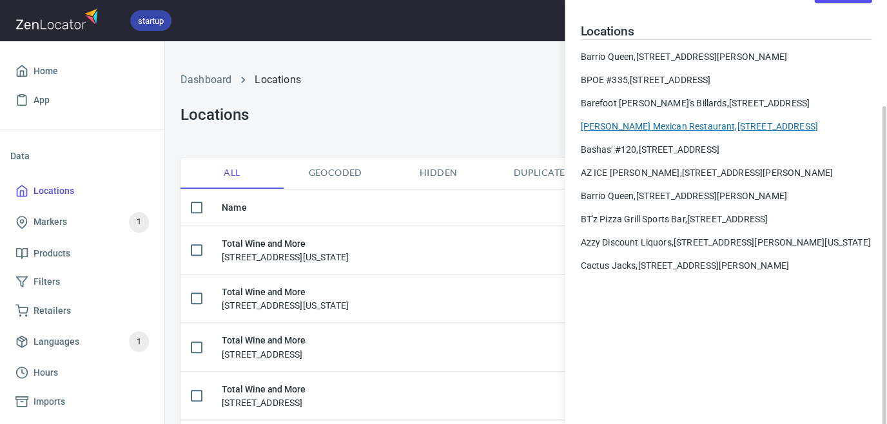
scroll to position [129, 0]
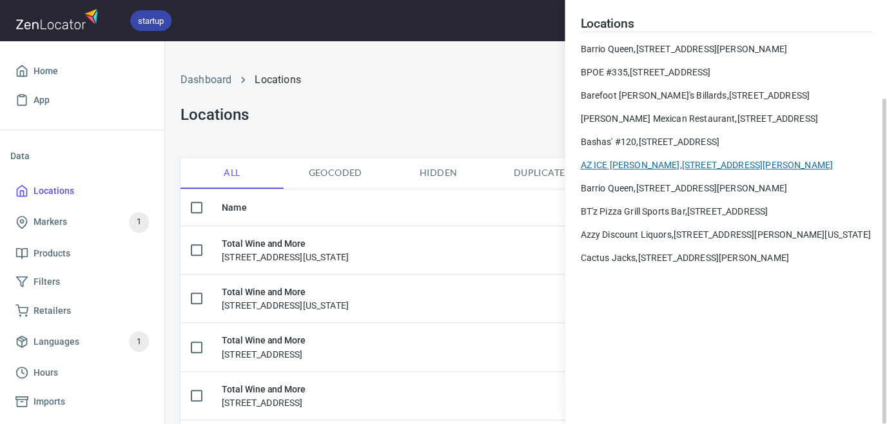
click at [713, 171] on div "AZ ICE [PERSON_NAME], [STREET_ADDRESS][PERSON_NAME]" at bounding box center [725, 165] width 291 height 13
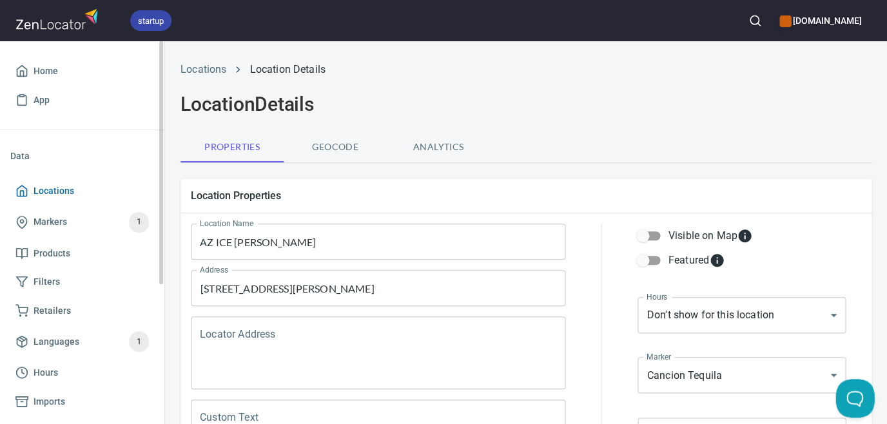
click at [17, 191] on icon at bounding box center [22, 191] width 10 height 11
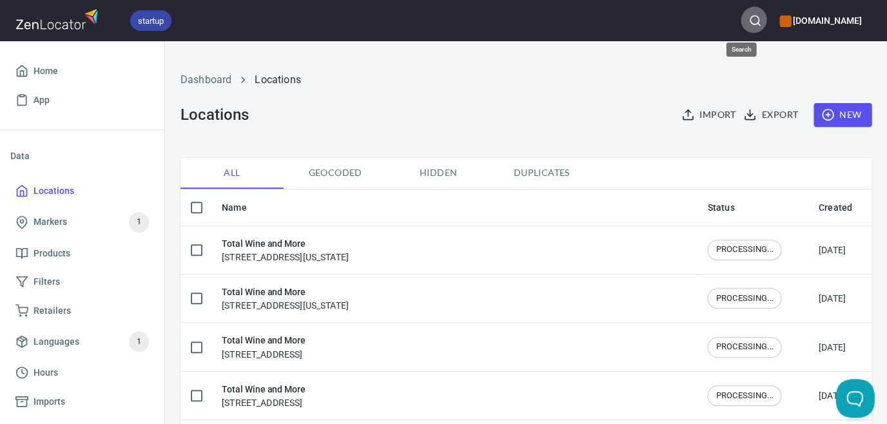
click at [748, 15] on icon "button" at bounding box center [754, 20] width 13 height 13
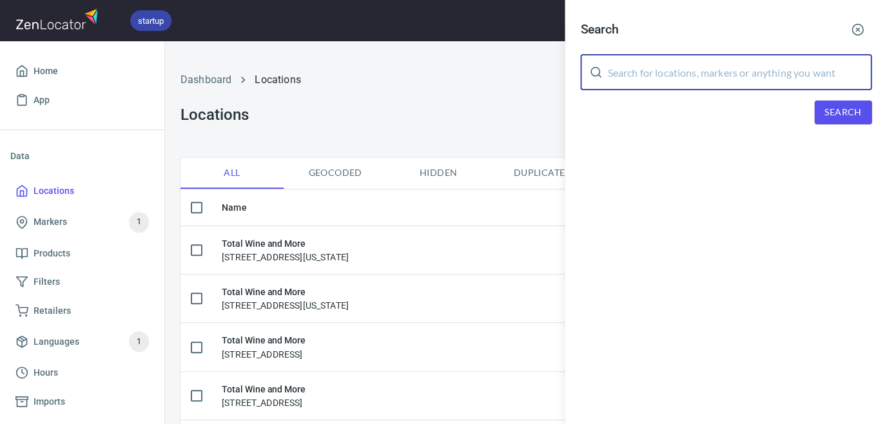
click at [734, 64] on input "text" at bounding box center [739, 72] width 264 height 36
type input "[US_STATE]"
click at [849, 113] on span "Search" at bounding box center [842, 112] width 37 height 16
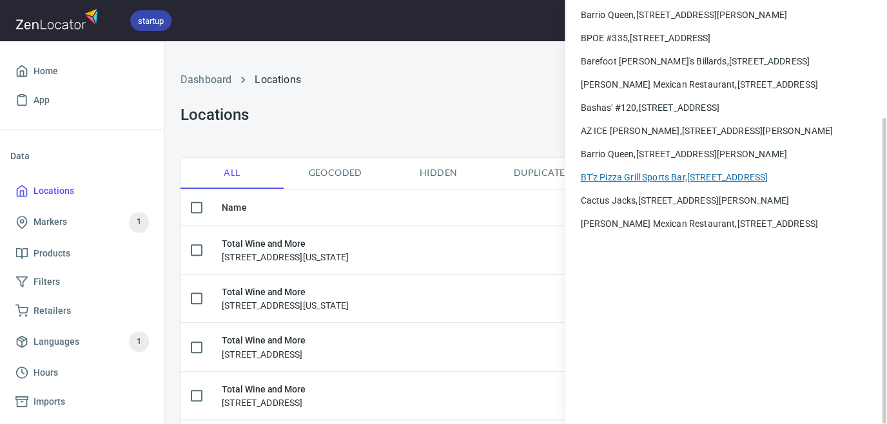
scroll to position [174, 0]
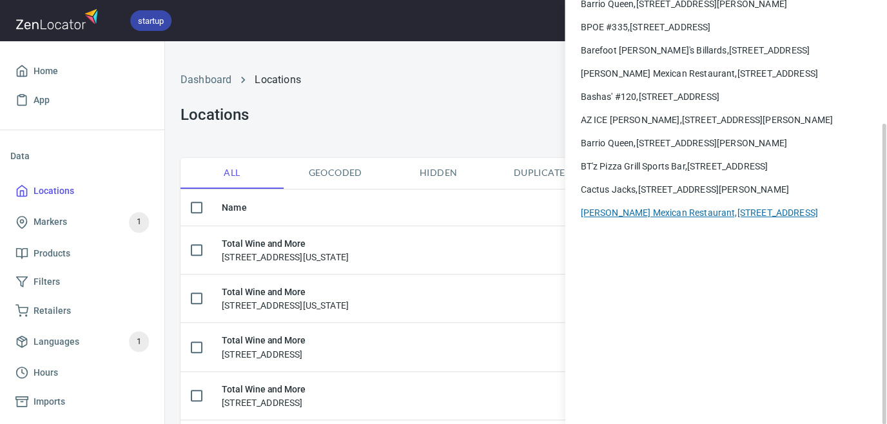
click at [775, 219] on div "[PERSON_NAME] Mexican Restaurant, [STREET_ADDRESS]" at bounding box center [725, 212] width 291 height 13
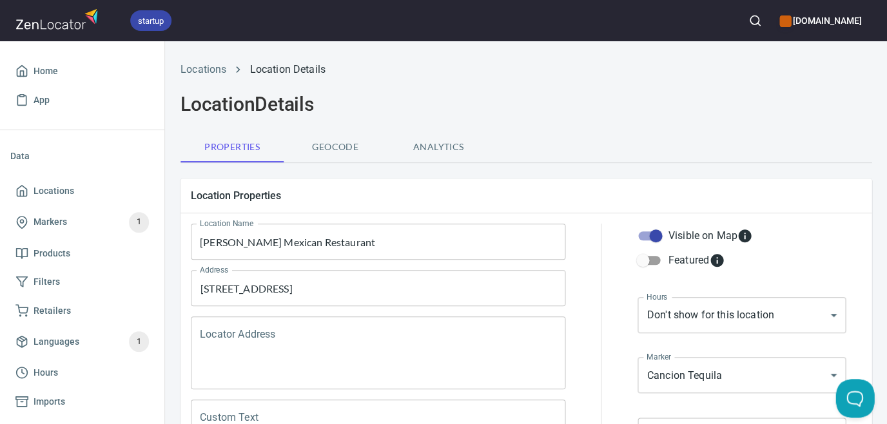
click at [650, 237] on input "Visible on Map" at bounding box center [655, 236] width 73 height 24
checkbox input "false"
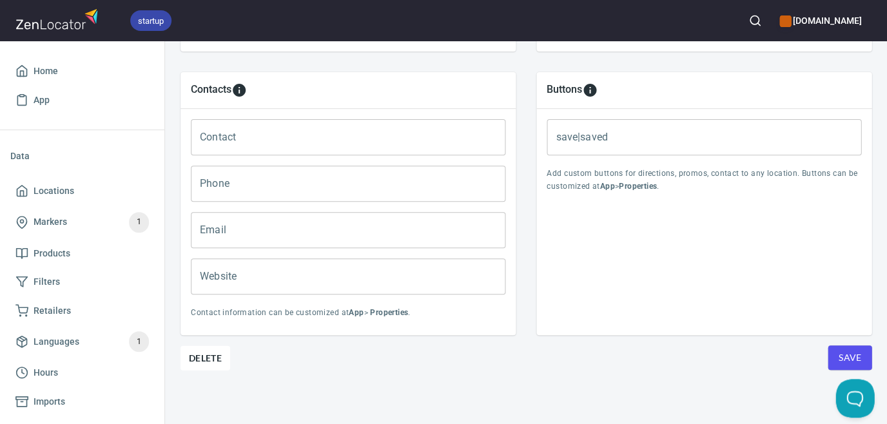
scroll to position [531, 0]
click at [841, 358] on span "Save" at bounding box center [849, 359] width 23 height 16
click at [67, 188] on span "Locations" at bounding box center [54, 191] width 41 height 16
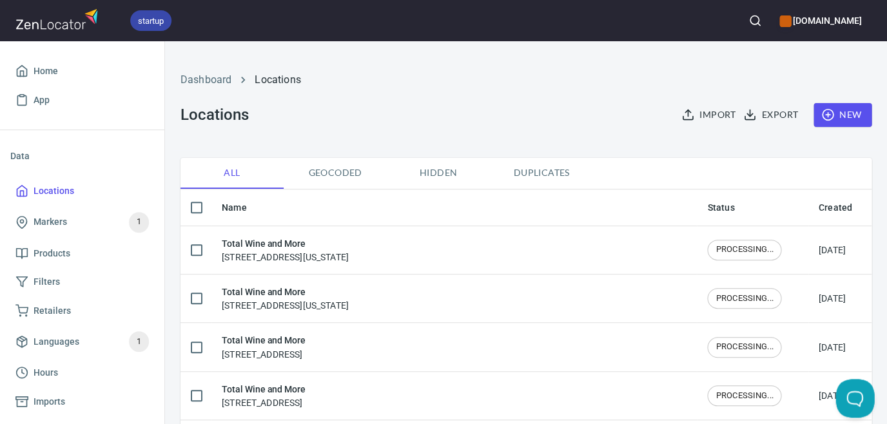
click at [748, 22] on icon "button" at bounding box center [754, 20] width 13 height 13
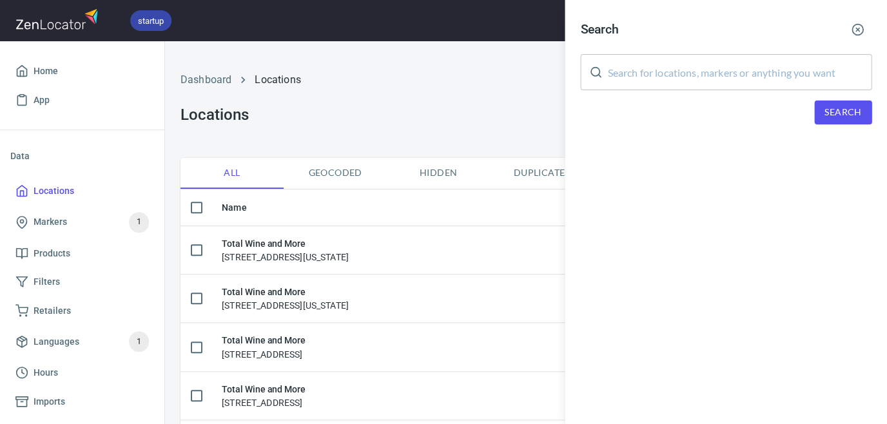
click at [721, 66] on input "text" at bounding box center [739, 72] width 264 height 36
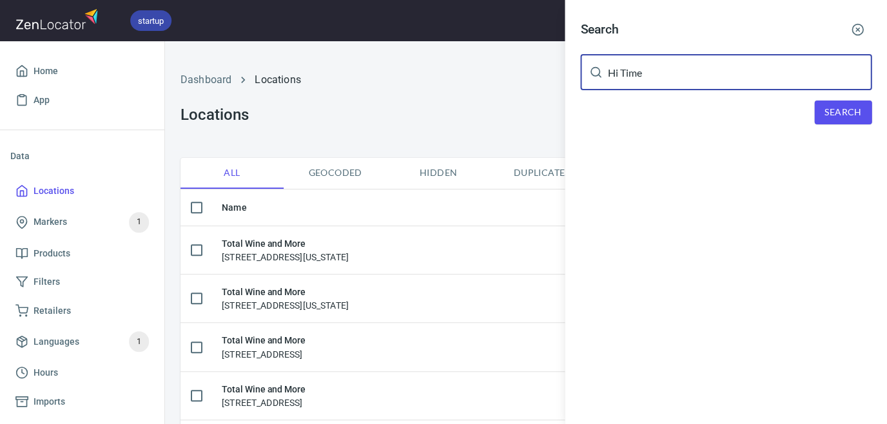
type input "Hi Time"
click at [851, 112] on span "Search" at bounding box center [842, 112] width 37 height 16
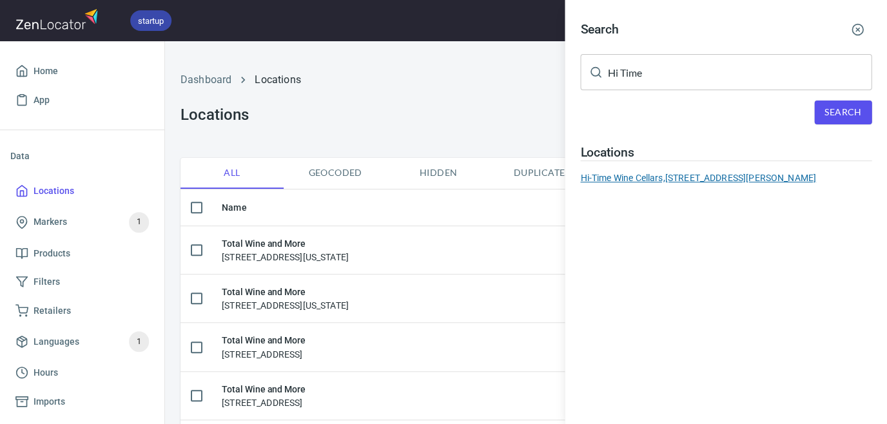
click at [764, 176] on div "Hi-Time Wine Cellars, [STREET_ADDRESS][PERSON_NAME]" at bounding box center [725, 177] width 291 height 13
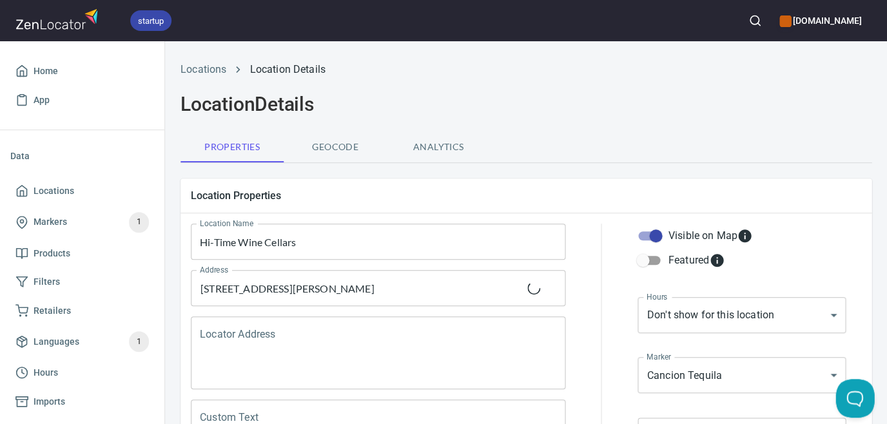
click at [655, 235] on input "Visible on Map" at bounding box center [655, 236] width 73 height 24
checkbox input "false"
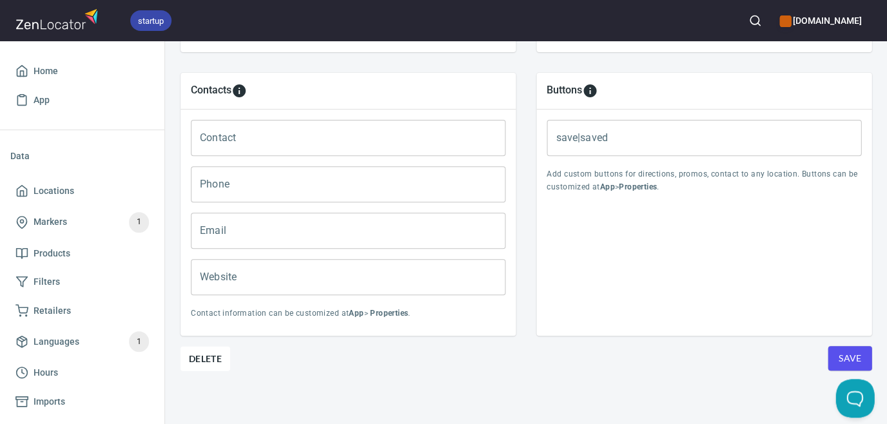
scroll to position [531, 0]
click at [858, 352] on span "Save" at bounding box center [849, 359] width 23 height 16
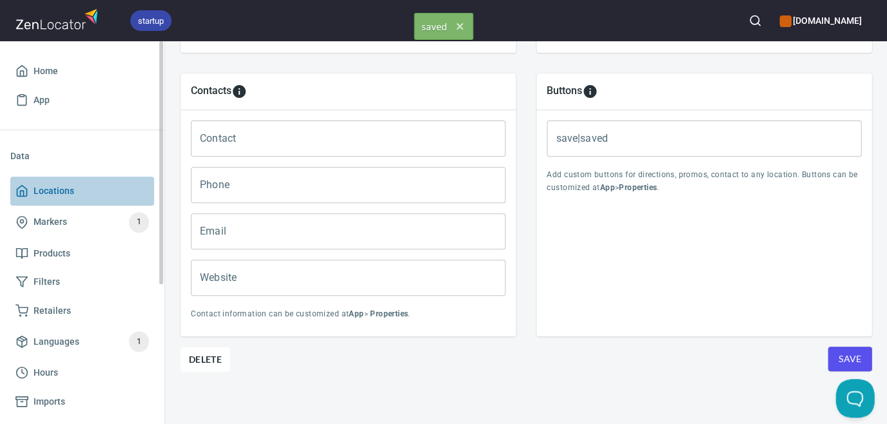
click at [52, 189] on span "Locations" at bounding box center [54, 191] width 41 height 16
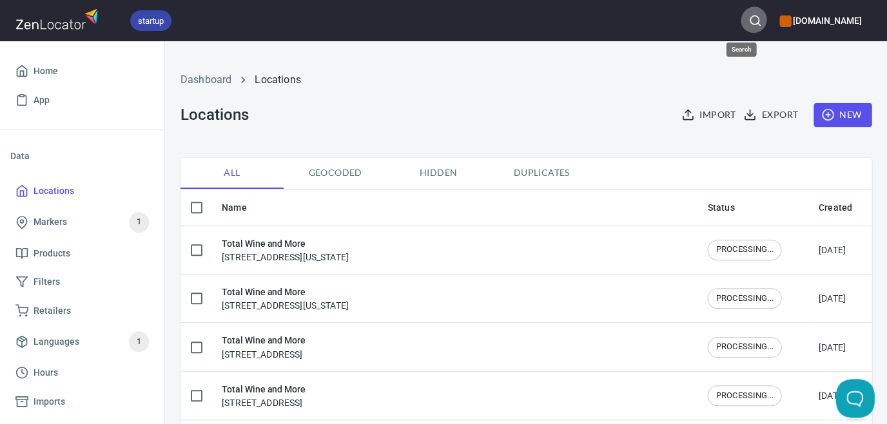
click at [748, 25] on icon "button" at bounding box center [754, 20] width 13 height 13
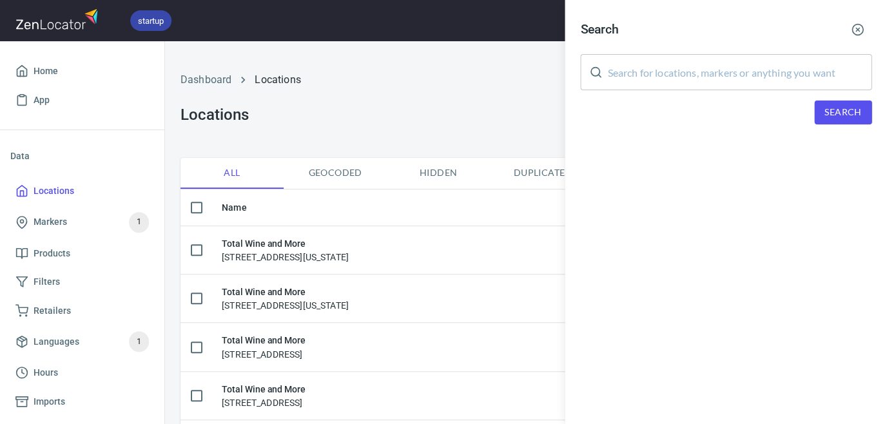
click at [729, 70] on input "text" at bounding box center [739, 72] width 264 height 36
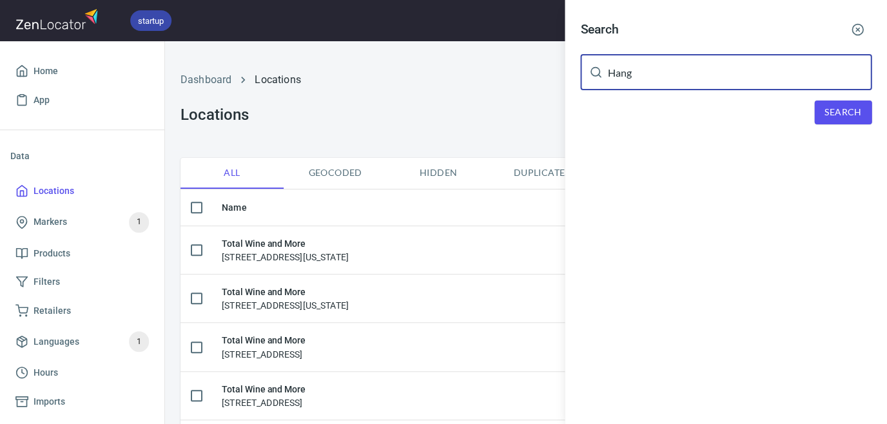
type input "Hang"
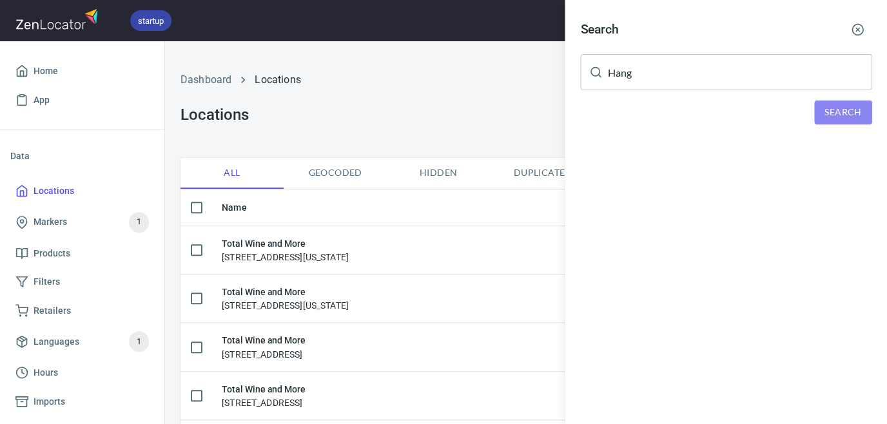
click at [854, 118] on button "Search" at bounding box center [842, 113] width 57 height 24
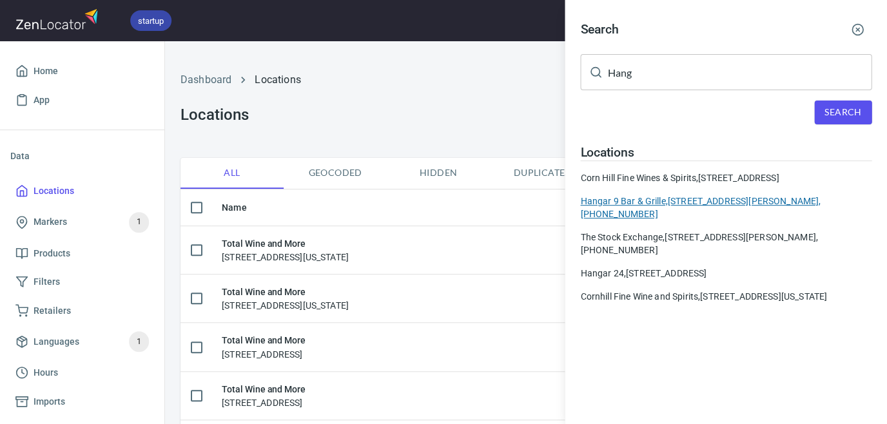
click at [729, 197] on div "Hangar 9 Bar & Grille, [STREET_ADDRESS][PERSON_NAME], [PHONE_NUMBER]" at bounding box center [725, 208] width 291 height 26
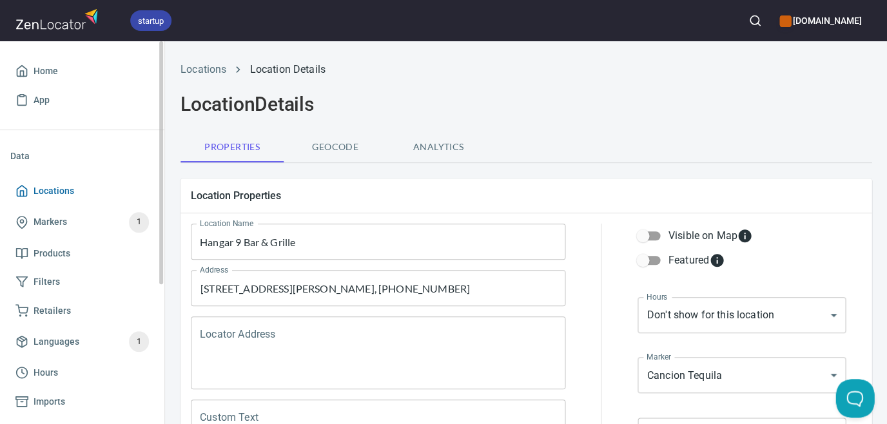
click at [52, 193] on span "Locations" at bounding box center [54, 191] width 41 height 16
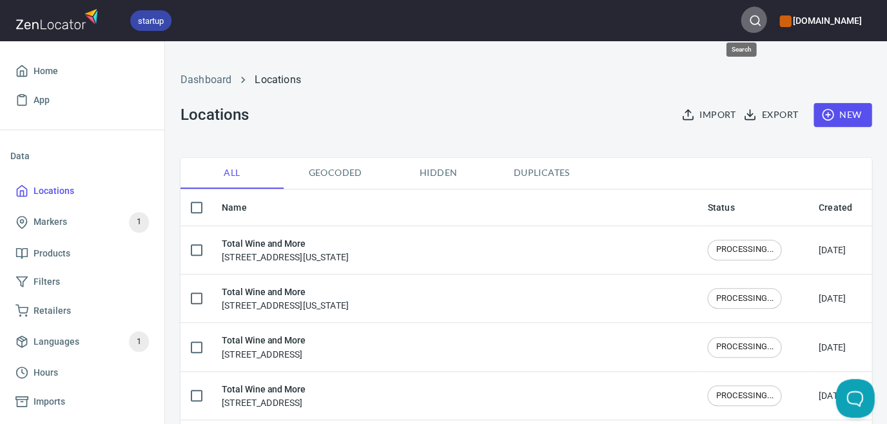
click at [748, 22] on icon "button" at bounding box center [754, 20] width 13 height 13
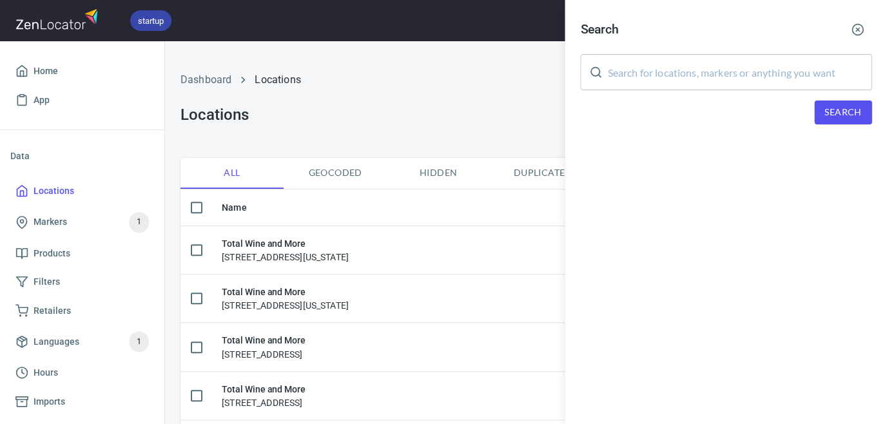
click at [748, 67] on input "text" at bounding box center [739, 72] width 264 height 36
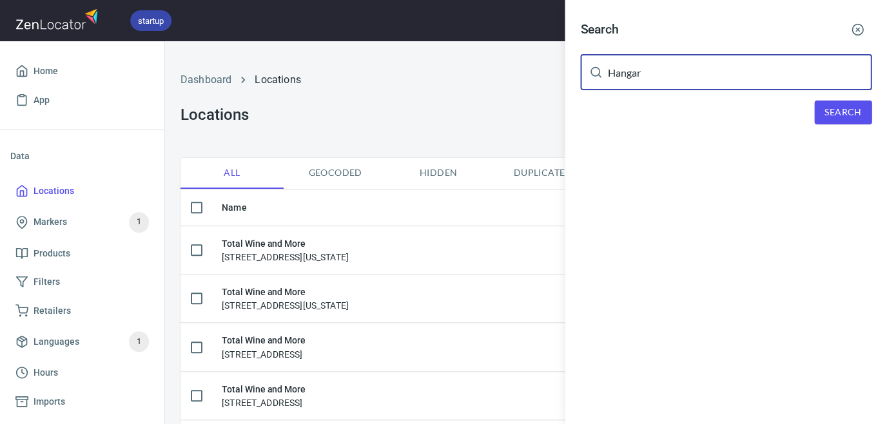
type input "Hangar"
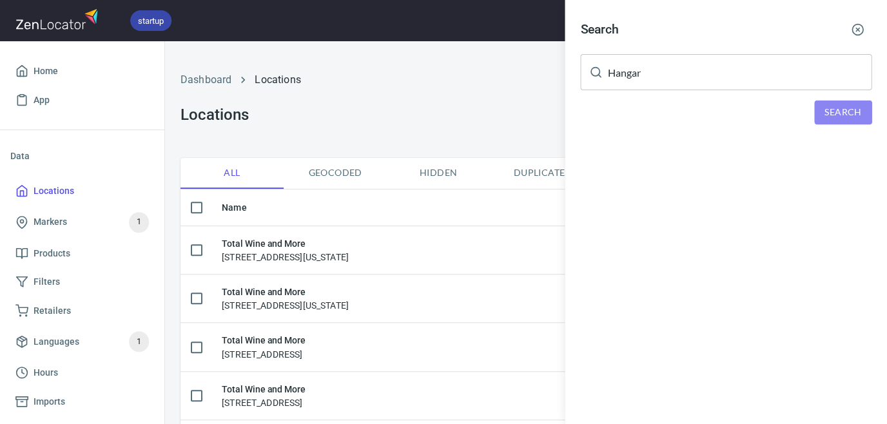
click at [861, 105] on button "Search" at bounding box center [842, 113] width 57 height 24
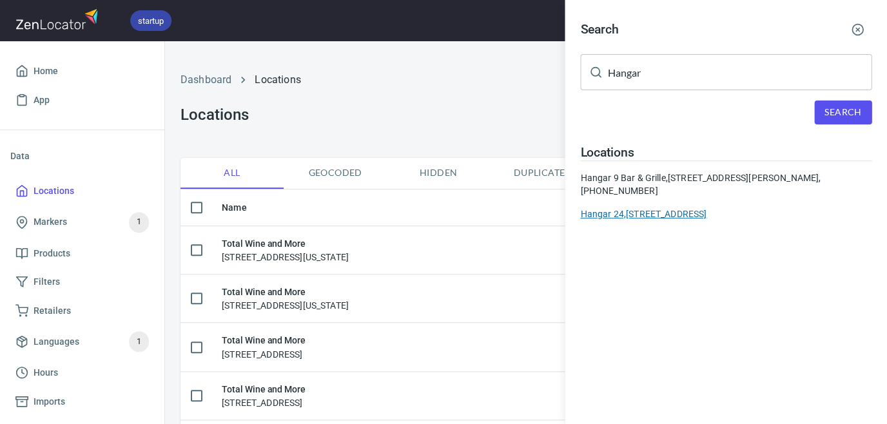
click at [745, 213] on div "Hangar 24, [STREET_ADDRESS]" at bounding box center [725, 213] width 291 height 13
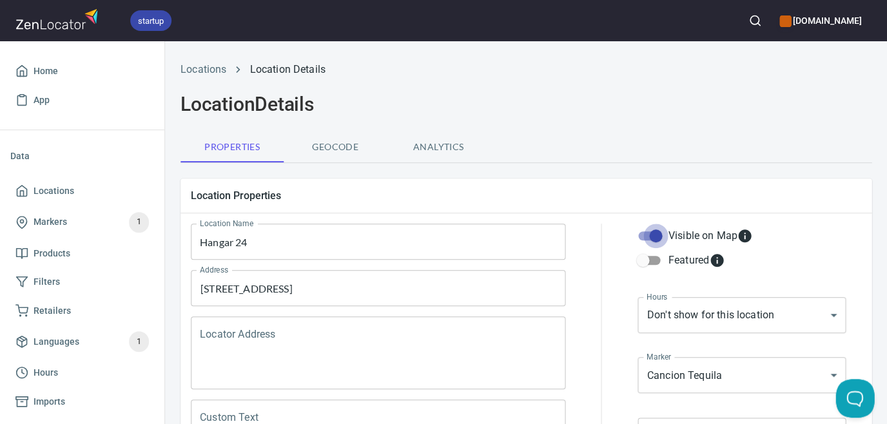
click at [660, 236] on input "Visible on Map" at bounding box center [655, 236] width 73 height 24
checkbox input "false"
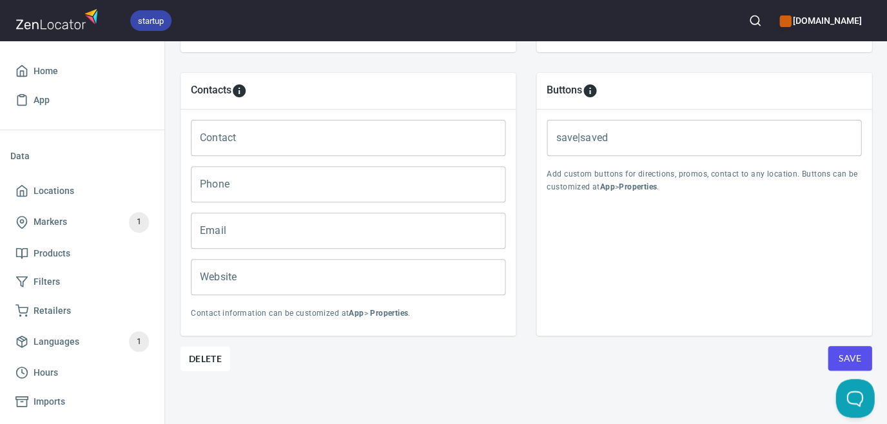
scroll to position [531, 0]
click at [843, 356] on span "Save" at bounding box center [849, 359] width 23 height 16
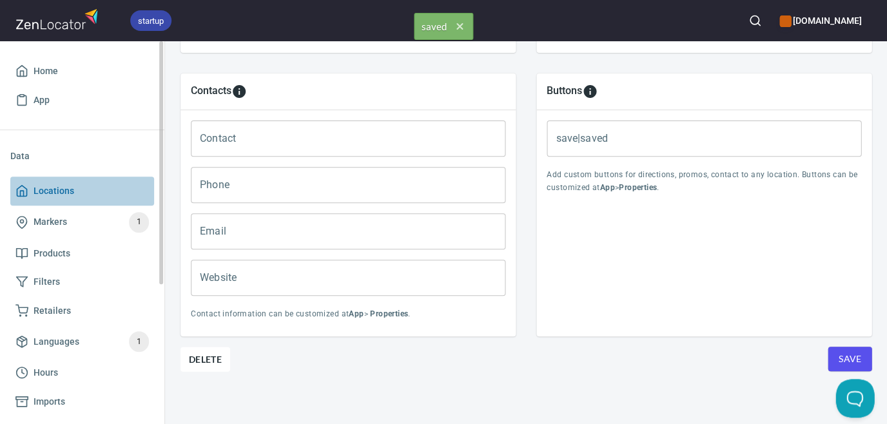
click at [53, 186] on span "Locations" at bounding box center [54, 191] width 41 height 16
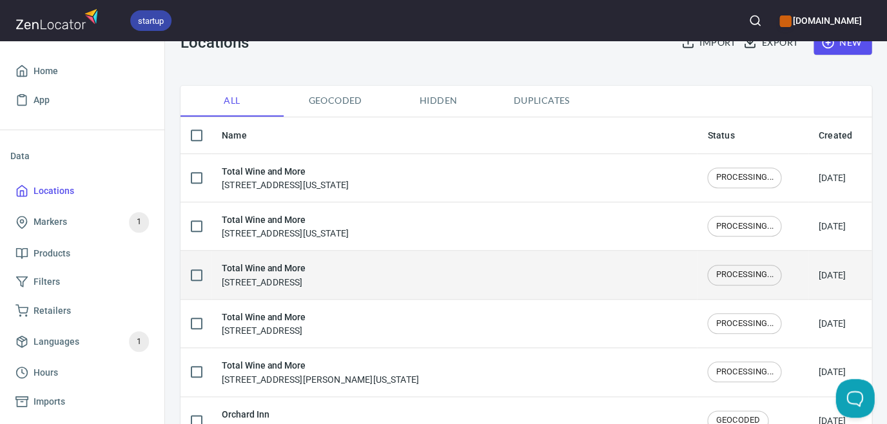
scroll to position [54, 0]
